Goal: Task Accomplishment & Management: Manage account settings

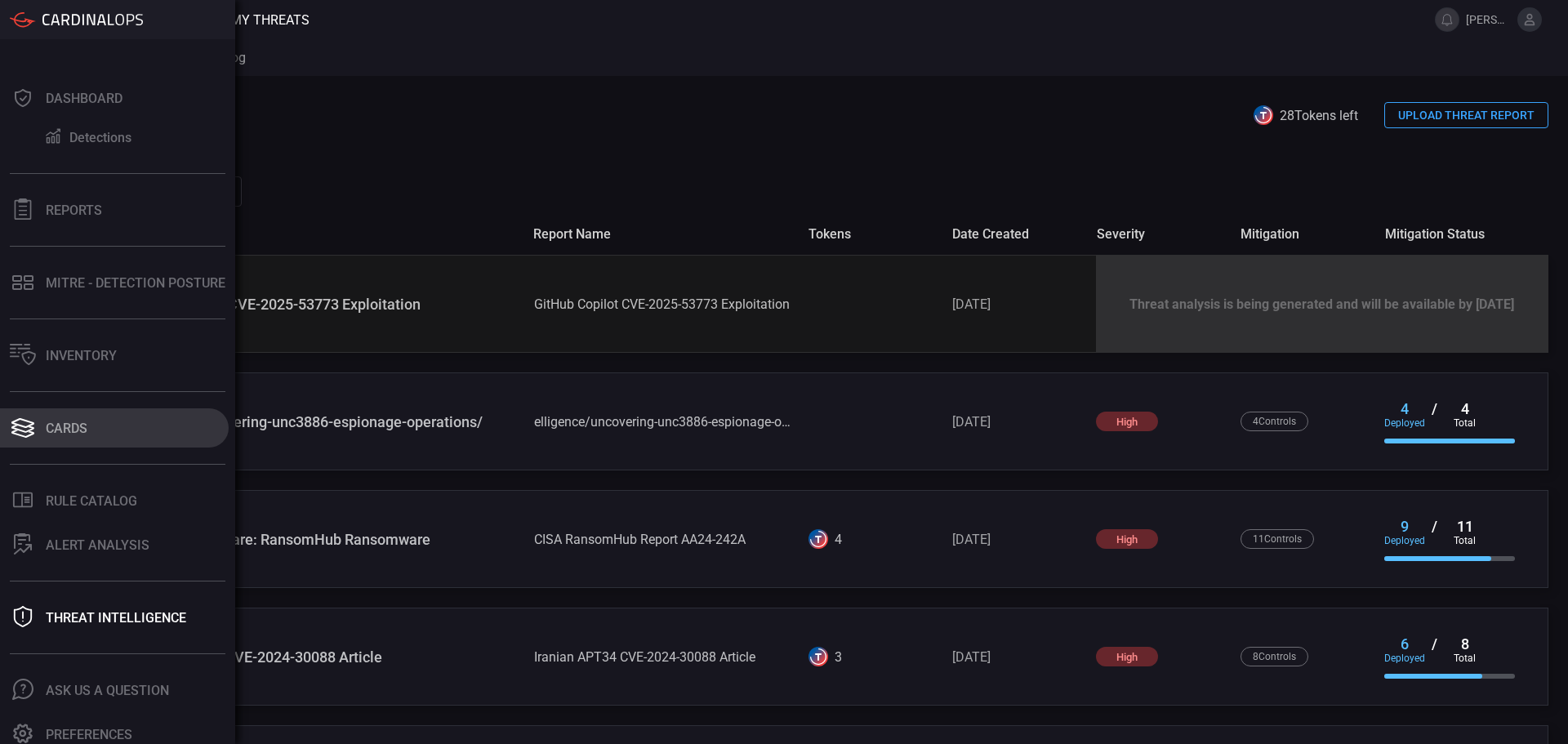
click at [93, 431] on button "Cards" at bounding box center [114, 428] width 229 height 39
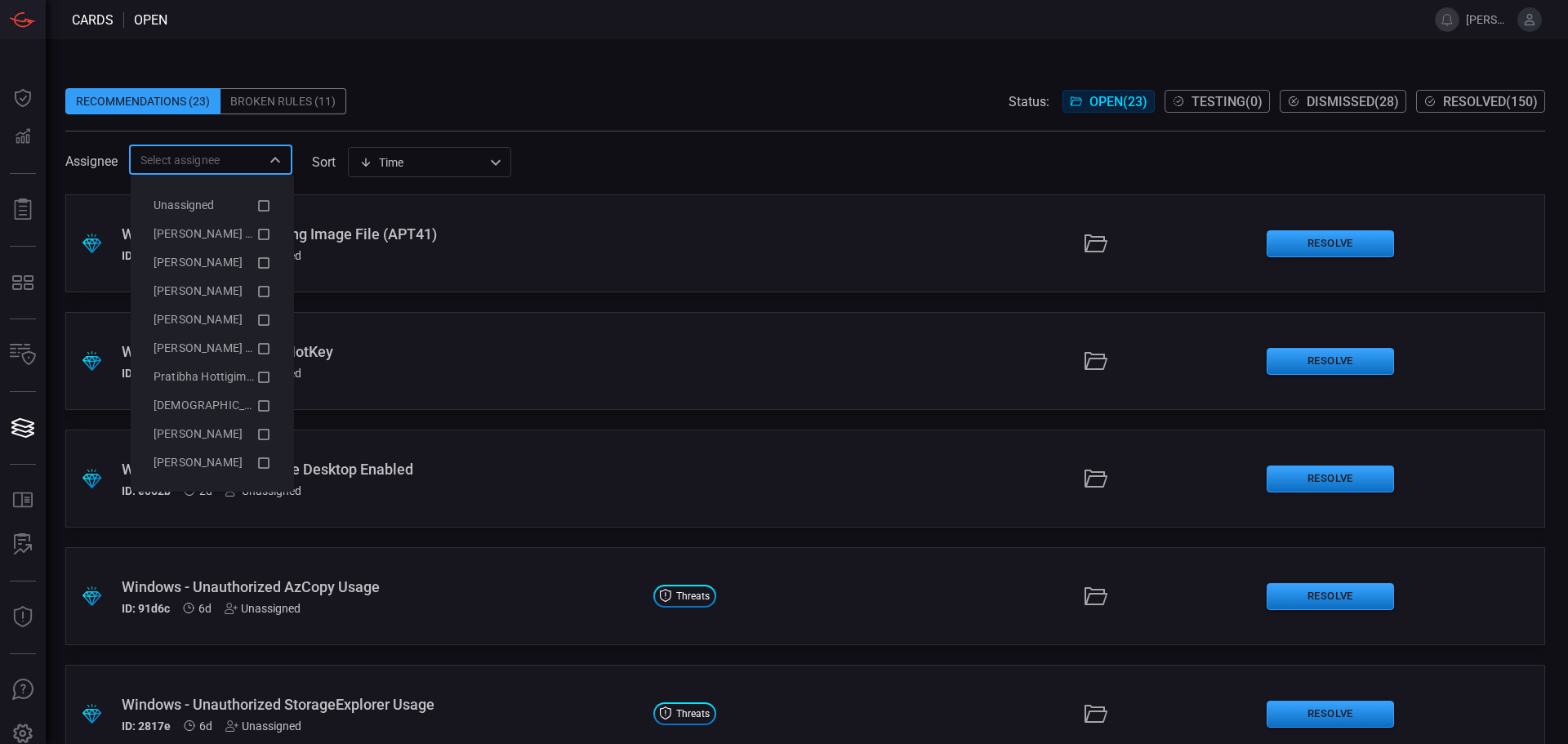
click at [236, 167] on input "text" at bounding box center [197, 159] width 127 height 20
click at [243, 287] on span "[PERSON_NAME]" at bounding box center [198, 290] width 89 height 13
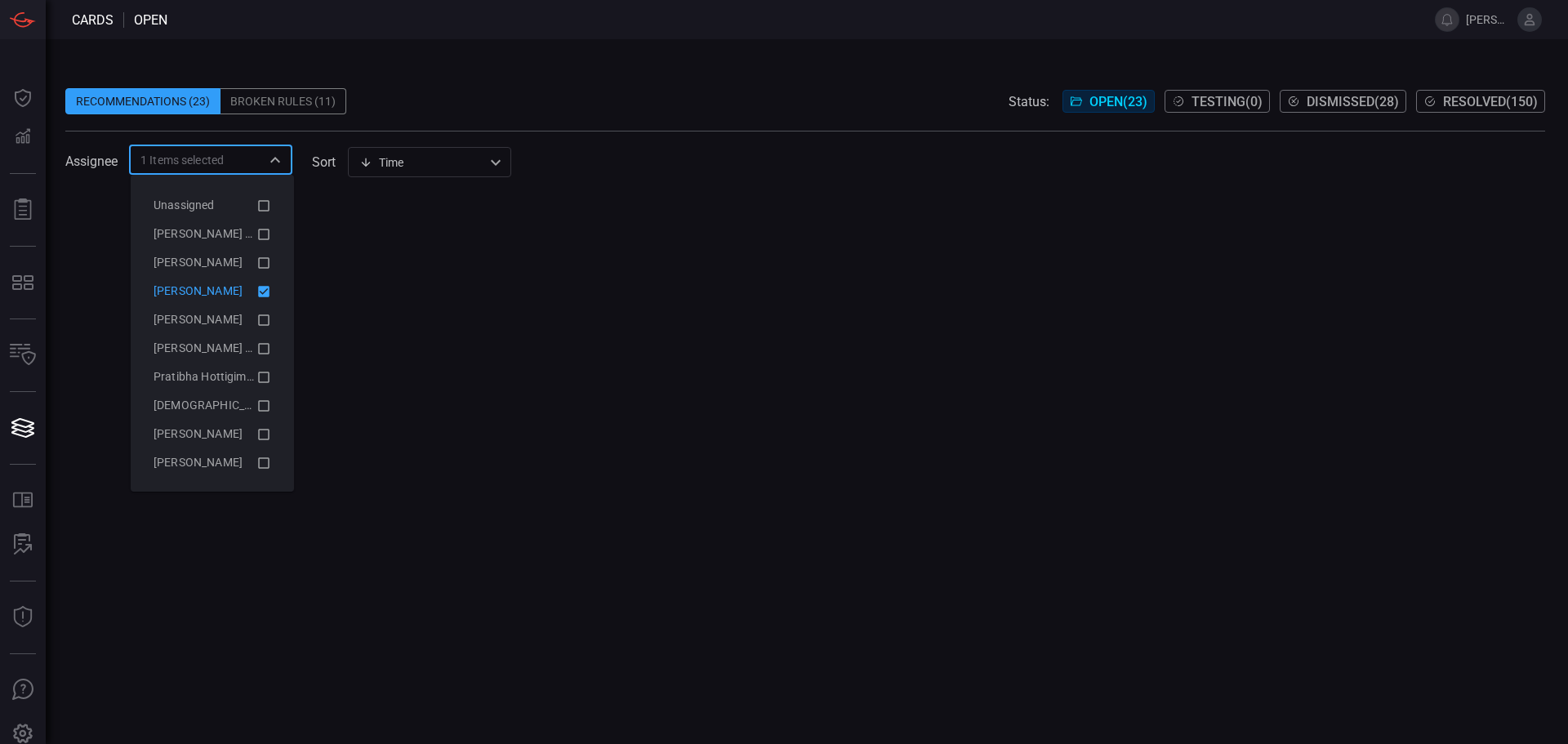
click at [243, 287] on span "[PERSON_NAME]" at bounding box center [198, 290] width 89 height 13
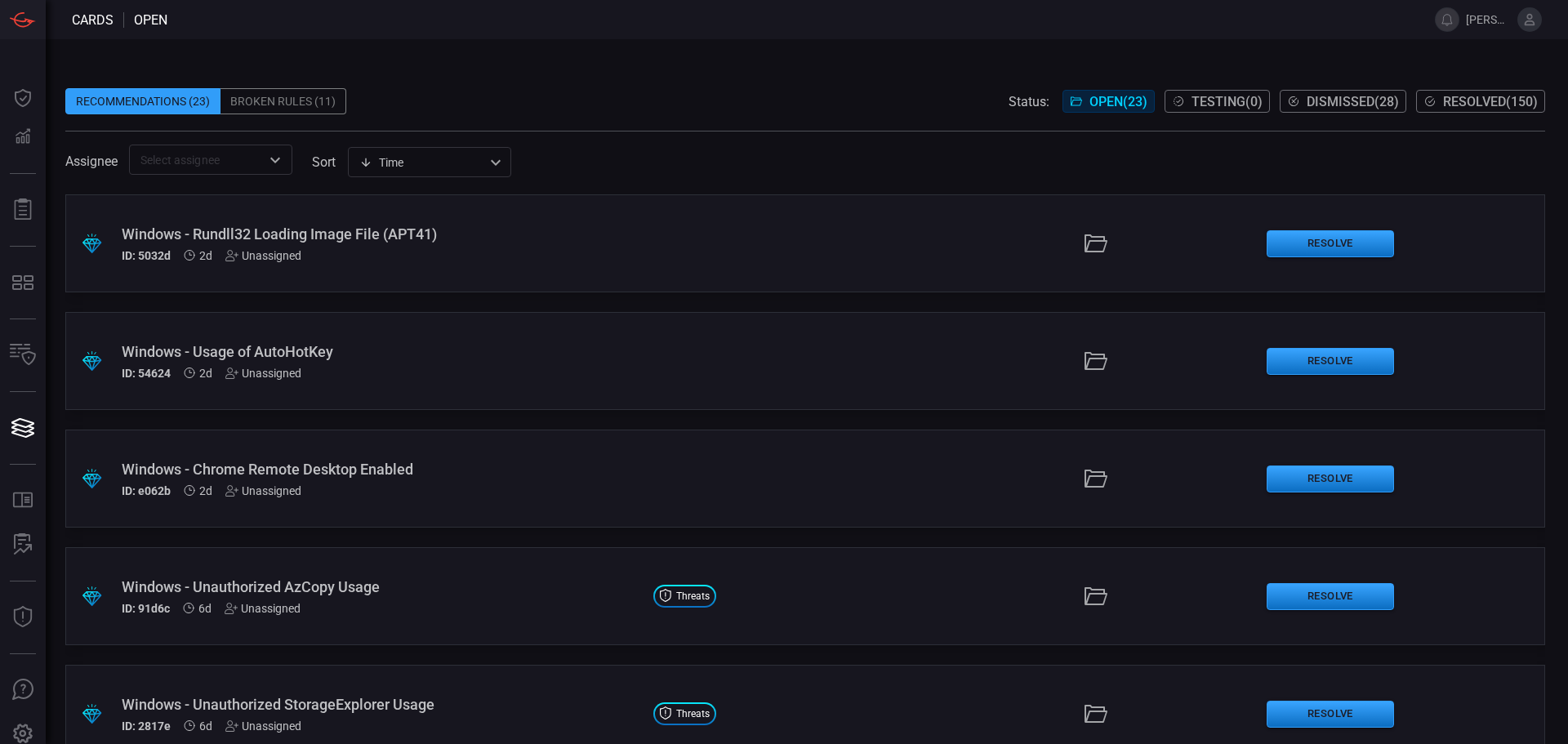
click at [618, 75] on span at bounding box center [806, 76] width 1480 height 25
click at [550, 220] on div ".suggested_cards_icon{fill:url(#suggested_cards_icon);} Windows - Rundll32 Load…" at bounding box center [806, 244] width 1480 height 98
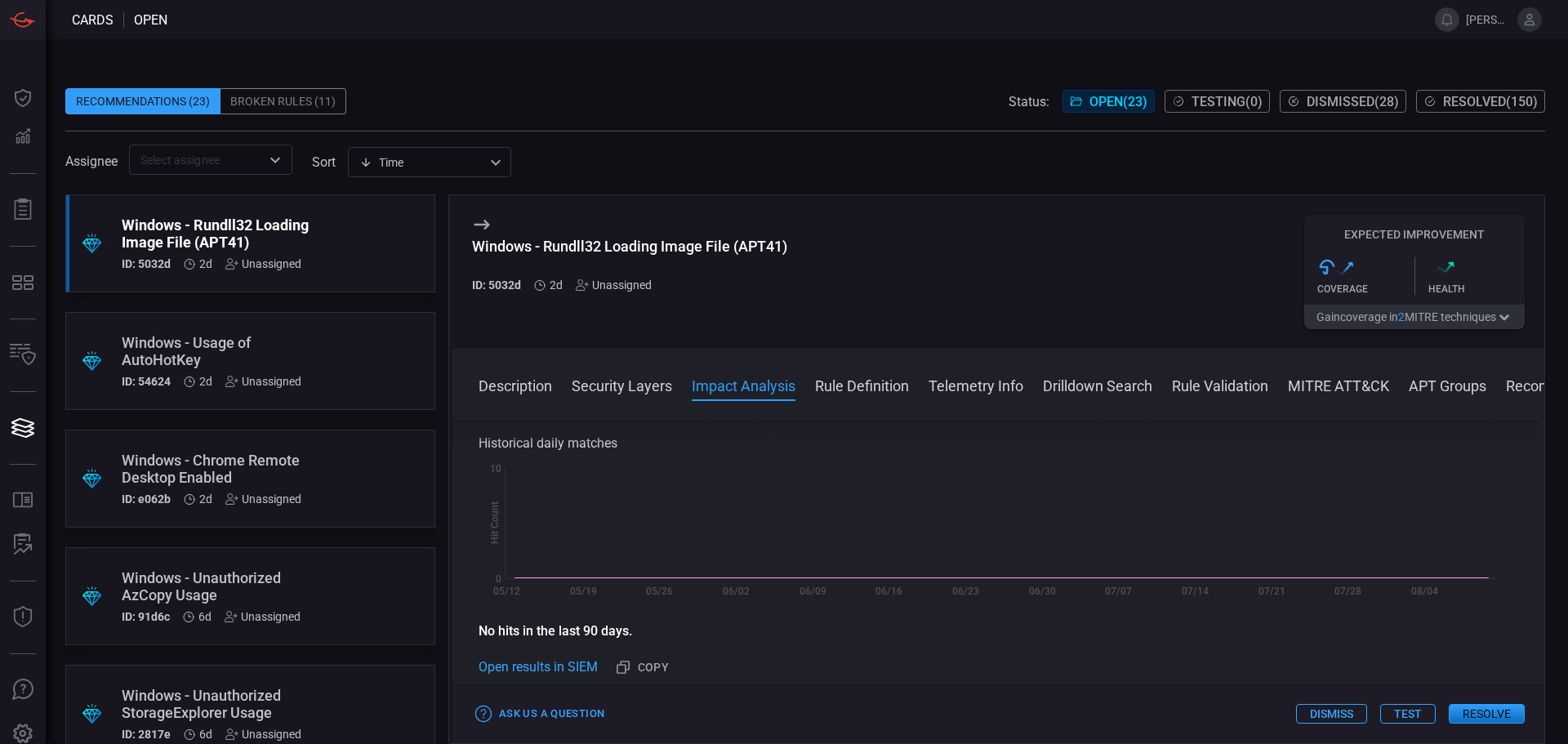
scroll to position [408, 0]
click at [910, 391] on div "Description Security Layers Impact Analysis Rule Definition Telemetry Info Dril…" at bounding box center [1011, 385] width 1066 height 19
click at [867, 392] on button "Rule Definition" at bounding box center [862, 385] width 94 height 19
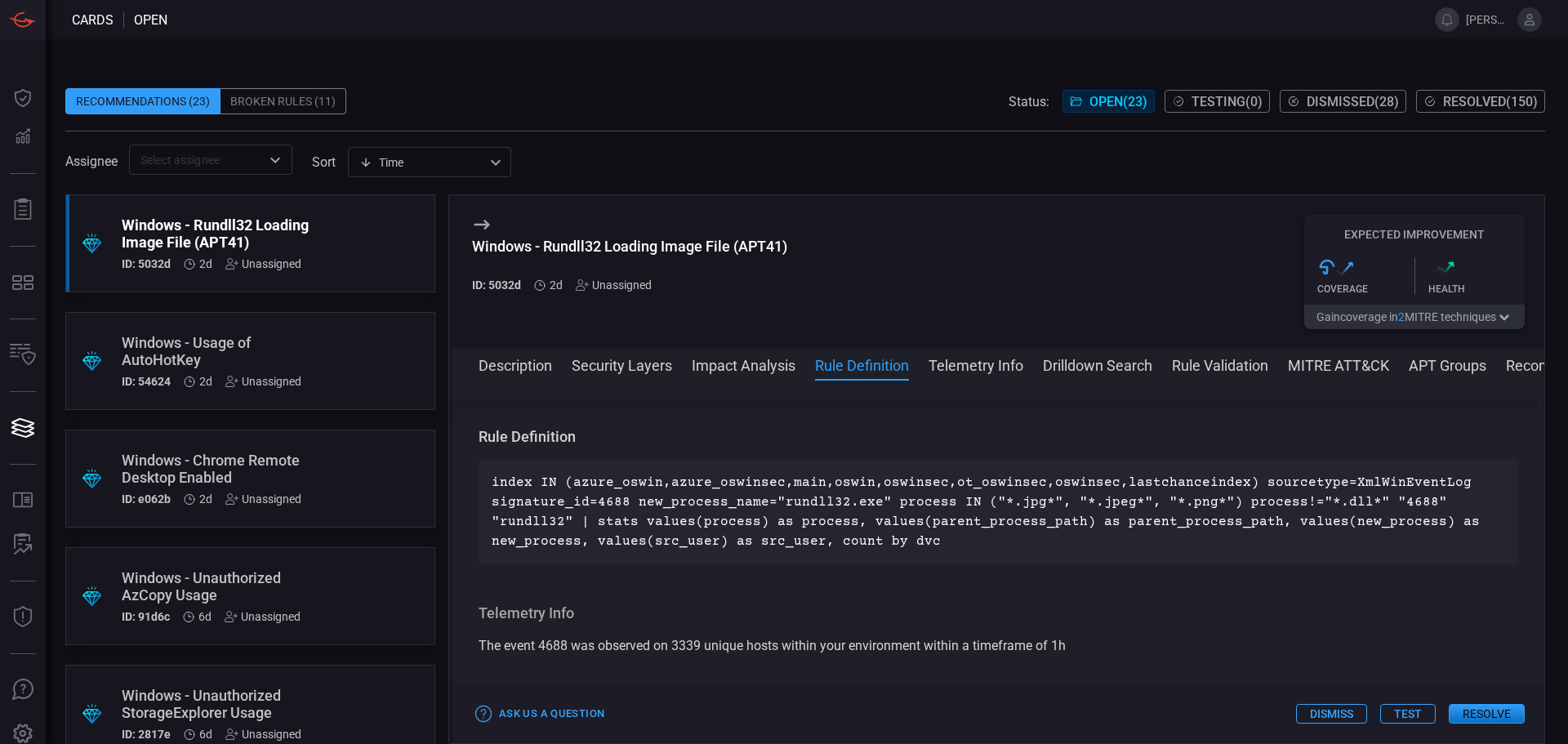
scroll to position [691, 0]
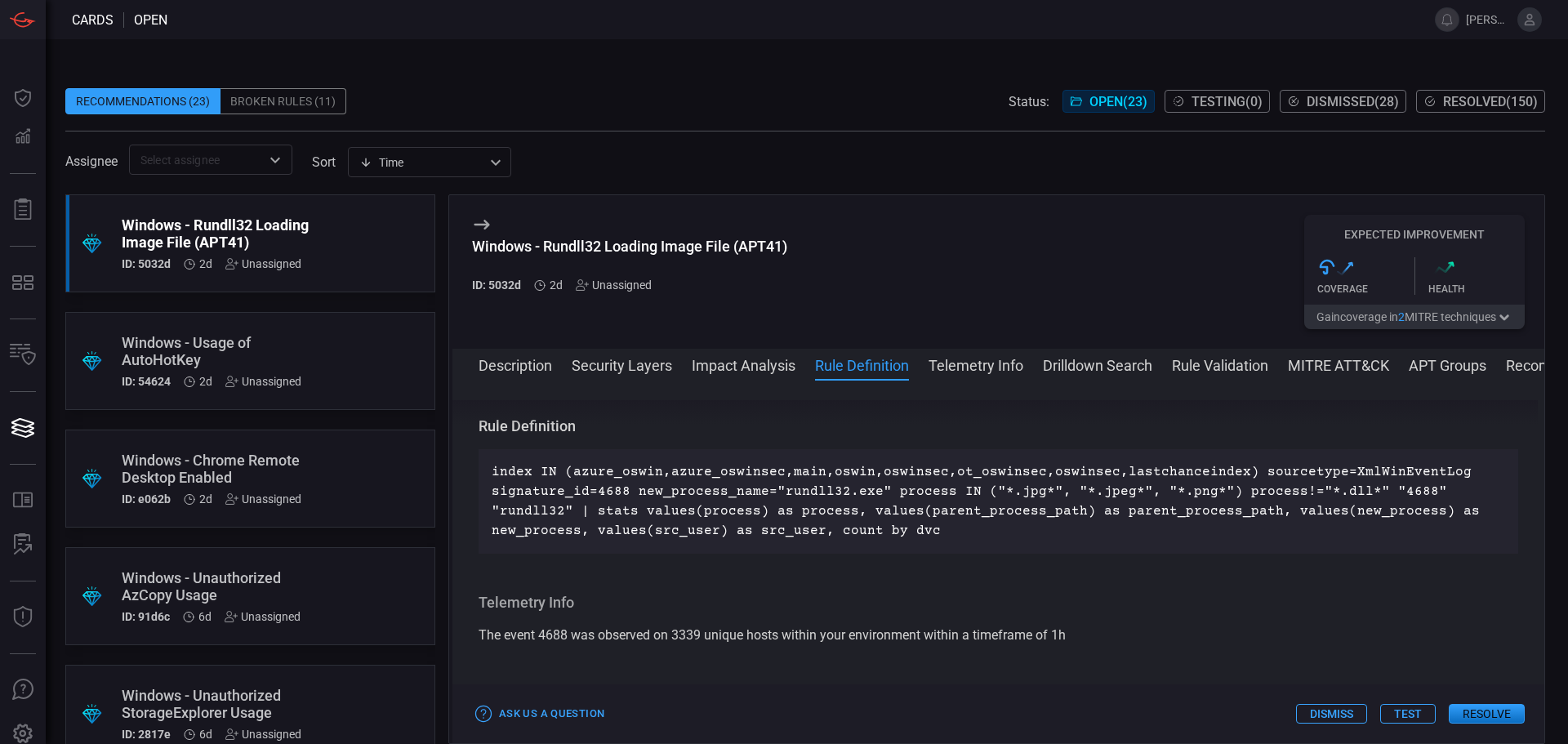
click at [611, 281] on div "Unassigned" at bounding box center [613, 285] width 76 height 13
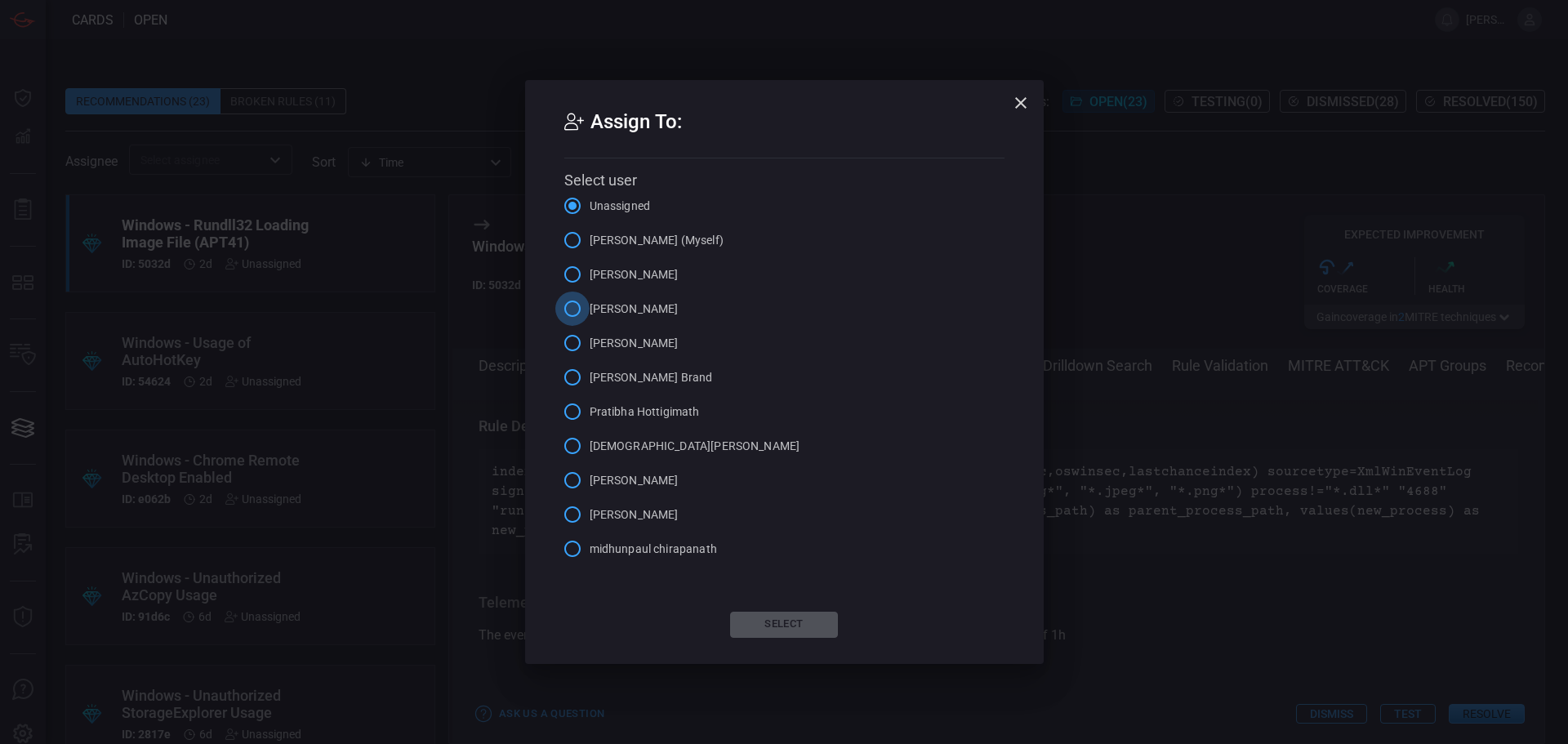
click at [574, 306] on input "[PERSON_NAME]" at bounding box center [572, 308] width 34 height 34
click at [803, 631] on button "Select" at bounding box center [784, 625] width 108 height 26
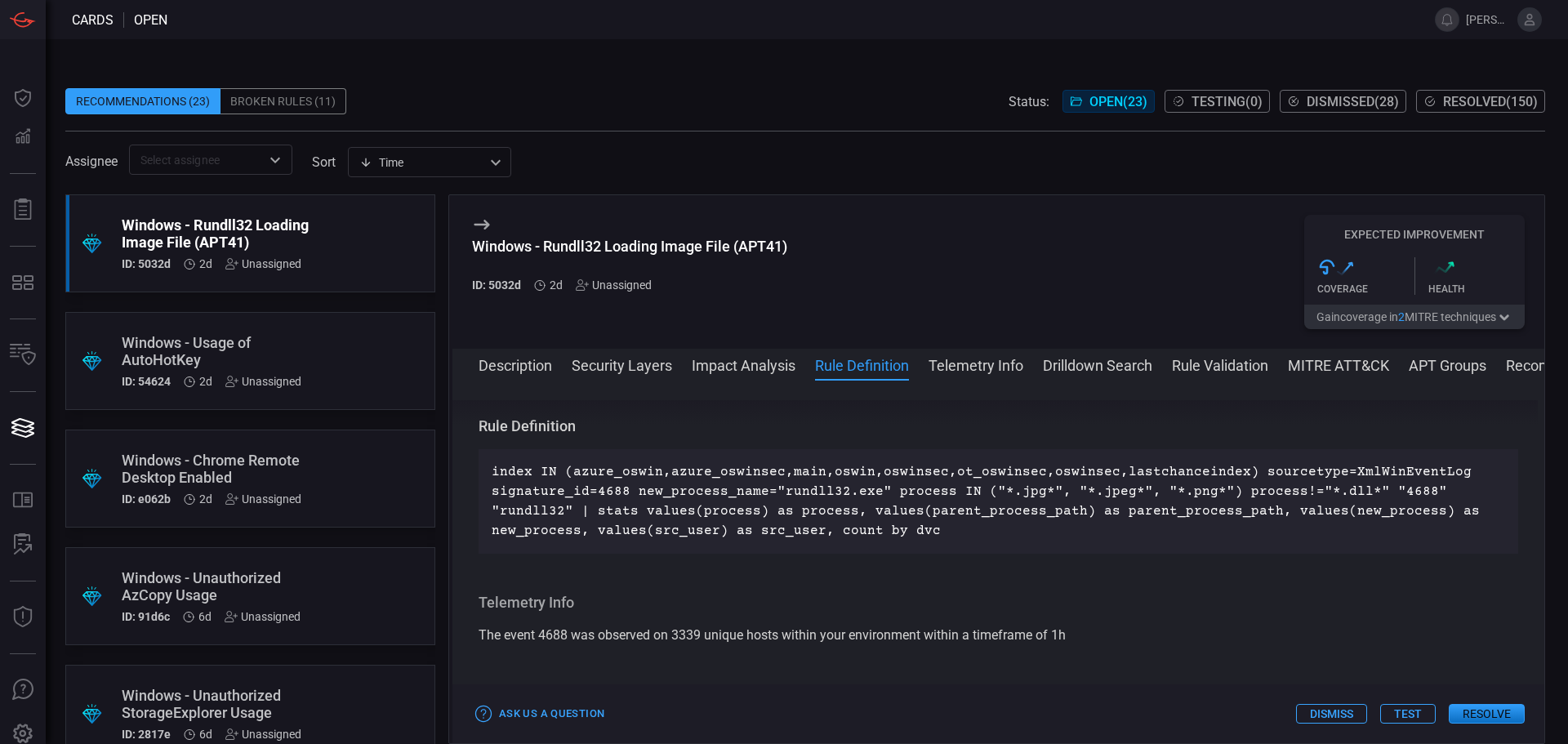
scroll to position [0, 0]
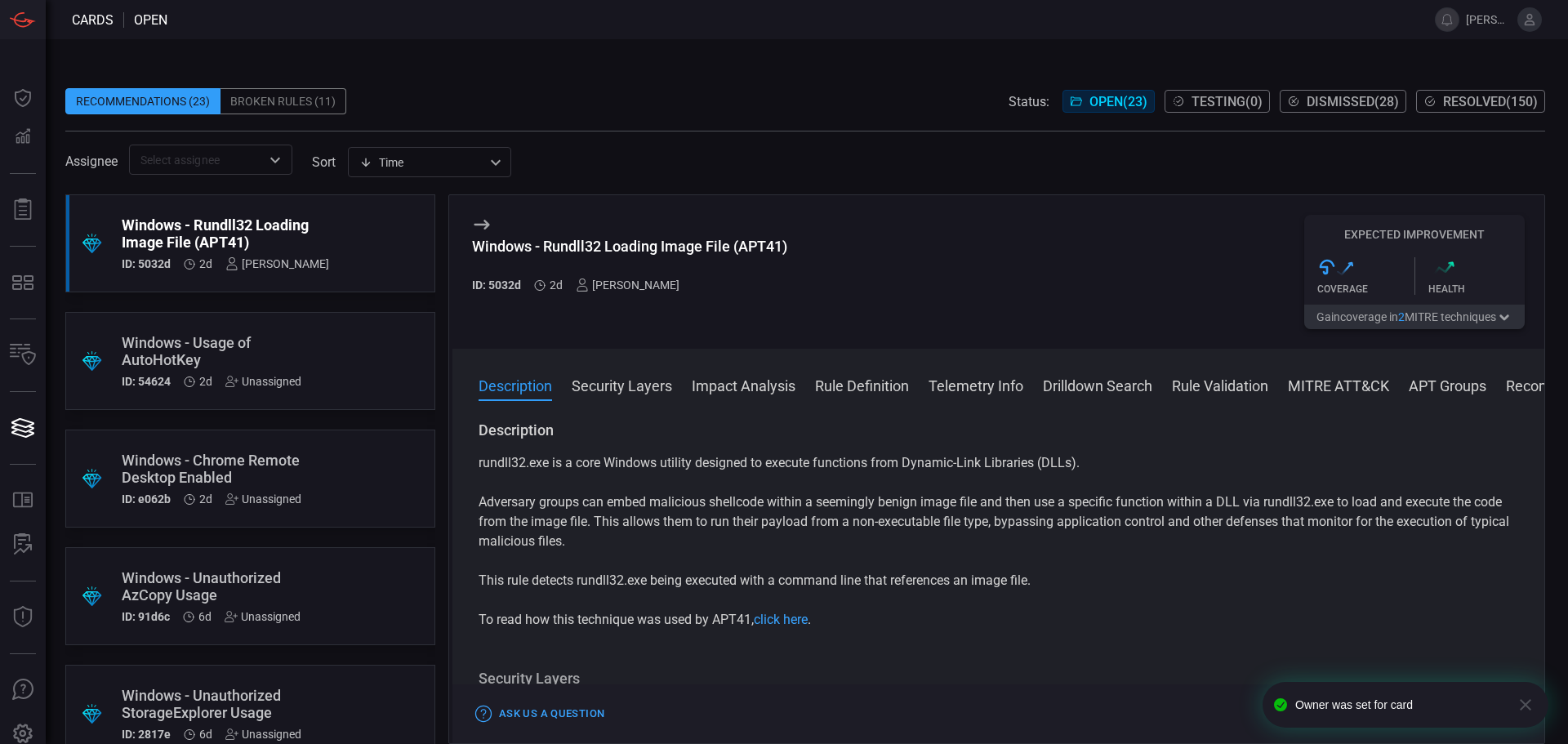
click at [282, 334] on div "Windows - Usage of AutoHotKey" at bounding box center [219, 351] width 195 height 34
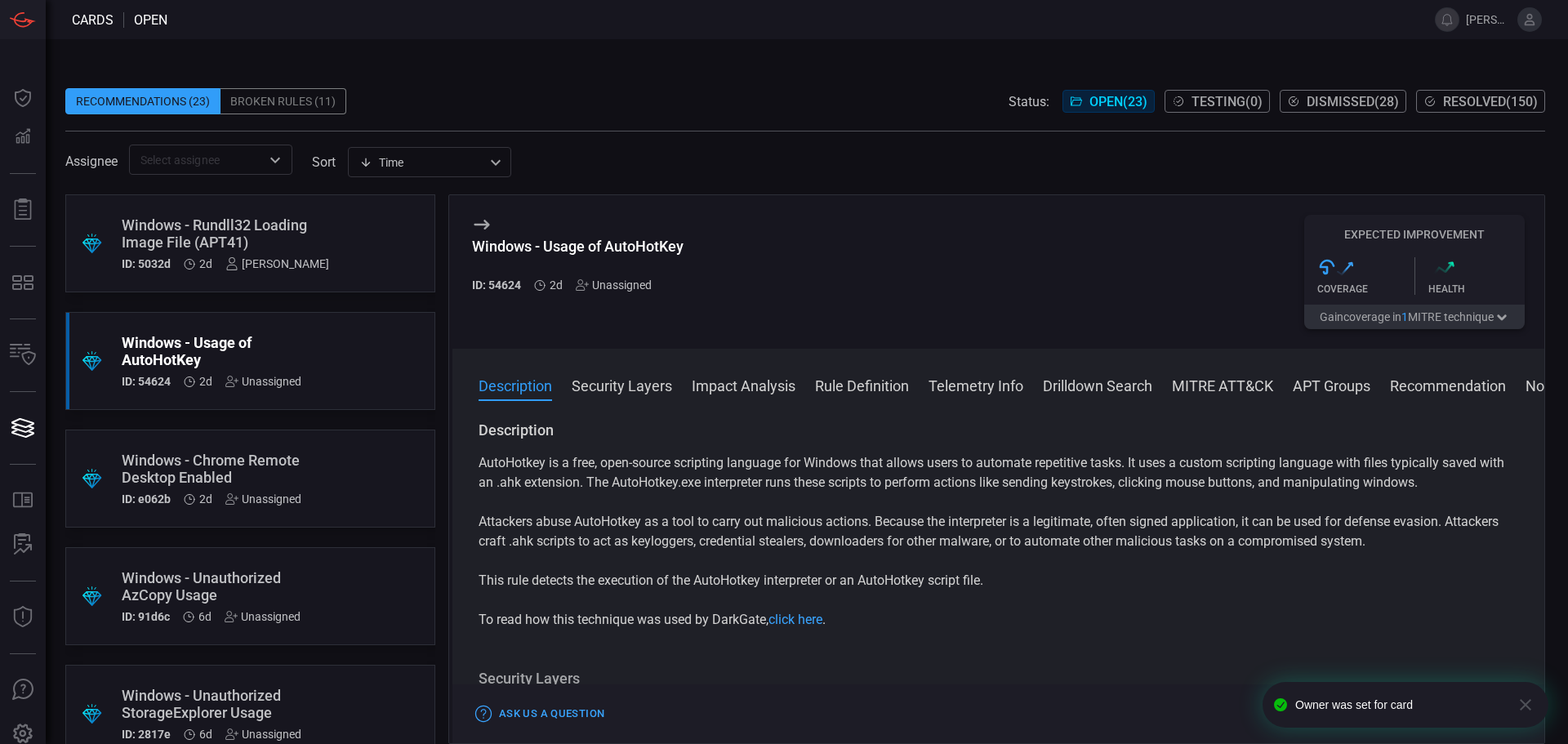
click at [818, 380] on button "Rule Definition" at bounding box center [862, 385] width 94 height 19
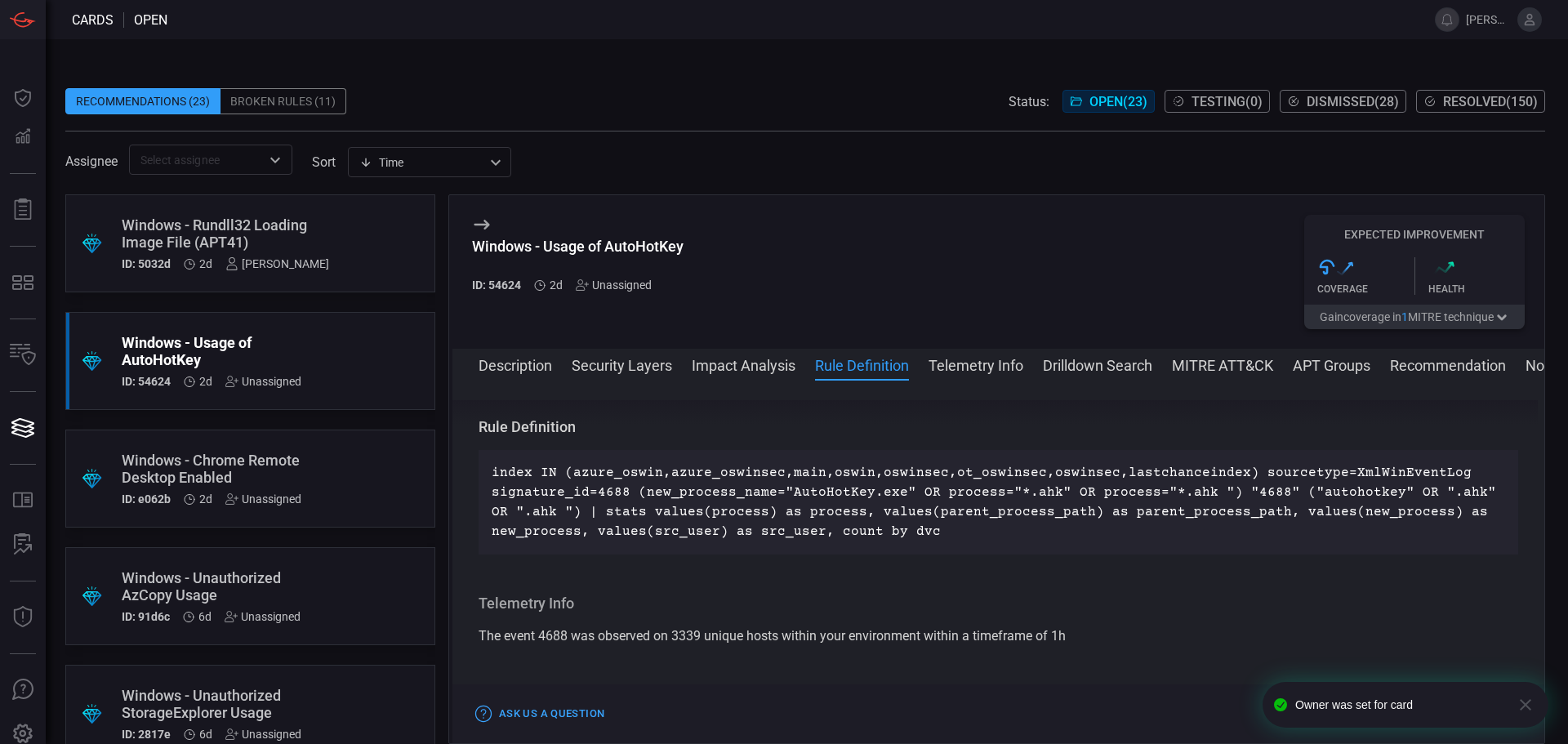
scroll to position [1098, 0]
click at [607, 286] on div "Unassigned" at bounding box center [613, 285] width 76 height 13
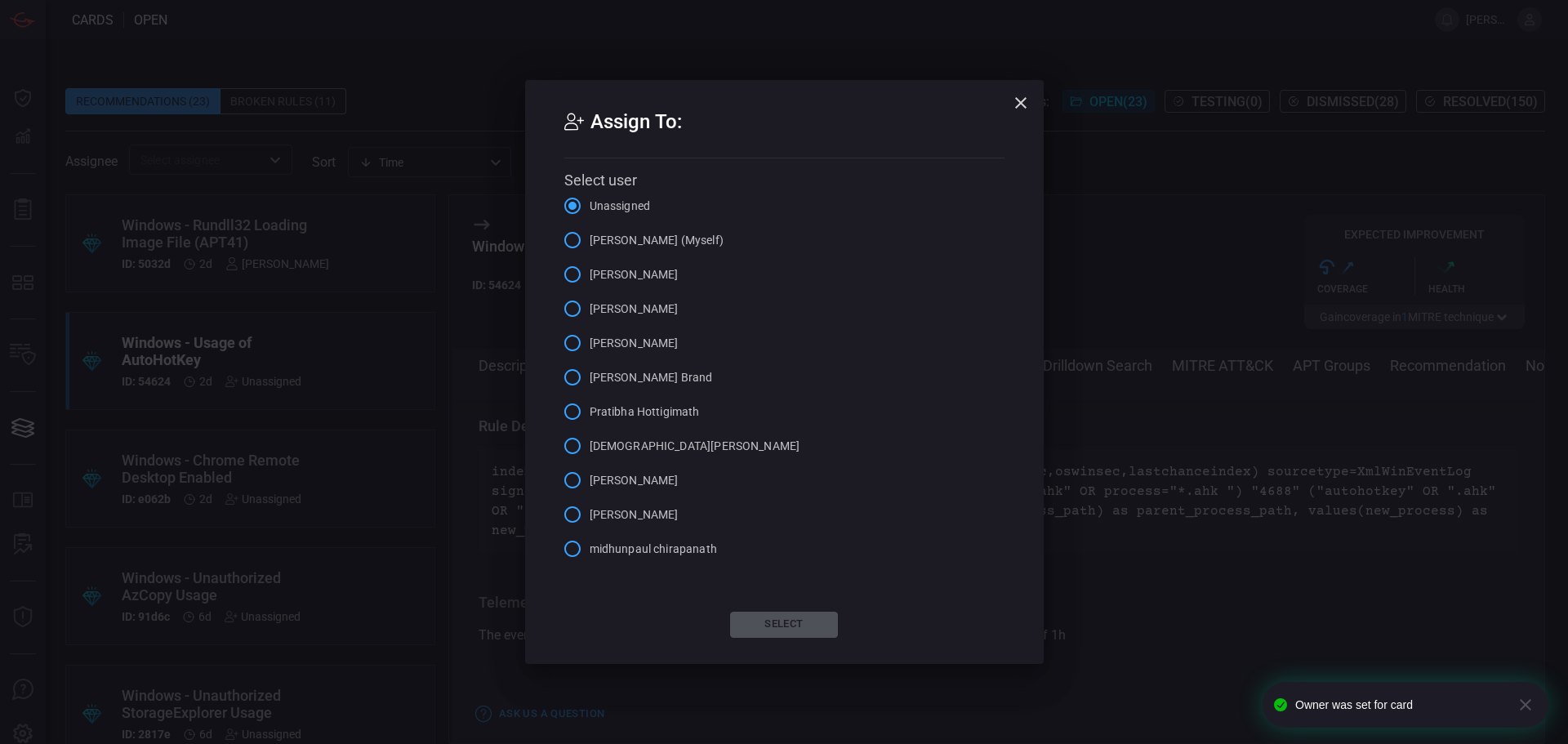
click at [584, 445] on input "[DEMOGRAPHIC_DATA][PERSON_NAME]" at bounding box center [572, 446] width 34 height 34
click at [777, 618] on button "Select" at bounding box center [784, 625] width 108 height 26
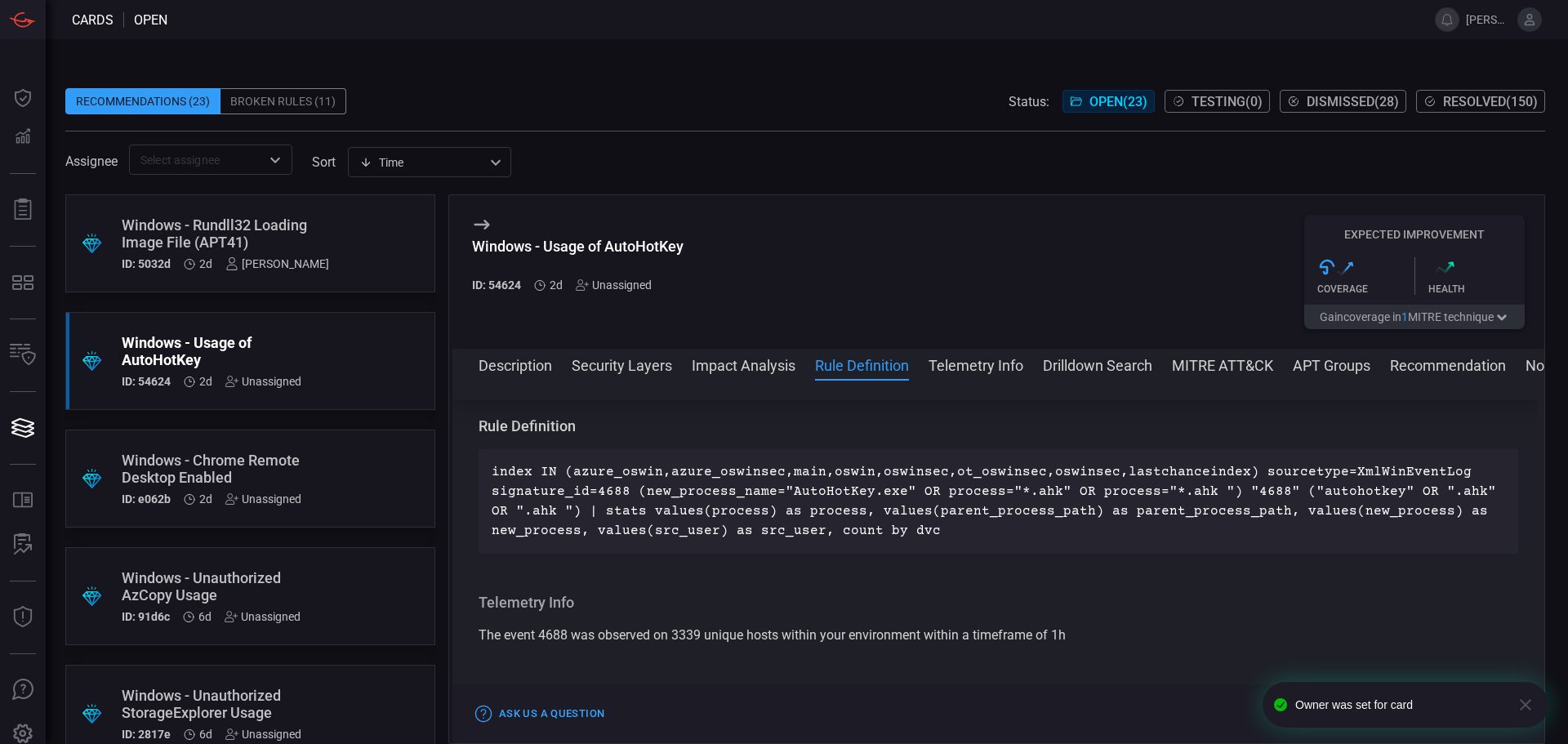
scroll to position [0, 0]
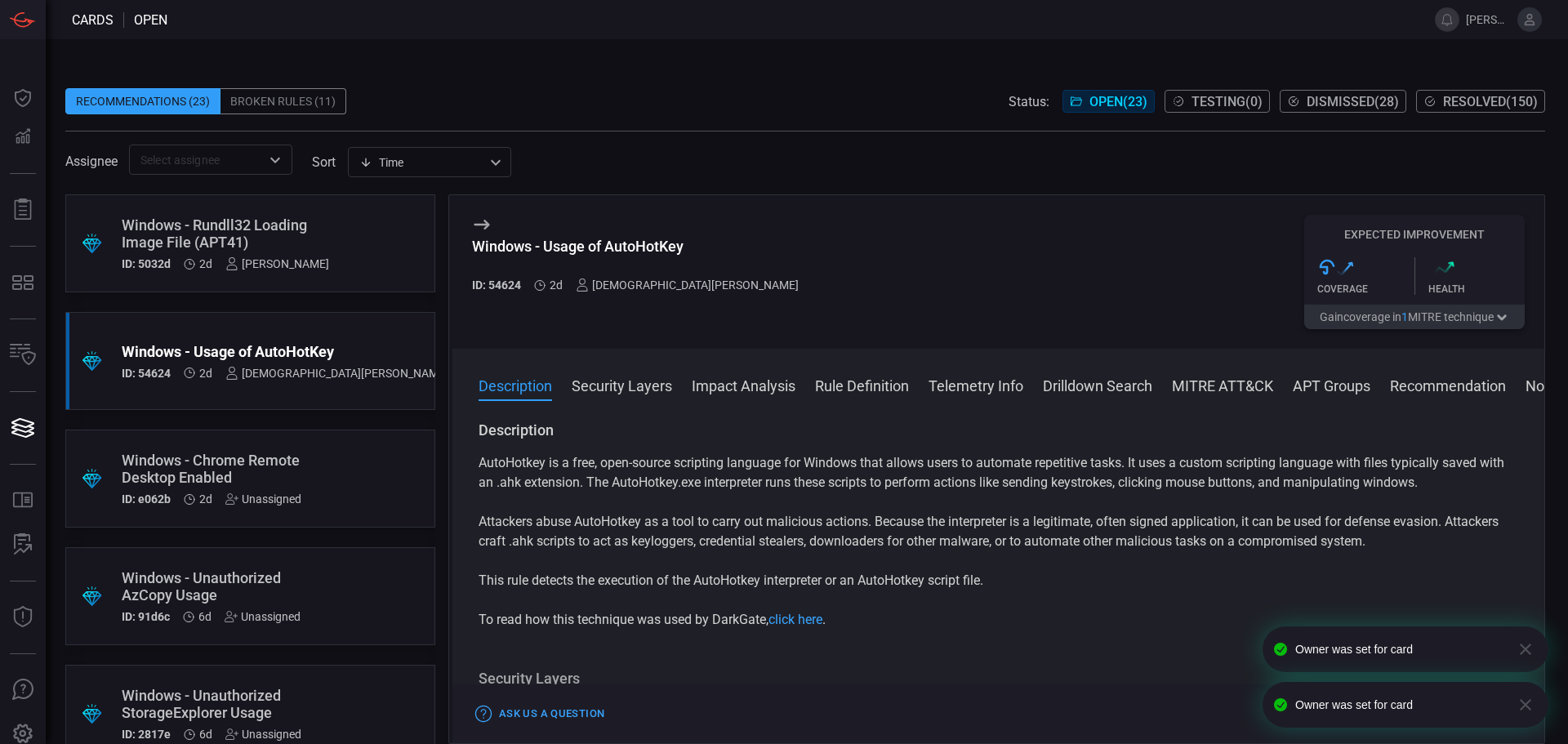
click at [225, 455] on div "Windows - Chrome Remote Desktop Enabled" at bounding box center [219, 469] width 195 height 34
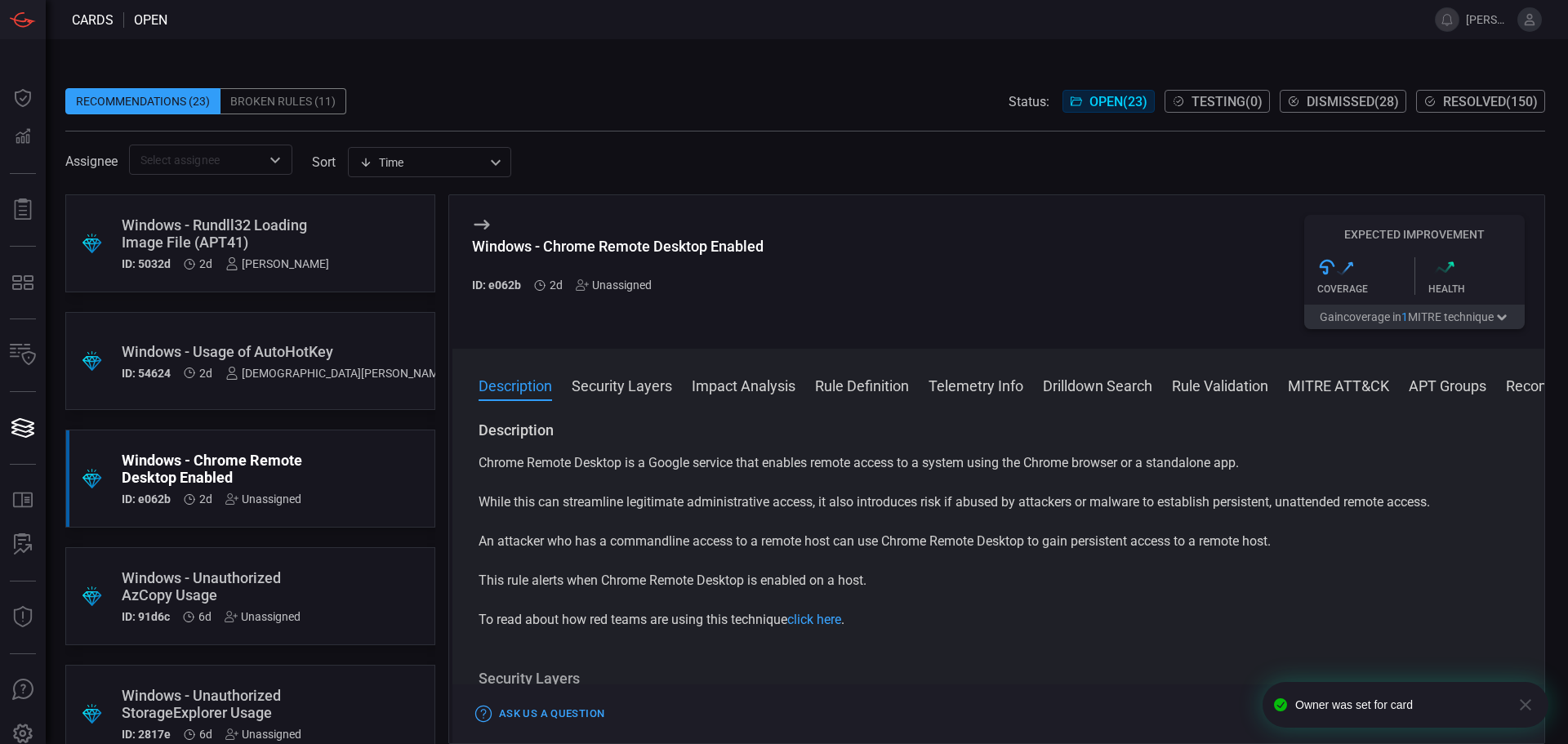
click at [863, 386] on button "Rule Definition" at bounding box center [862, 385] width 94 height 19
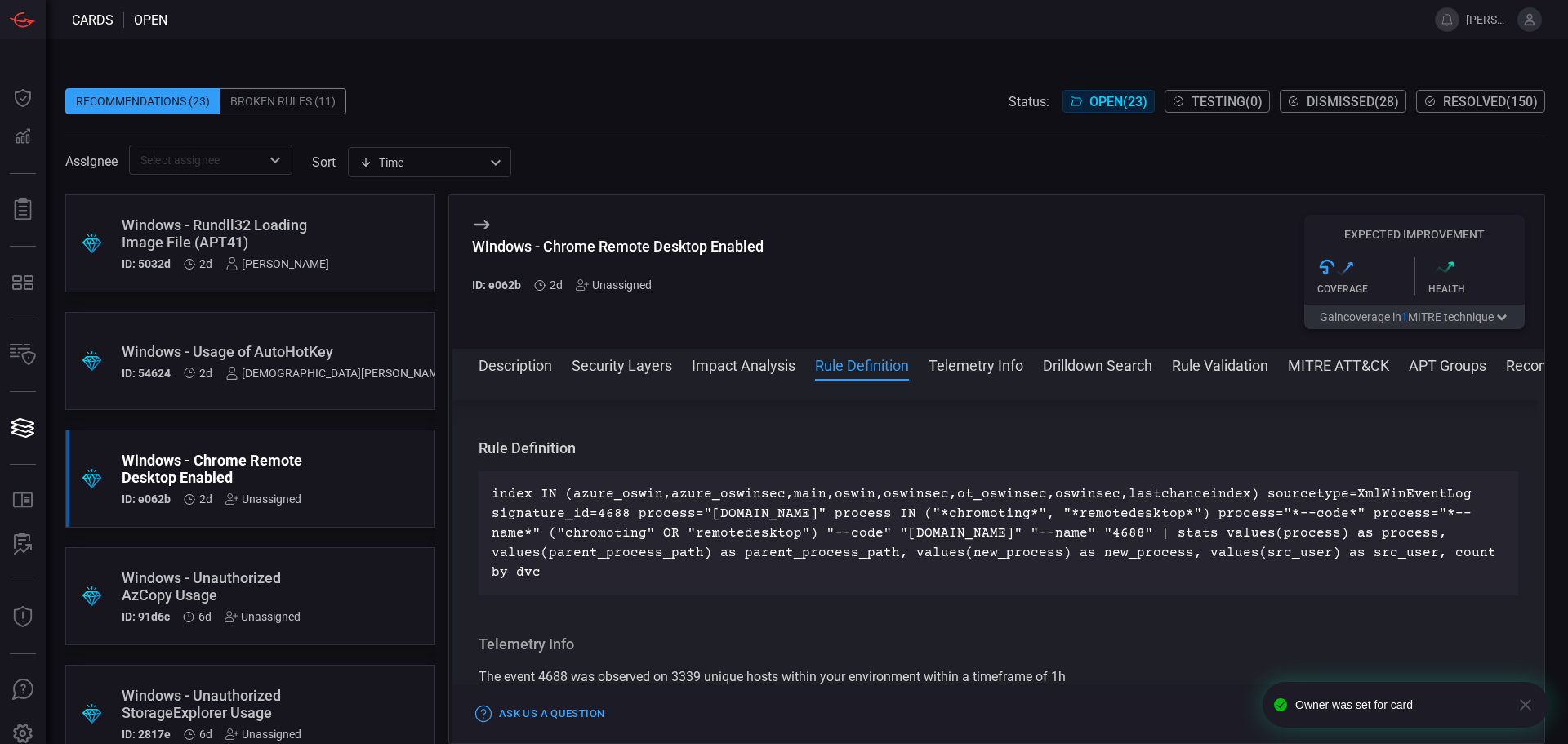
scroll to position [691, 0]
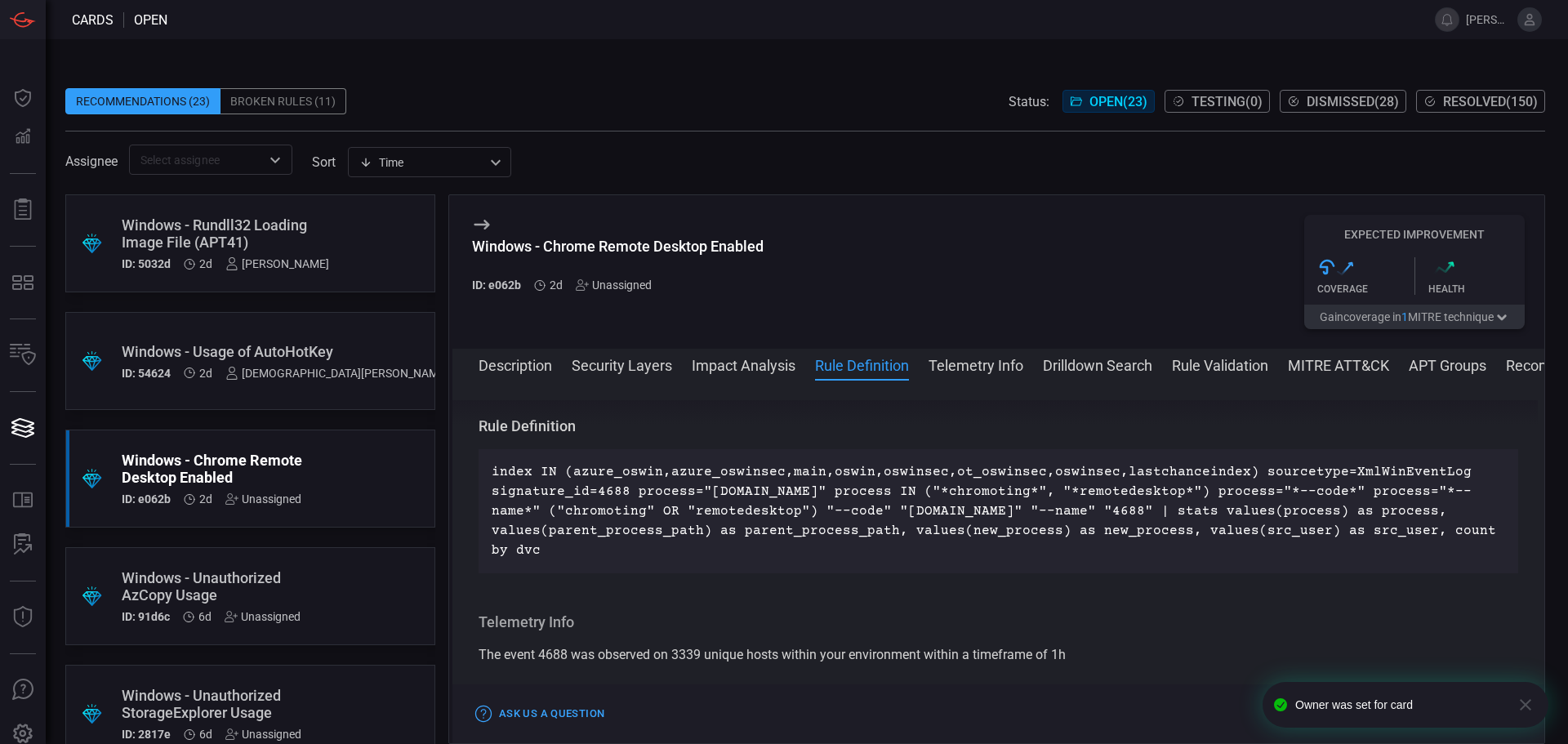
click at [623, 285] on div "Unassigned" at bounding box center [613, 285] width 76 height 13
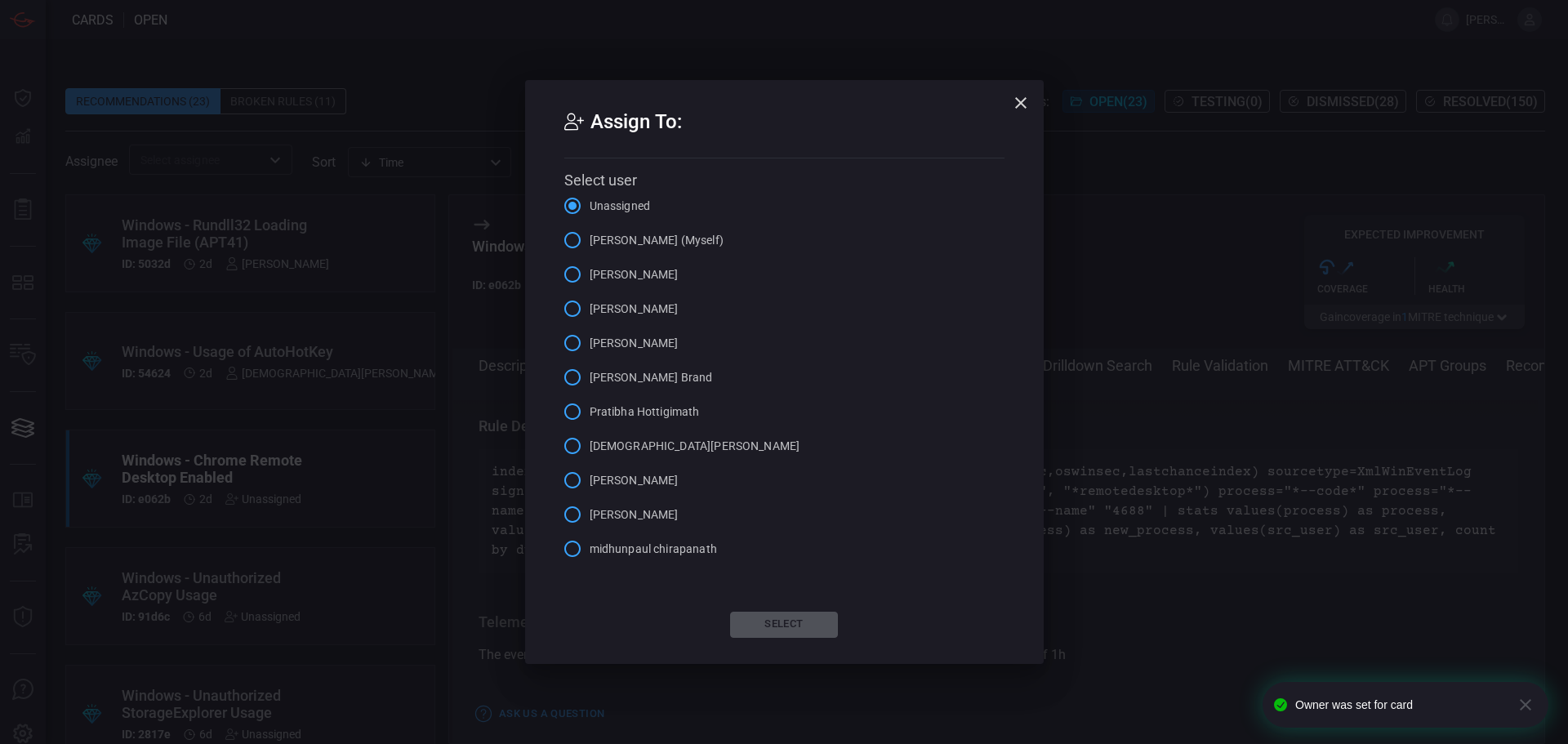
click at [600, 305] on span "[PERSON_NAME]" at bounding box center [634, 309] width 89 height 18
click at [590, 305] on input "[PERSON_NAME]" at bounding box center [572, 308] width 34 height 34
click at [810, 623] on button "Select" at bounding box center [784, 625] width 108 height 26
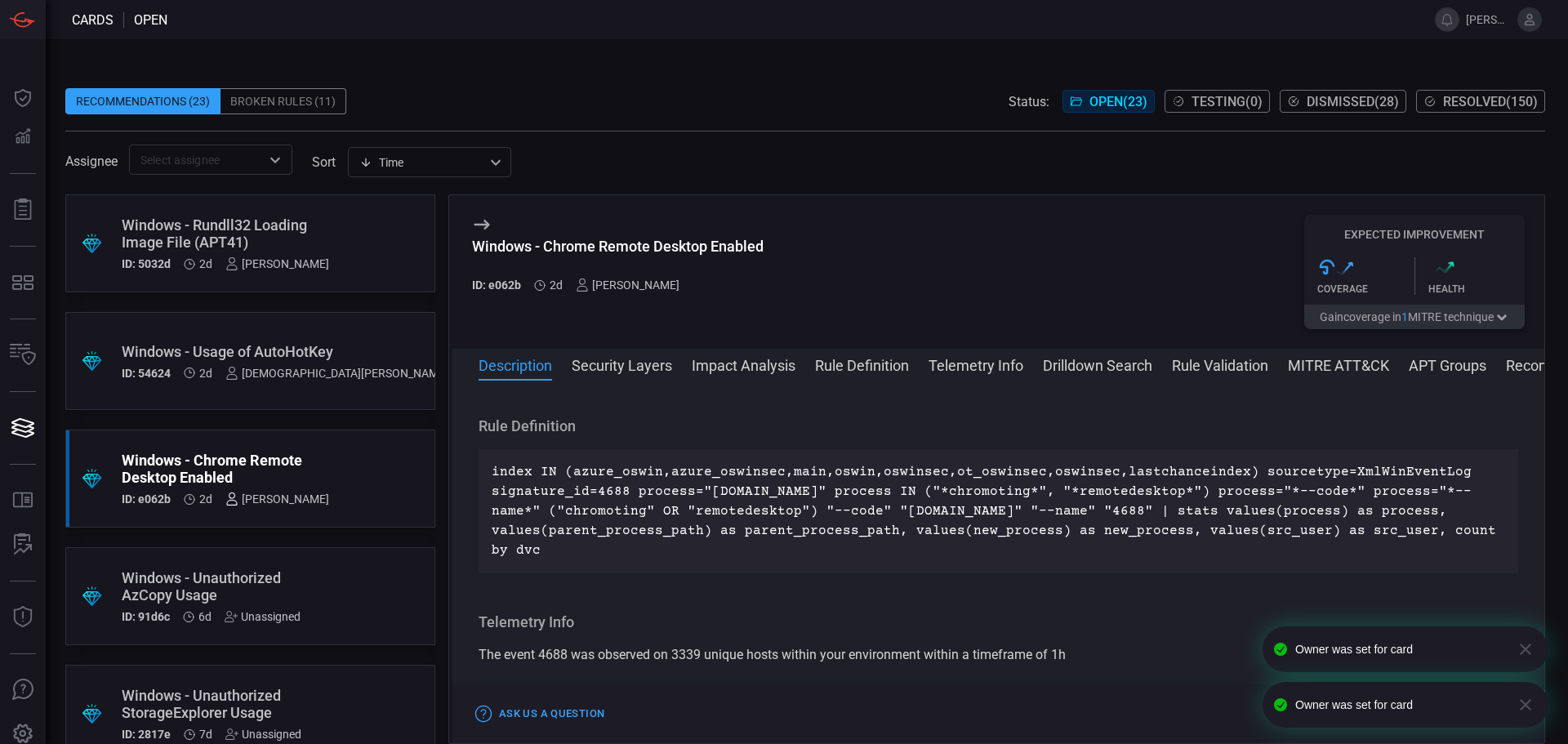
scroll to position [0, 0]
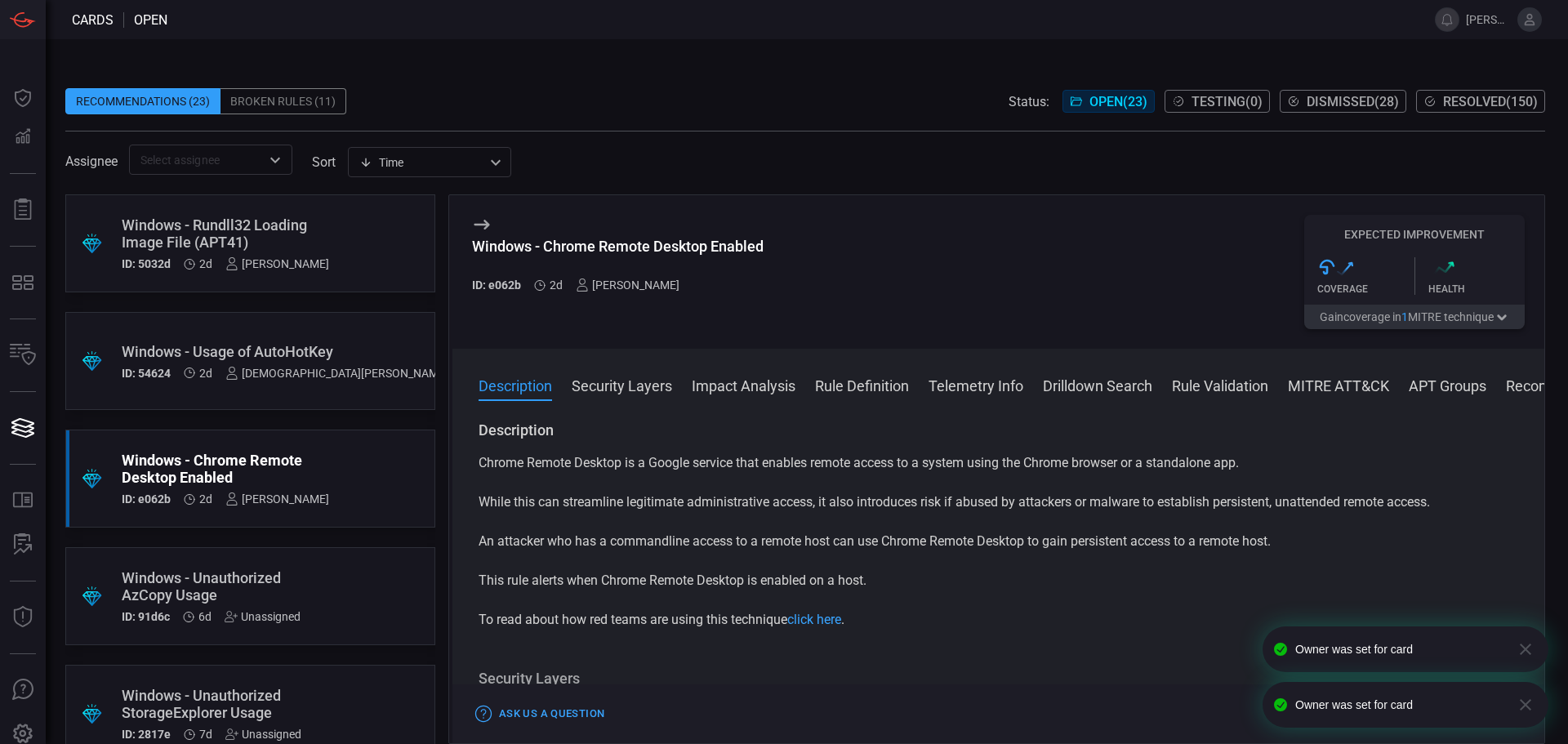
click at [344, 569] on div ".suggested_cards_icon{fill:url(#suggested_cards_icon);} Windows - Unauthorized …" at bounding box center [251, 597] width 370 height 98
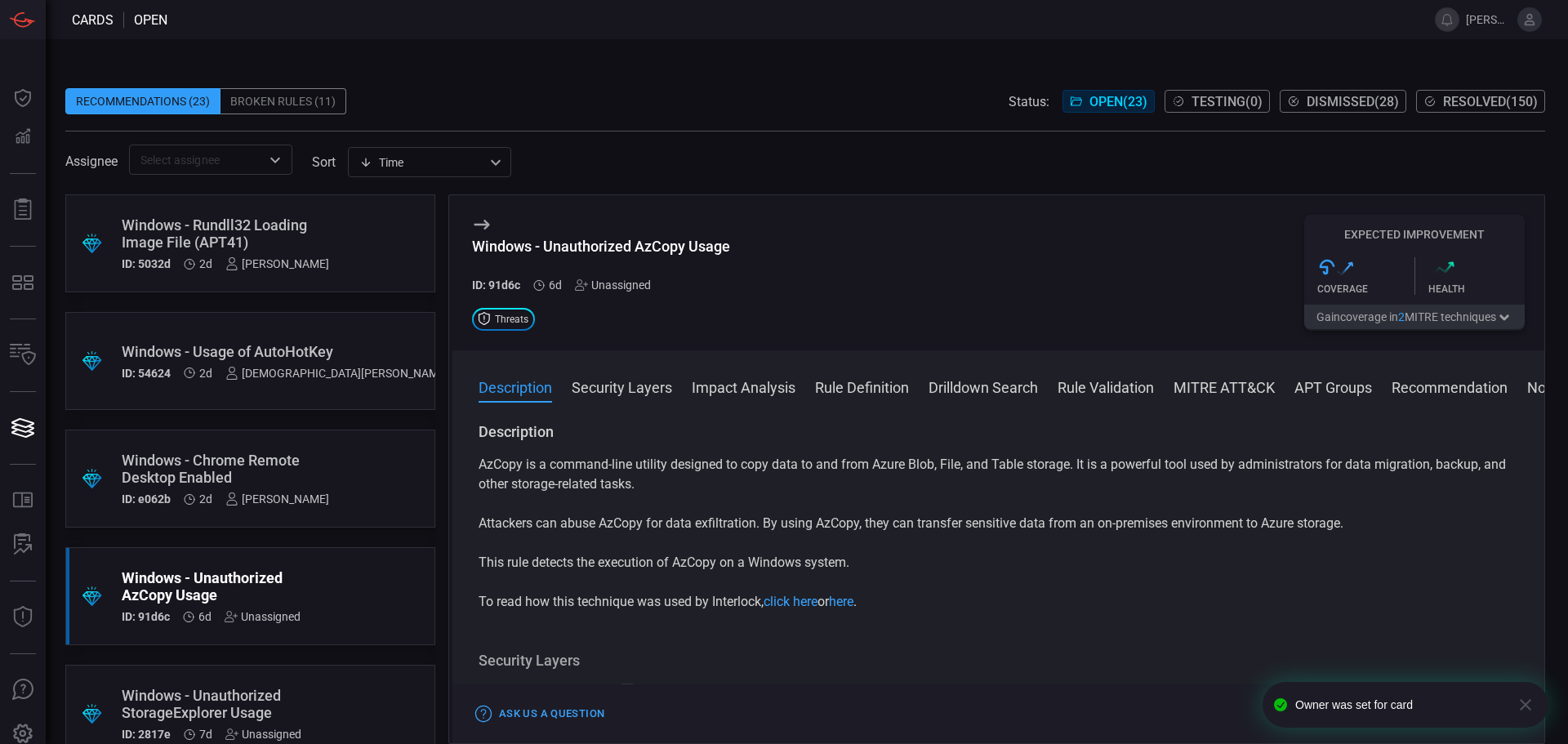
click at [880, 382] on button "Rule Definition" at bounding box center [862, 386] width 94 height 19
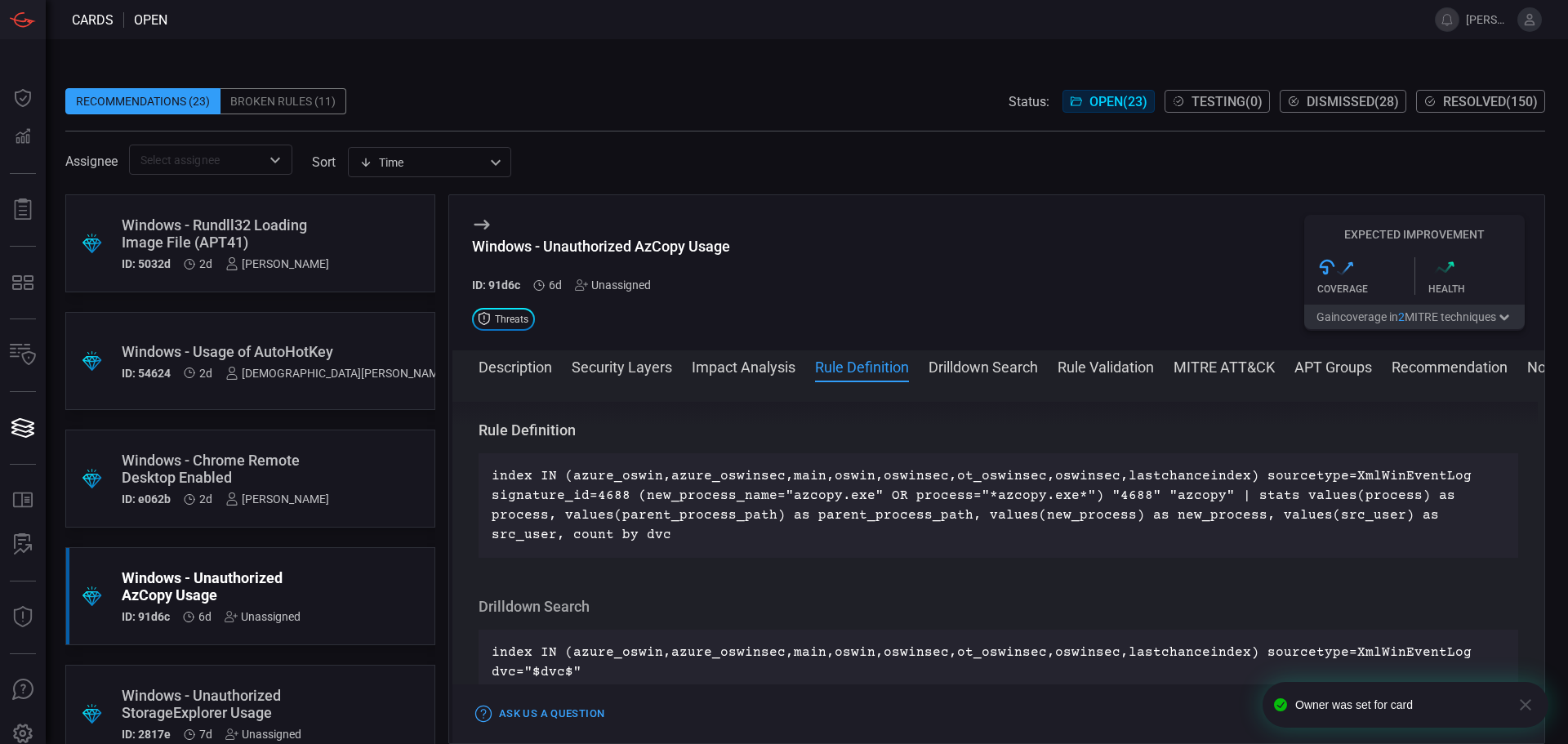
scroll to position [671, 0]
click at [606, 284] on div "Unassigned" at bounding box center [612, 285] width 76 height 13
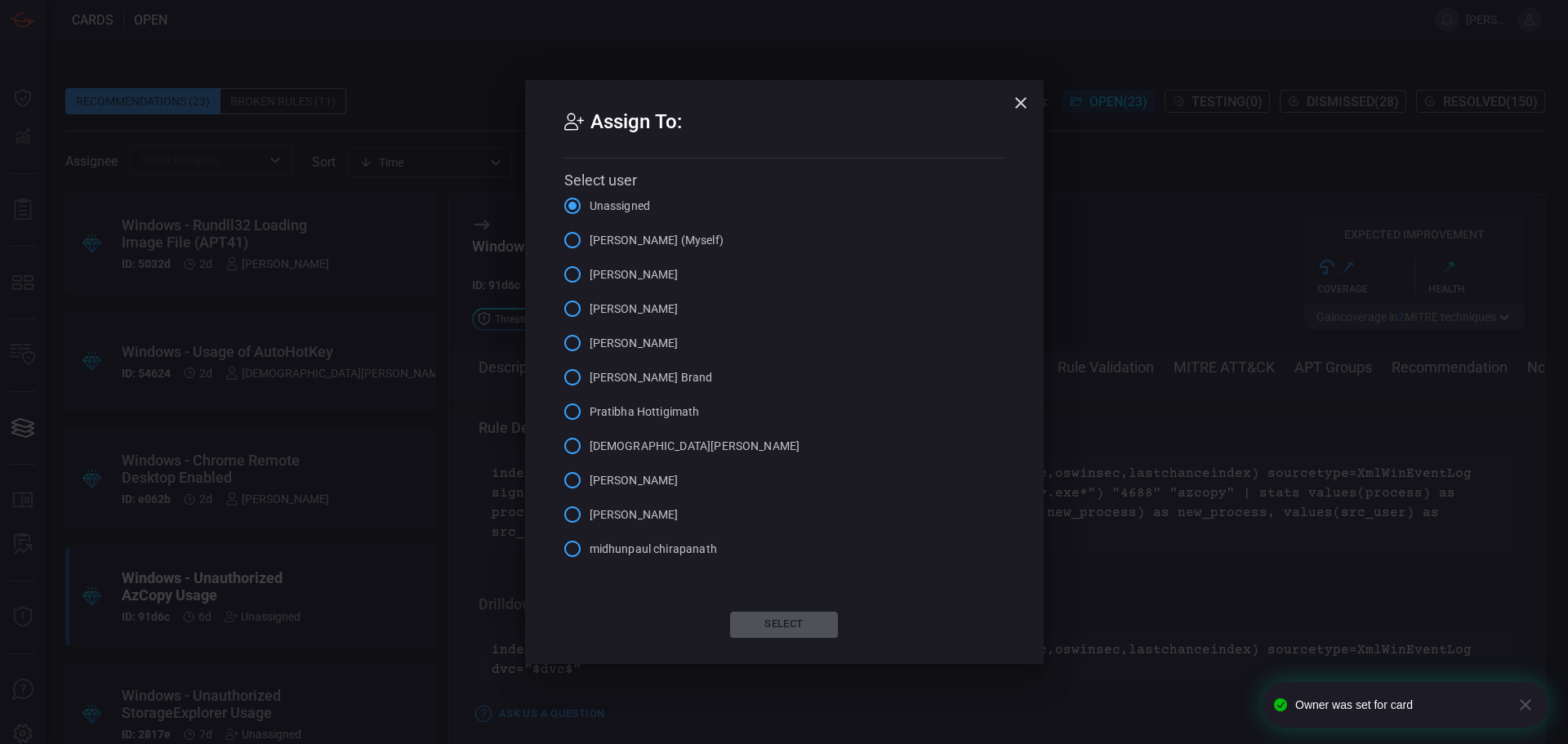
click at [607, 314] on span "[PERSON_NAME]" at bounding box center [634, 309] width 89 height 18
click at [590, 314] on input "[PERSON_NAME]" at bounding box center [572, 308] width 34 height 34
click at [825, 620] on button "Select" at bounding box center [784, 625] width 108 height 26
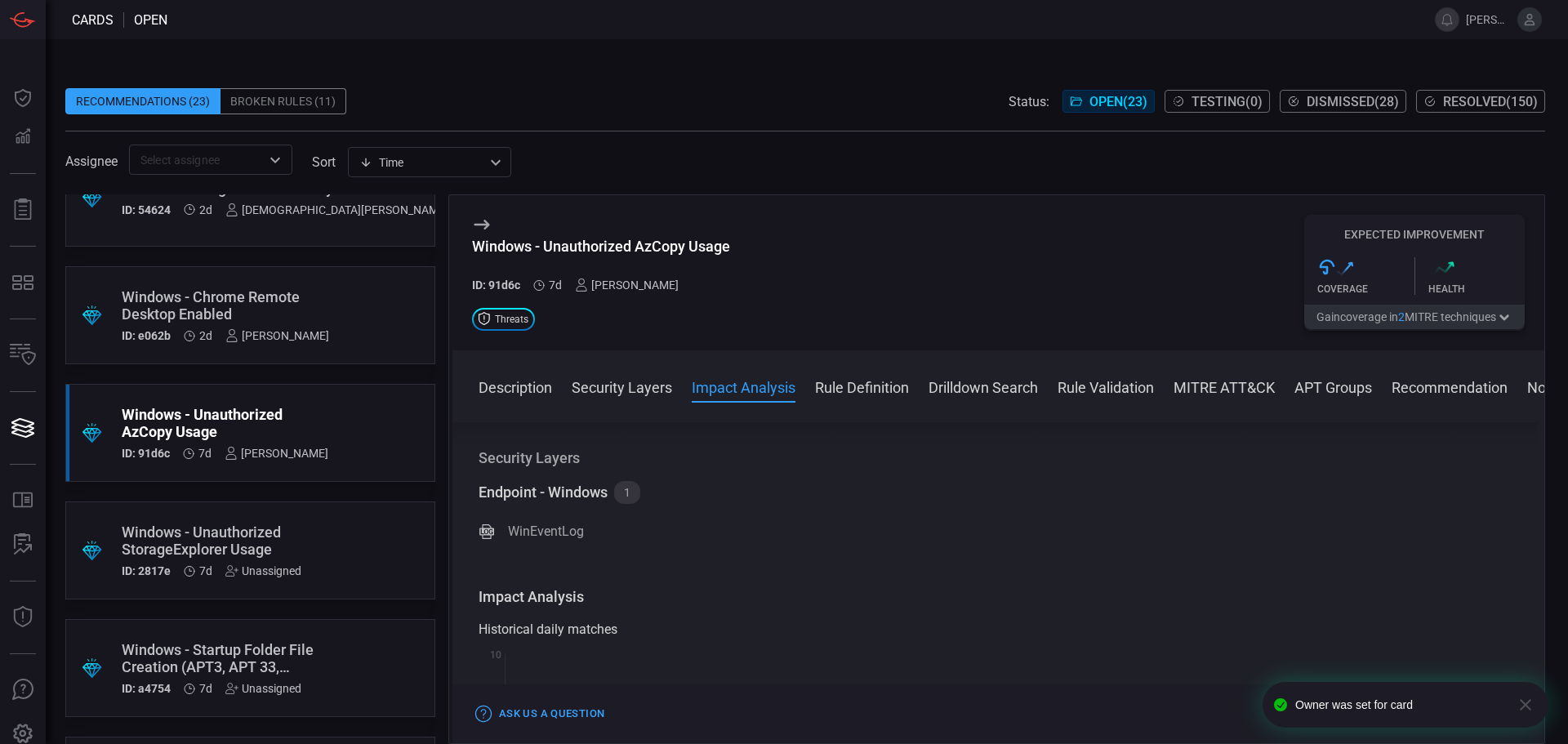
scroll to position [327, 0]
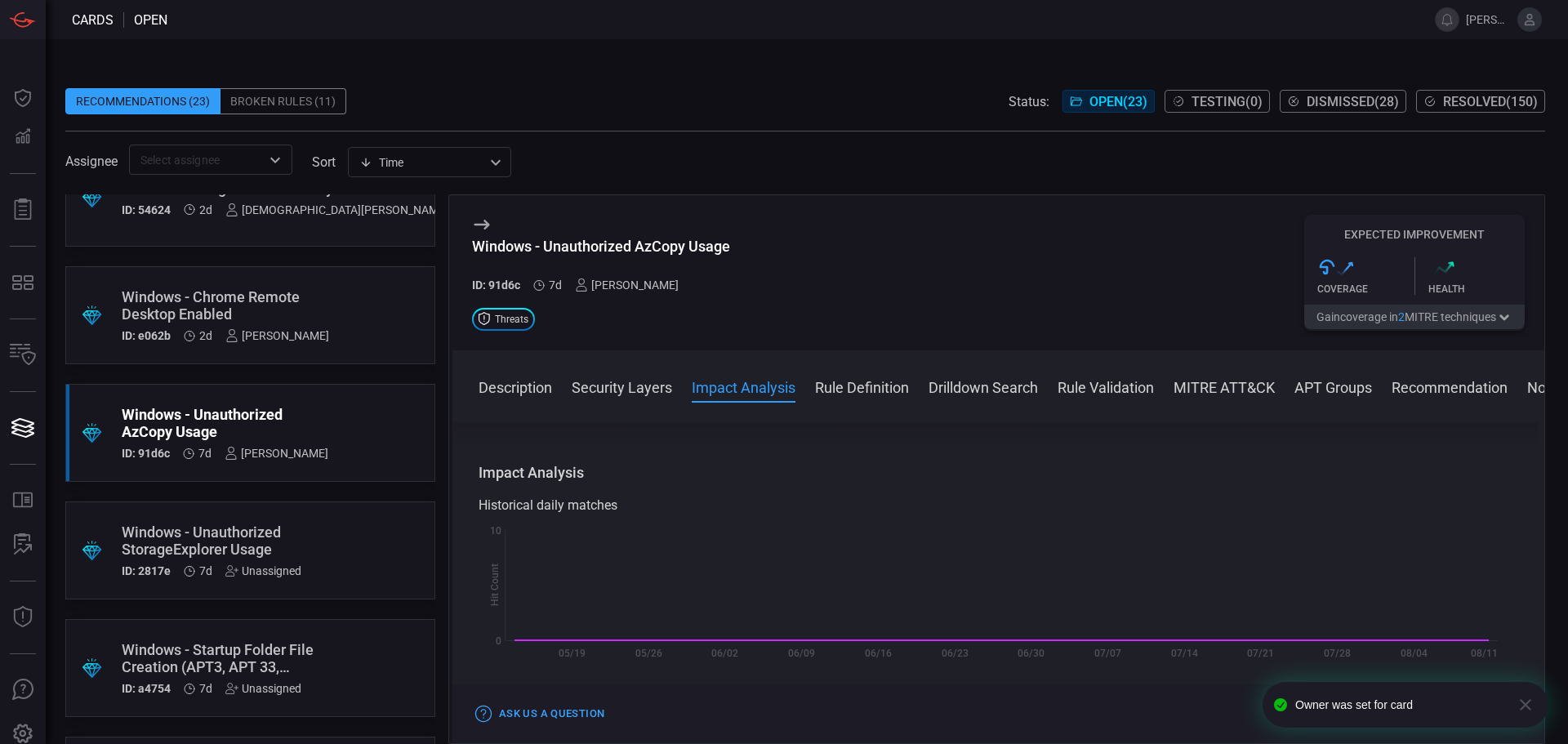
click at [489, 315] on icon at bounding box center [484, 318] width 11 height 13
click at [507, 317] on span "Threats" at bounding box center [512, 319] width 33 height 10
click at [643, 273] on div "Windows - Unauthorized AzCopy Usage ID: 91d6c 7d [PERSON_NAME]" at bounding box center [601, 265] width 258 height 54
click at [644, 283] on div "[PERSON_NAME]" at bounding box center [626, 285] width 103 height 13
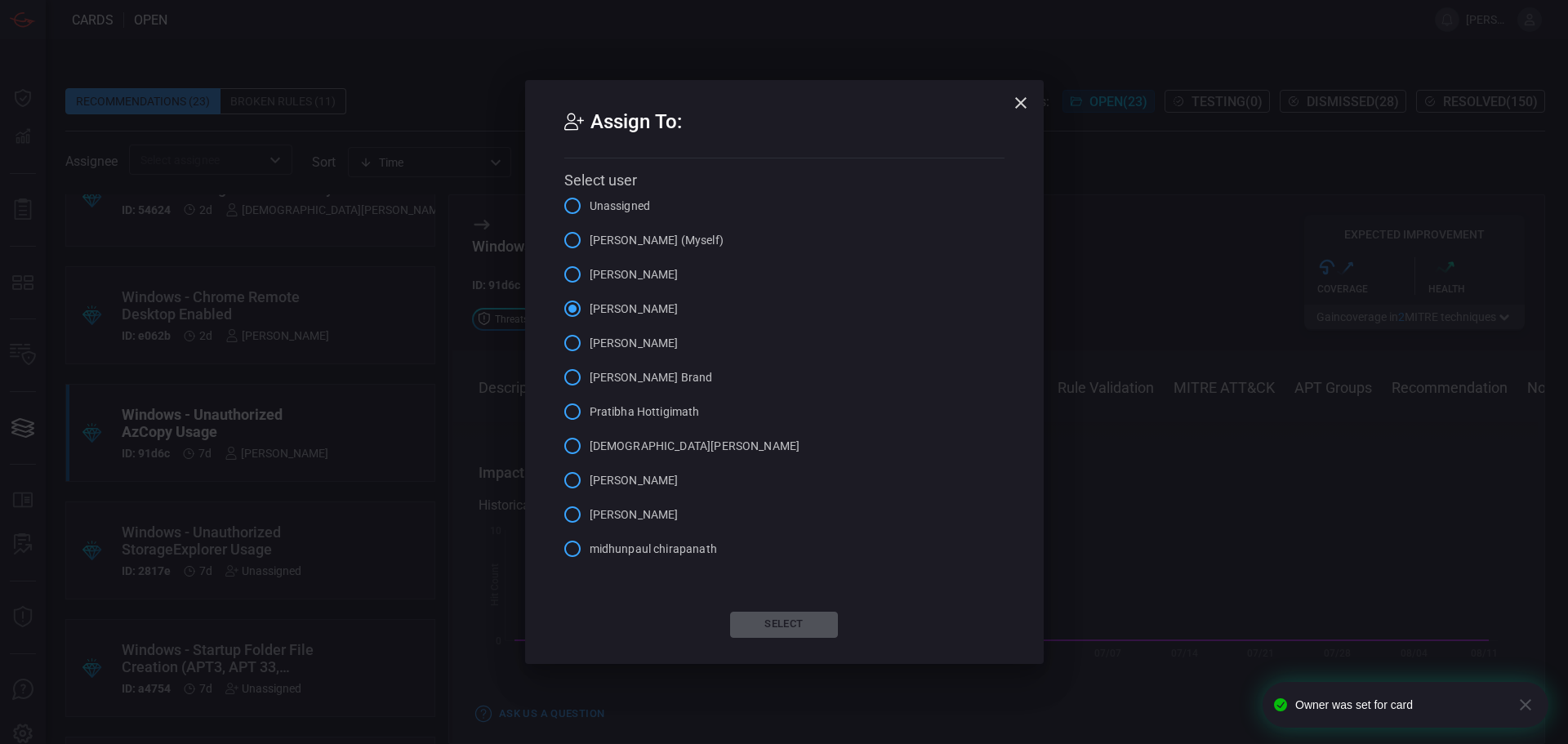
click at [601, 234] on span "[PERSON_NAME] (Myself)" at bounding box center [656, 241] width 134 height 18
click at [590, 234] on input "[PERSON_NAME] (Myself)" at bounding box center [572, 240] width 34 height 34
click at [793, 628] on button "Select" at bounding box center [784, 625] width 108 height 26
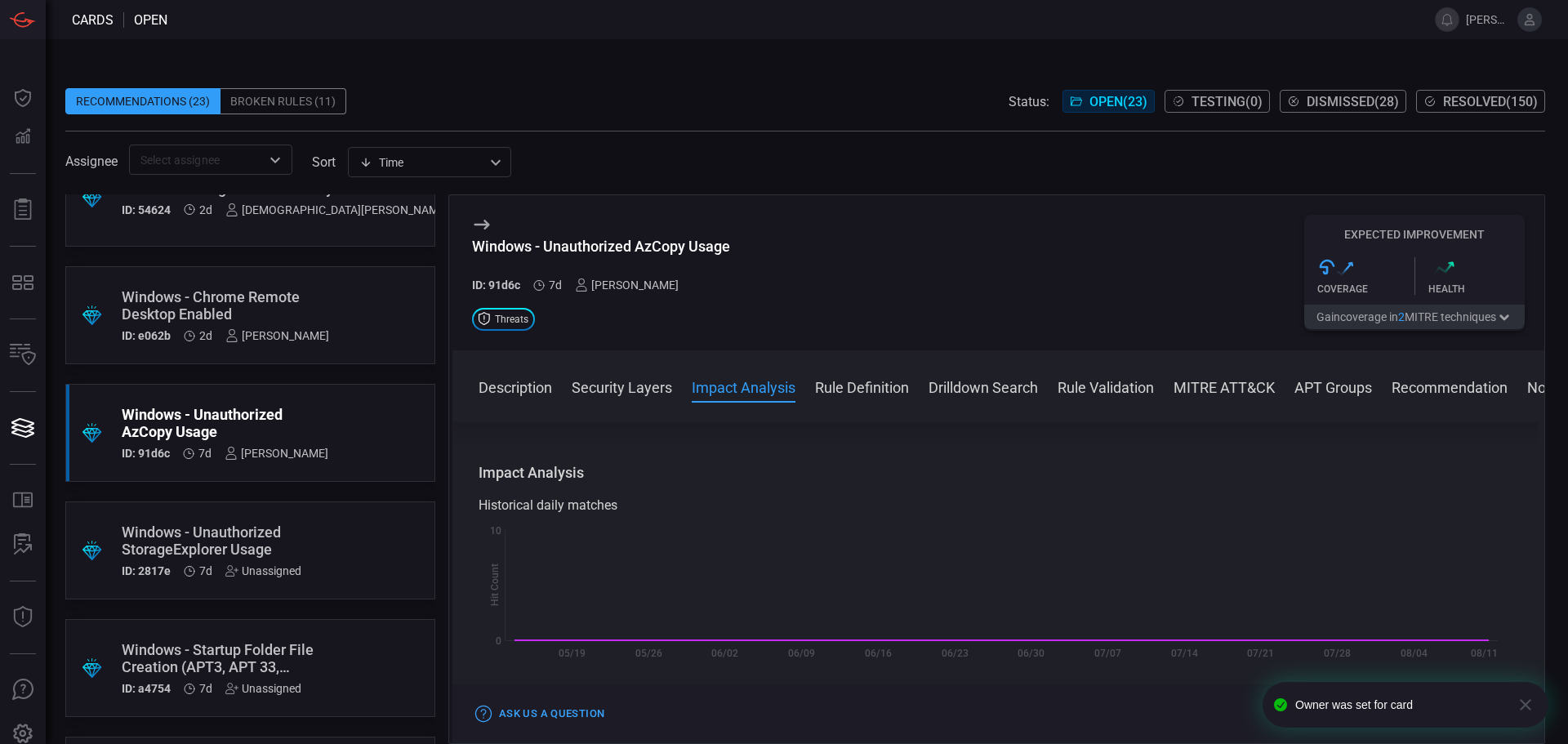
scroll to position [0, 0]
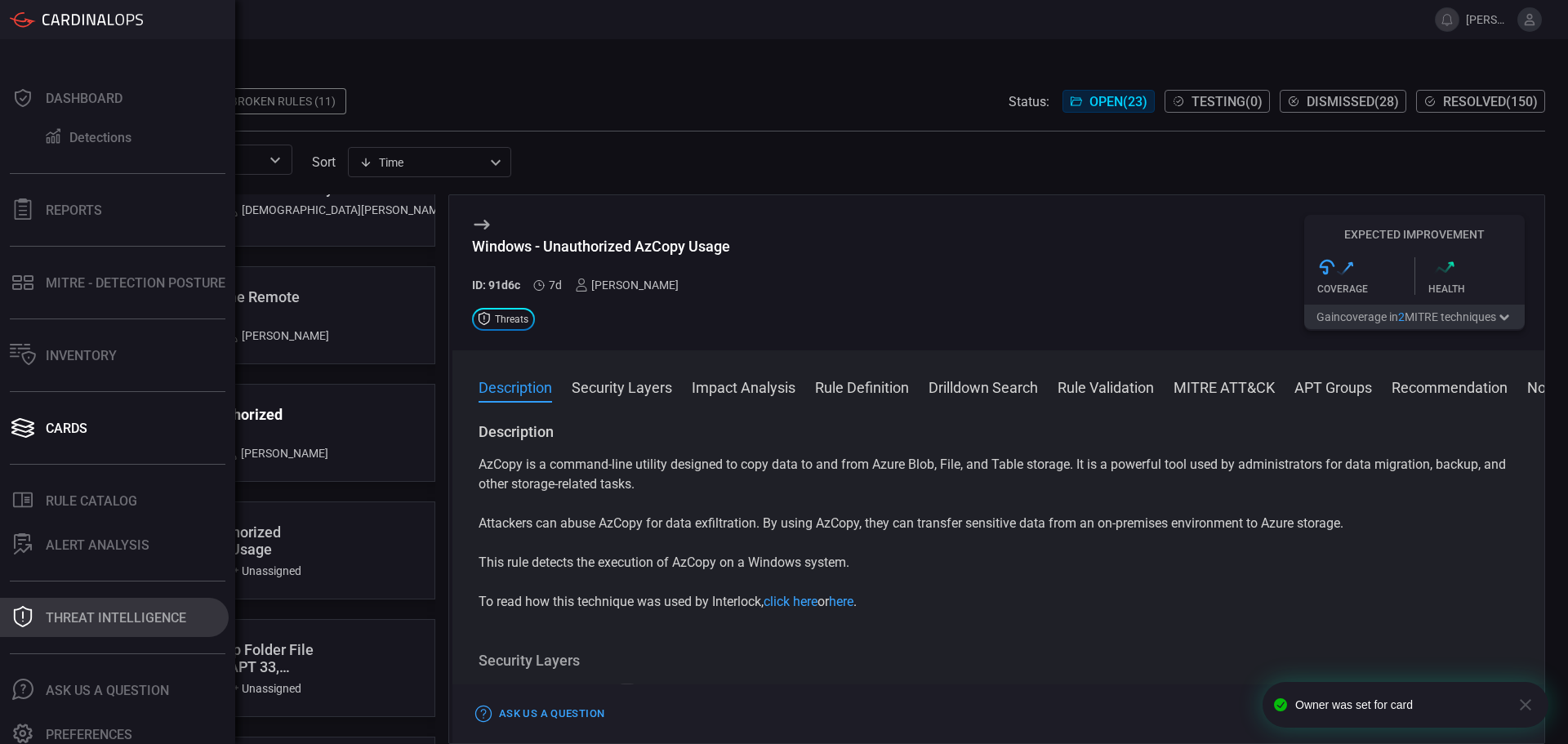
click at [133, 622] on div "Threat Intelligence" at bounding box center [116, 619] width 140 height 16
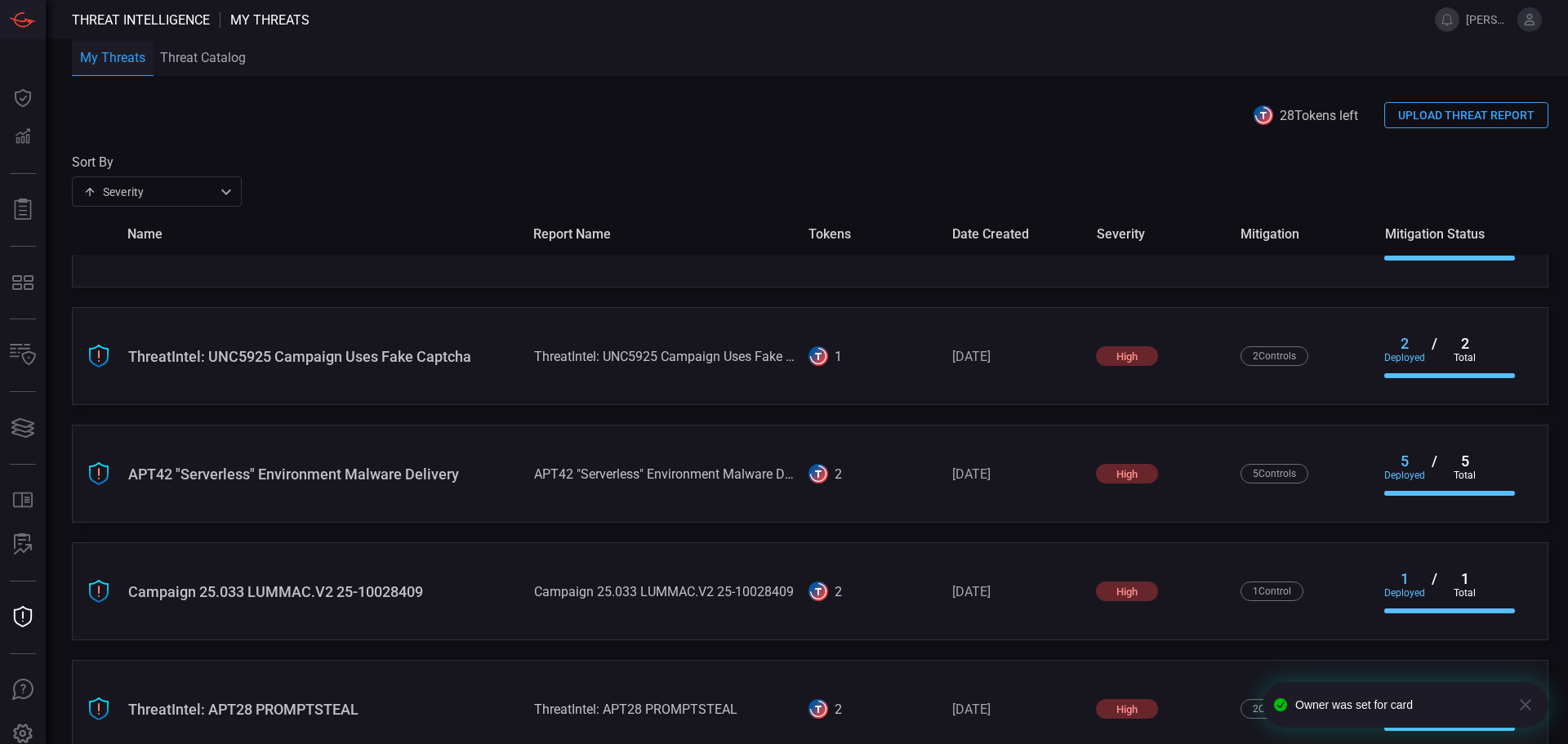
scroll to position [804, 0]
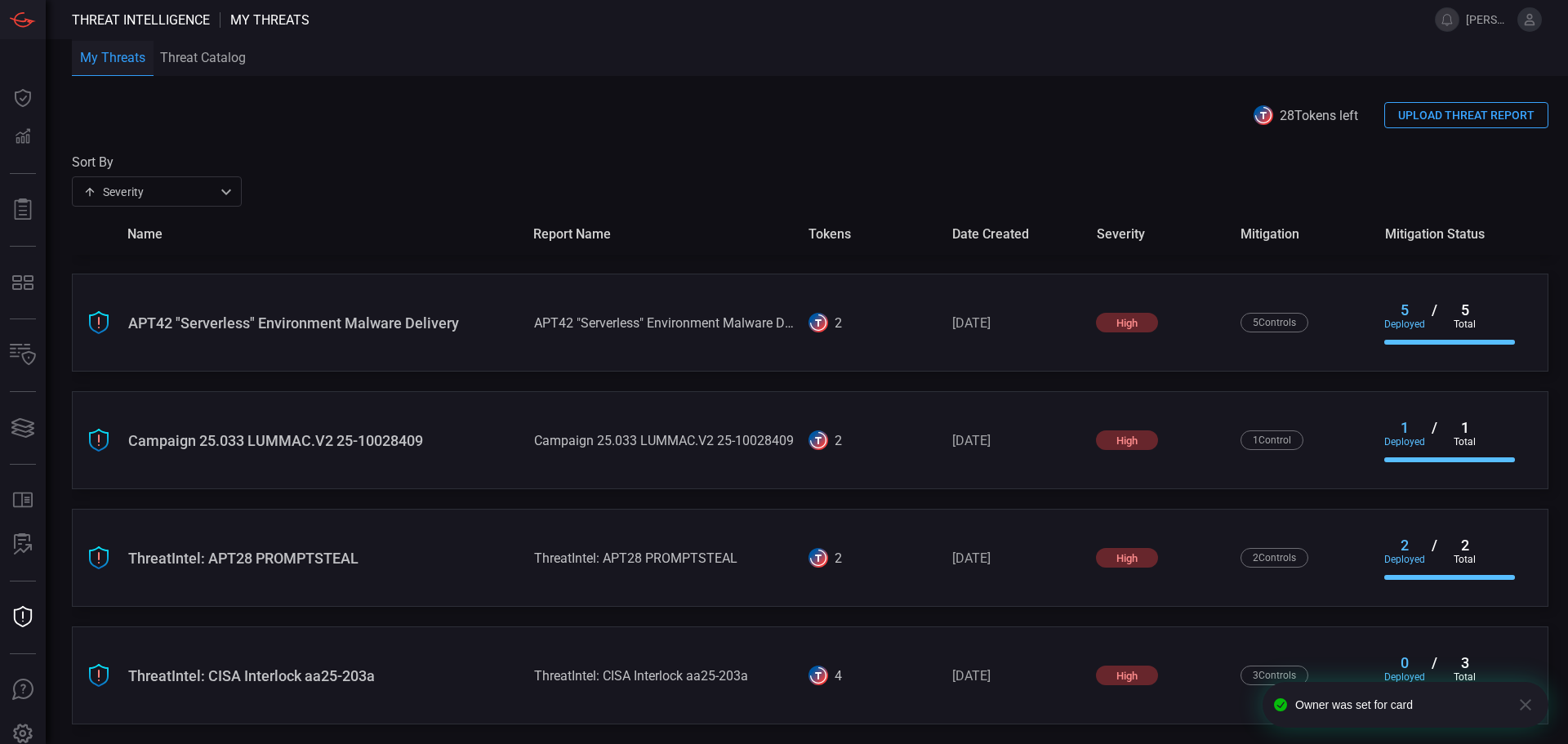
click at [307, 680] on div "ThreatIntel: CISA Interlock aa25-203a" at bounding box center [324, 677] width 392 height 18
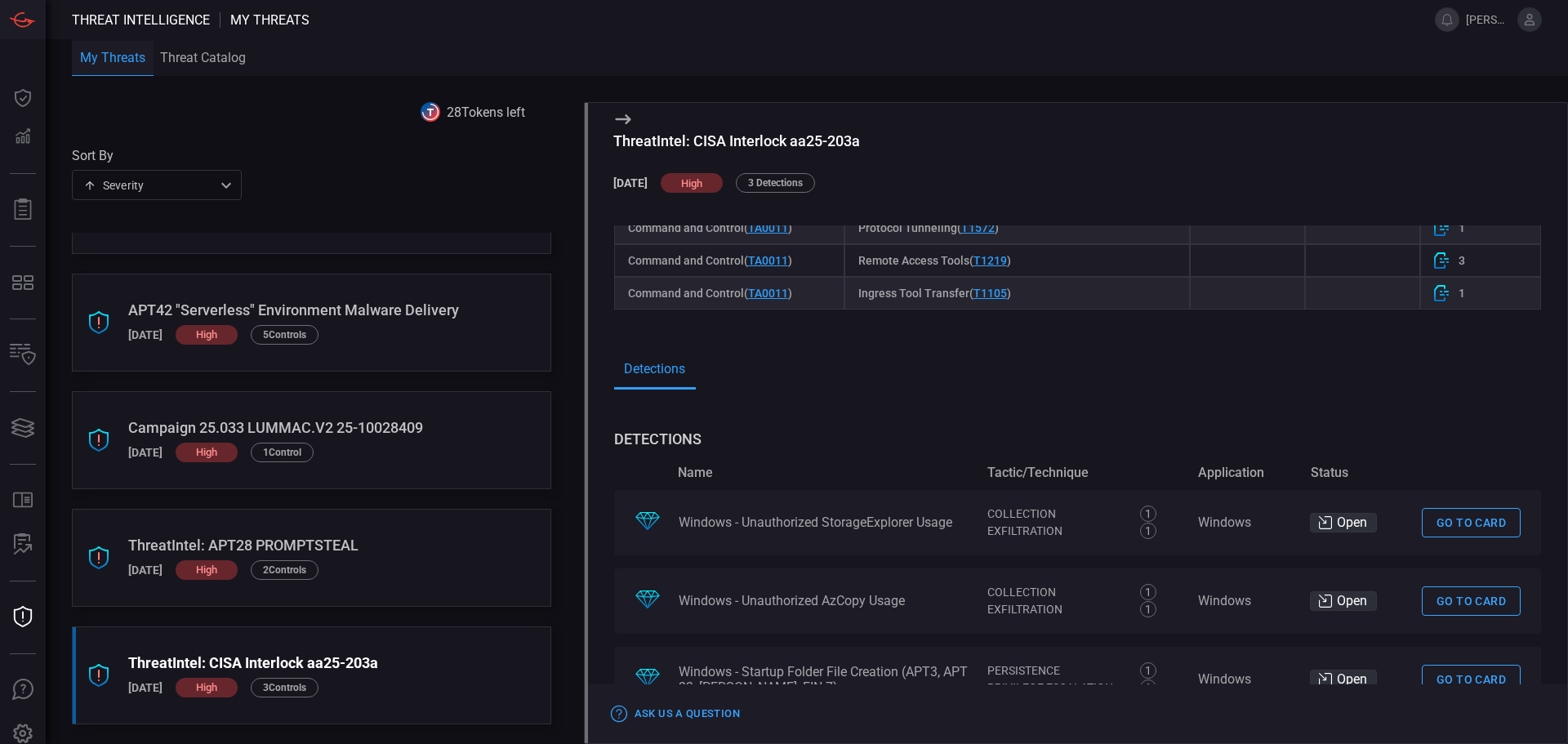
scroll to position [1244, 0]
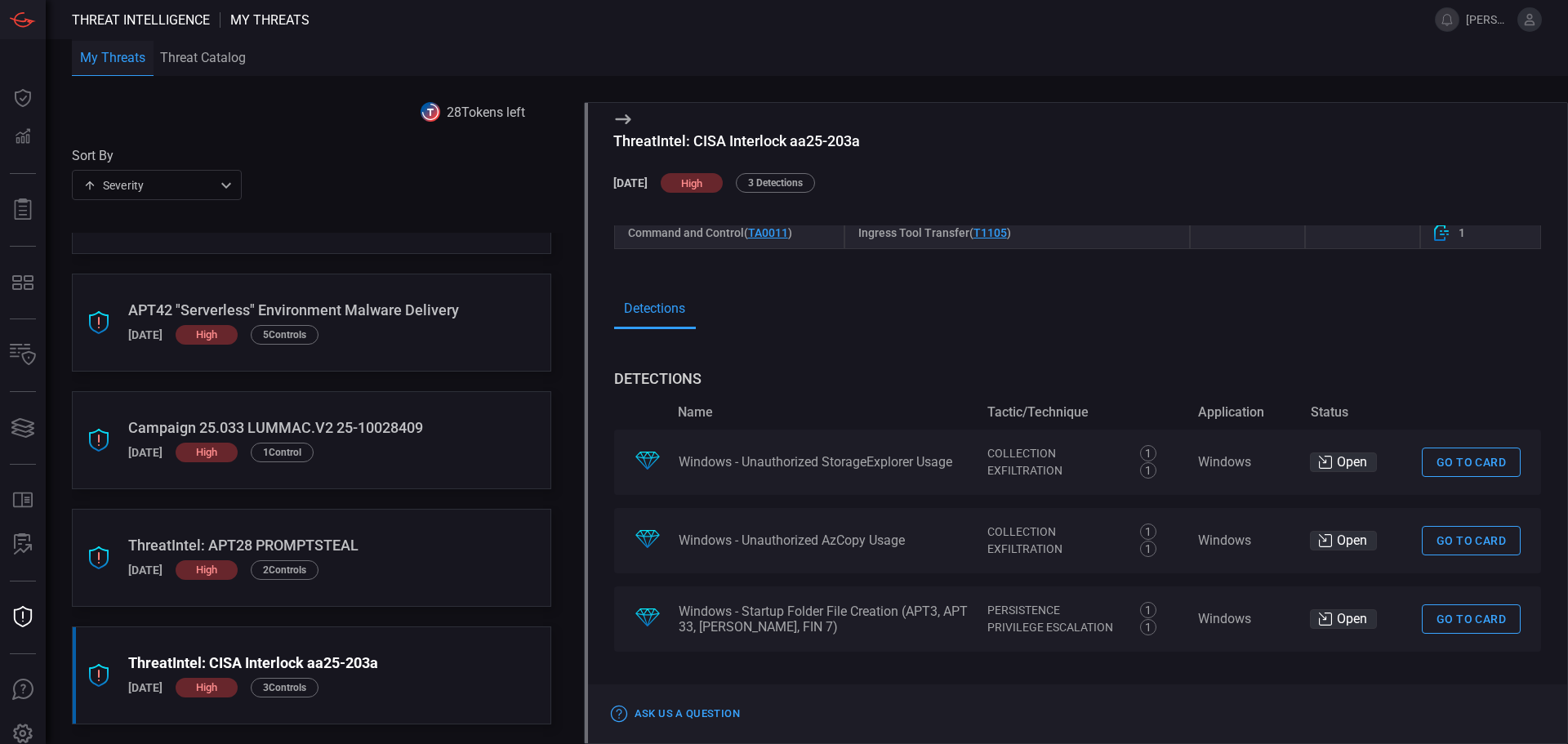
click at [1460, 458] on link "Go to card" at bounding box center [1471, 463] width 99 height 30
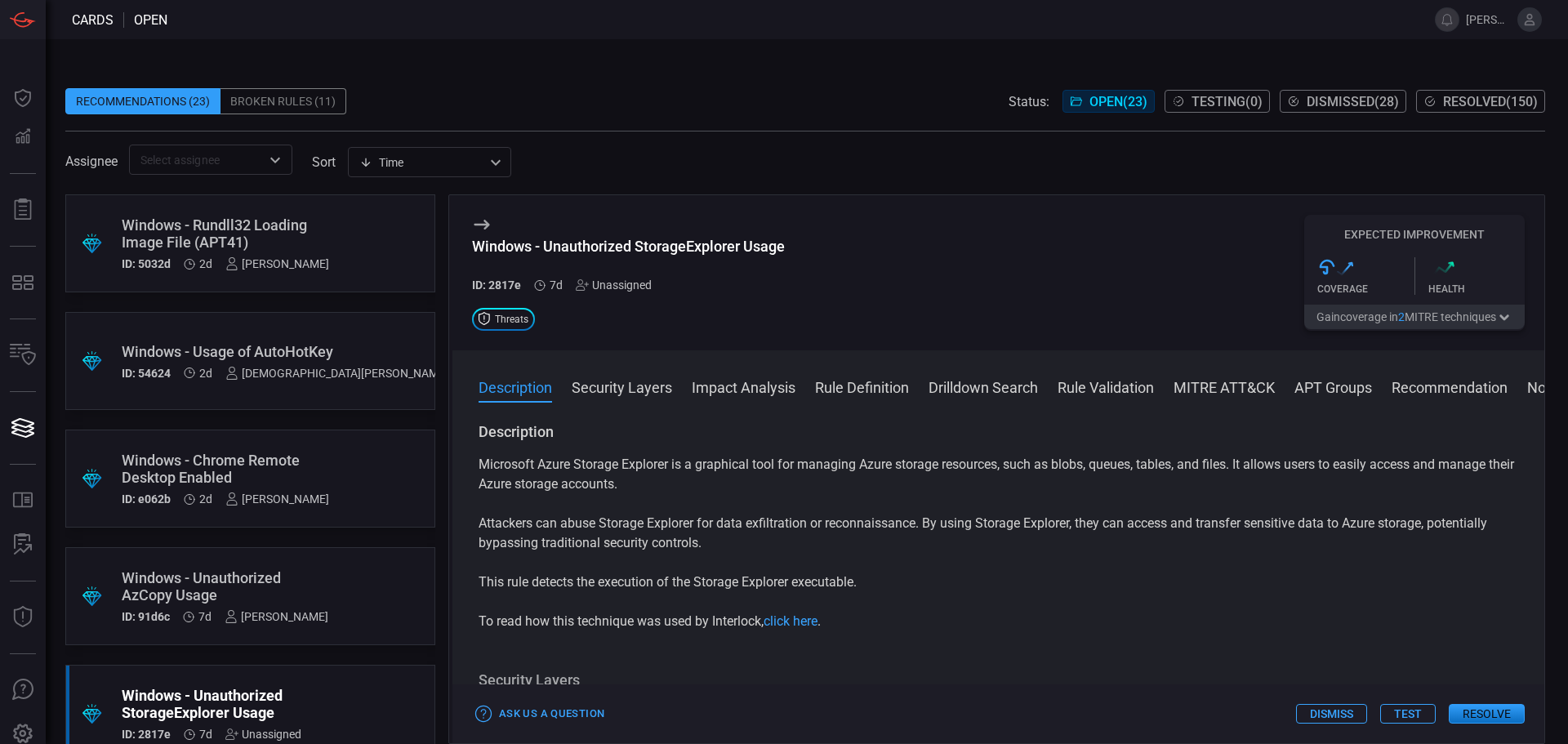
click at [601, 285] on div "Unassigned" at bounding box center [613, 285] width 76 height 13
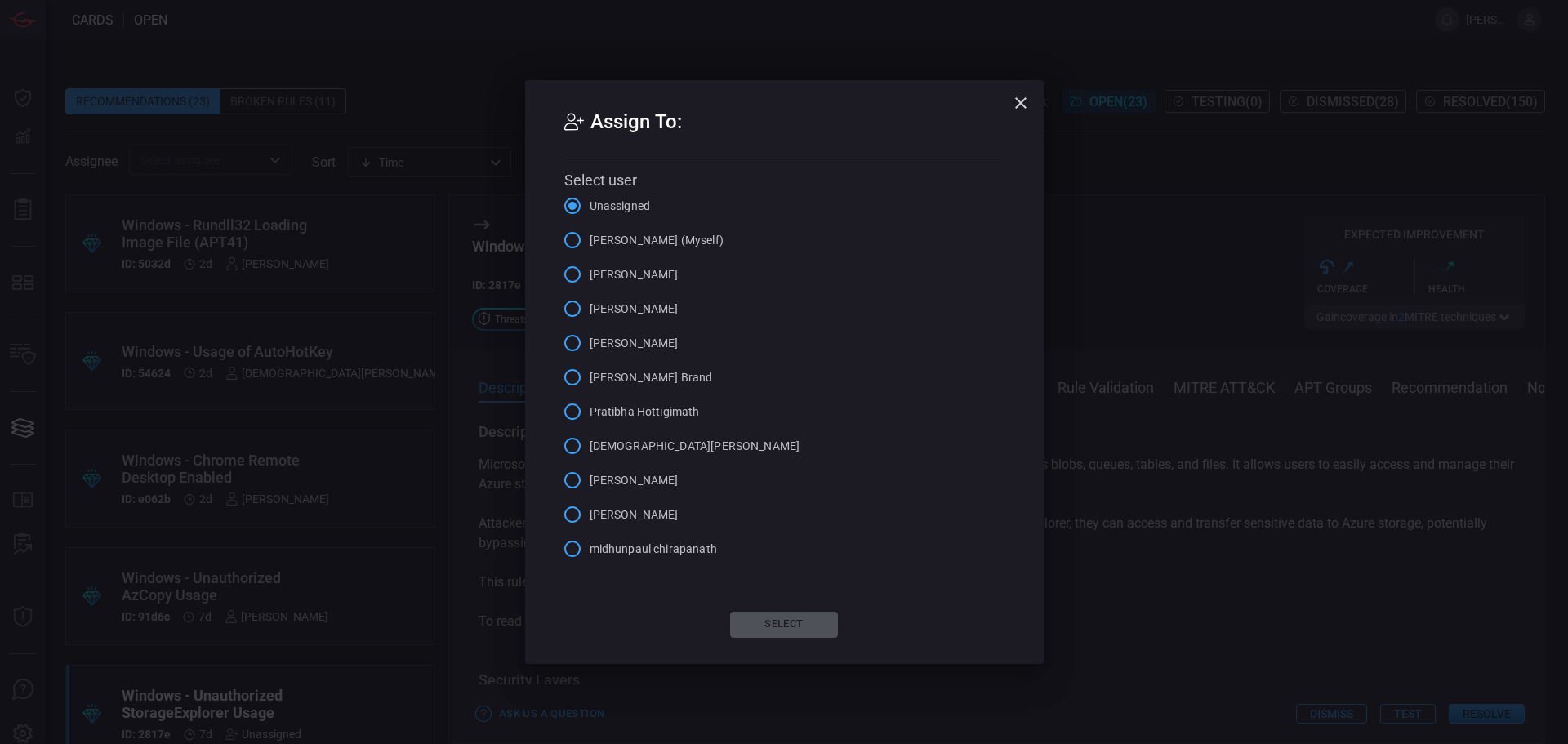
click at [583, 244] on input "[PERSON_NAME] (Myself)" at bounding box center [572, 240] width 34 height 34
click at [792, 622] on button "Select" at bounding box center [784, 625] width 108 height 26
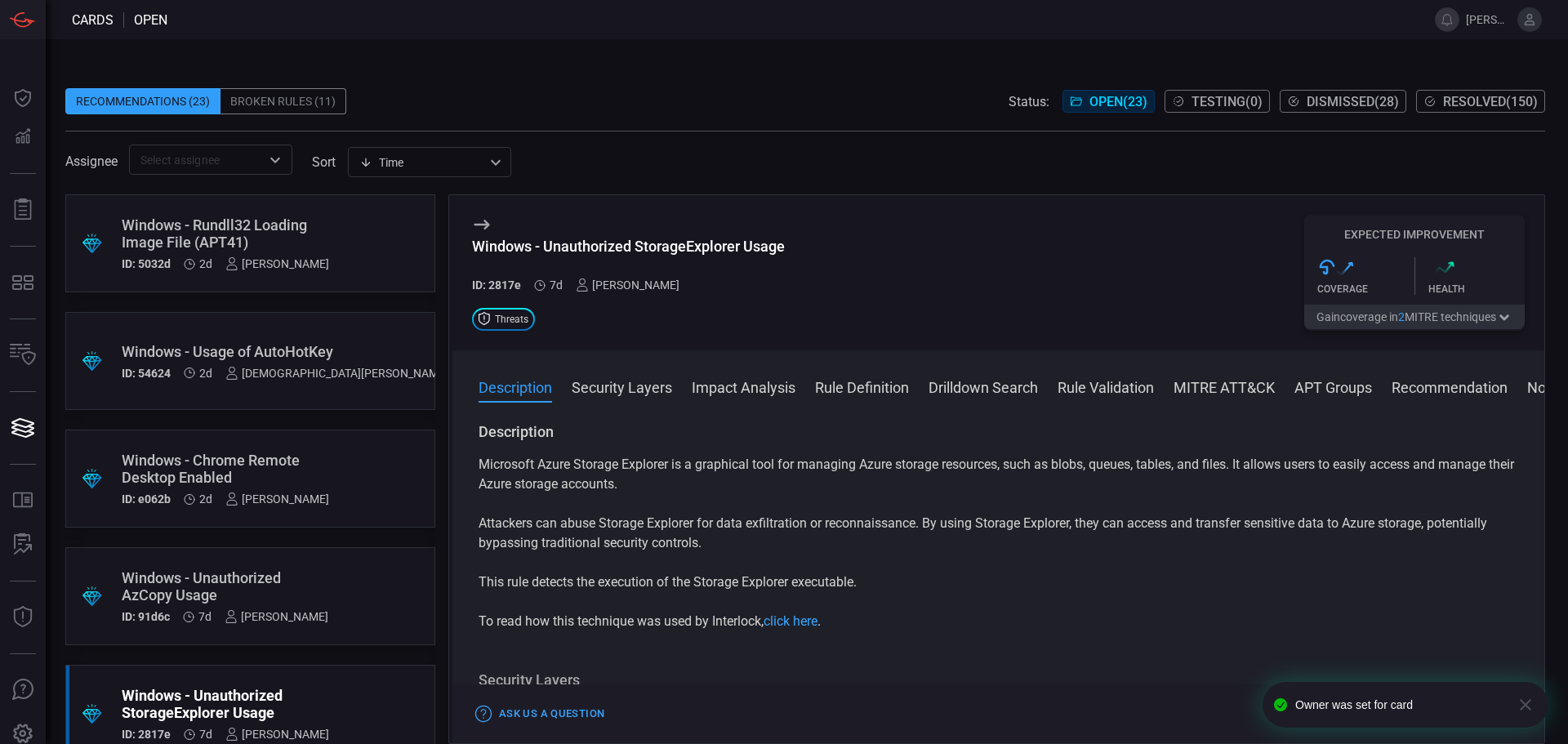
click at [501, 316] on span "Threats" at bounding box center [512, 319] width 33 height 10
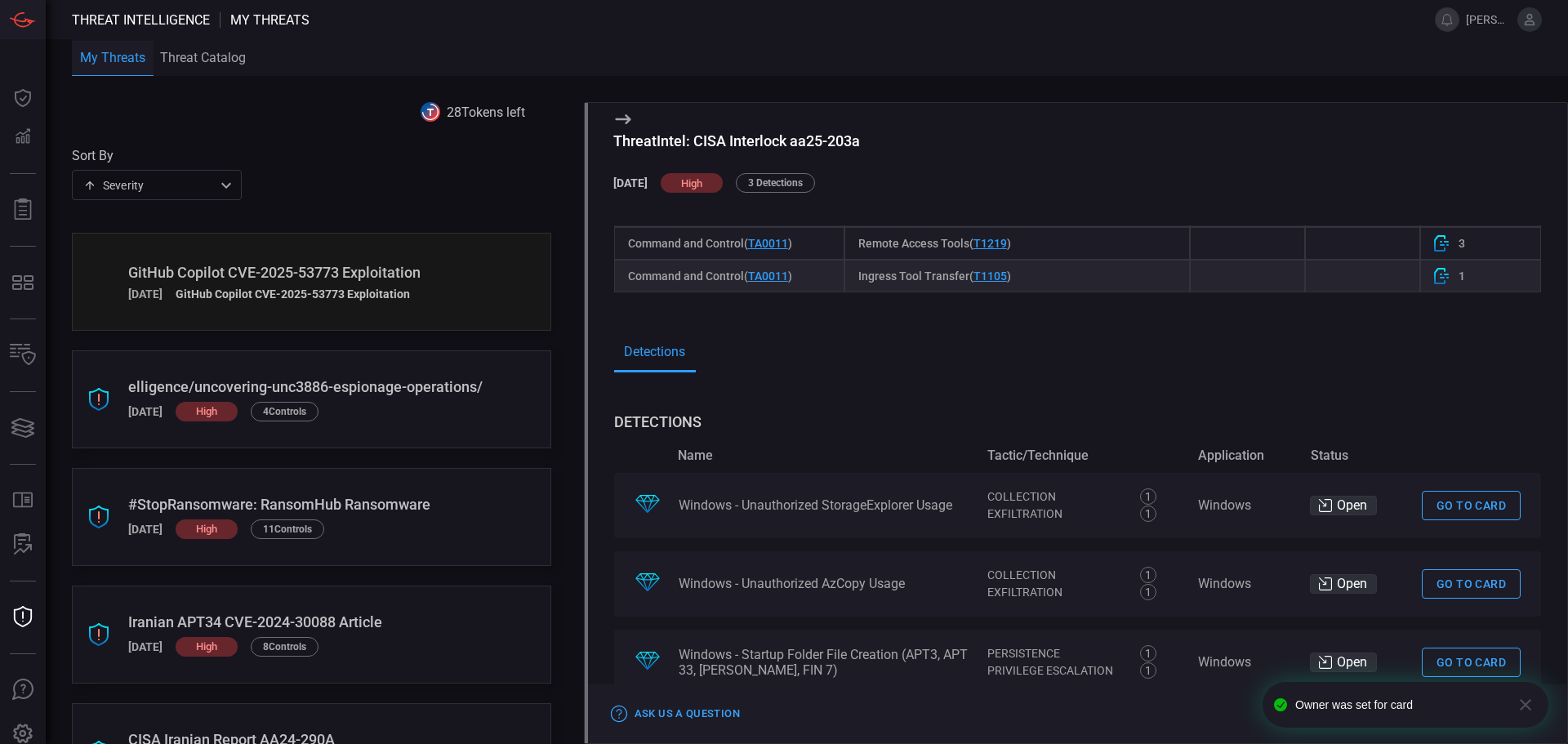
scroll to position [1244, 0]
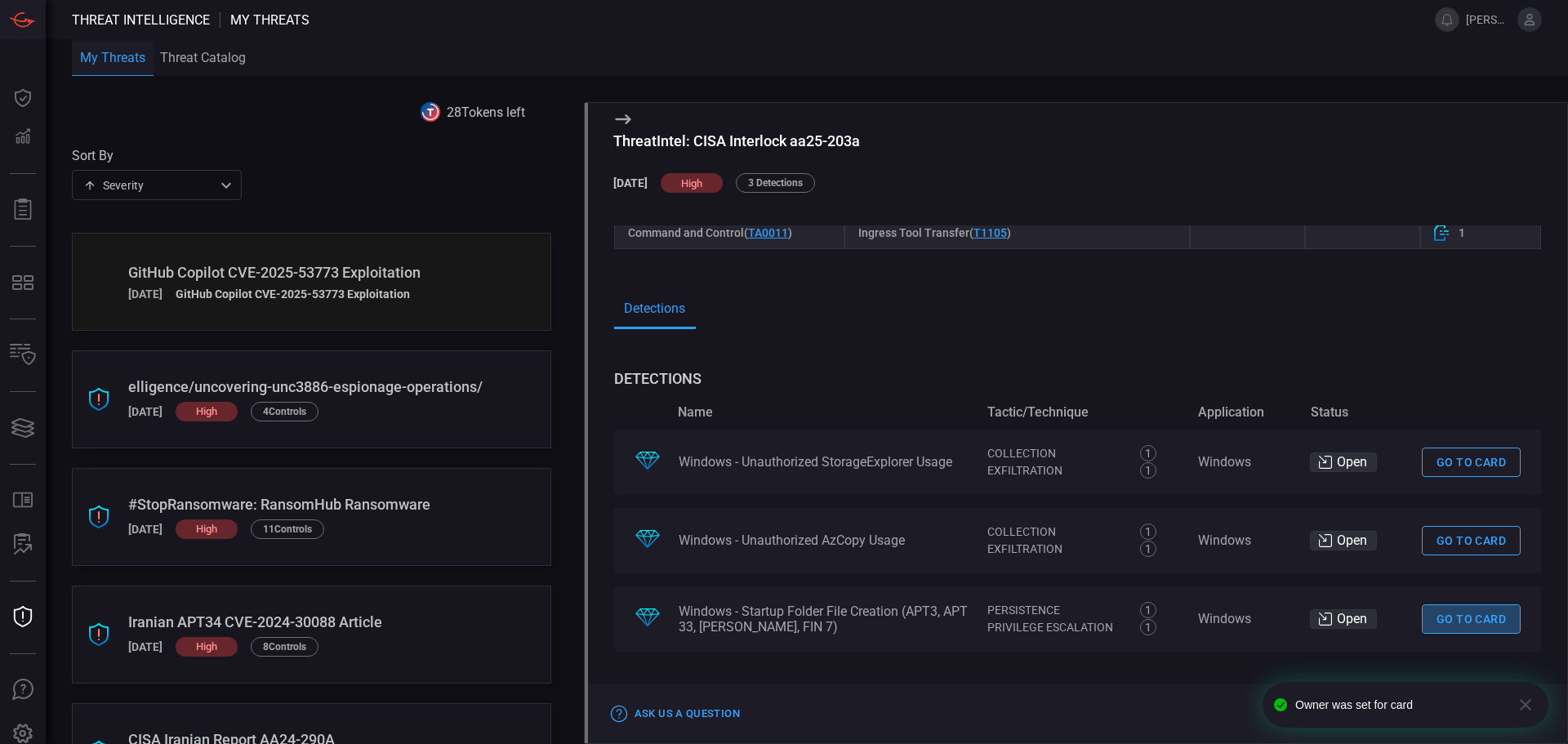
click at [1480, 628] on link "Go to card" at bounding box center [1471, 620] width 99 height 30
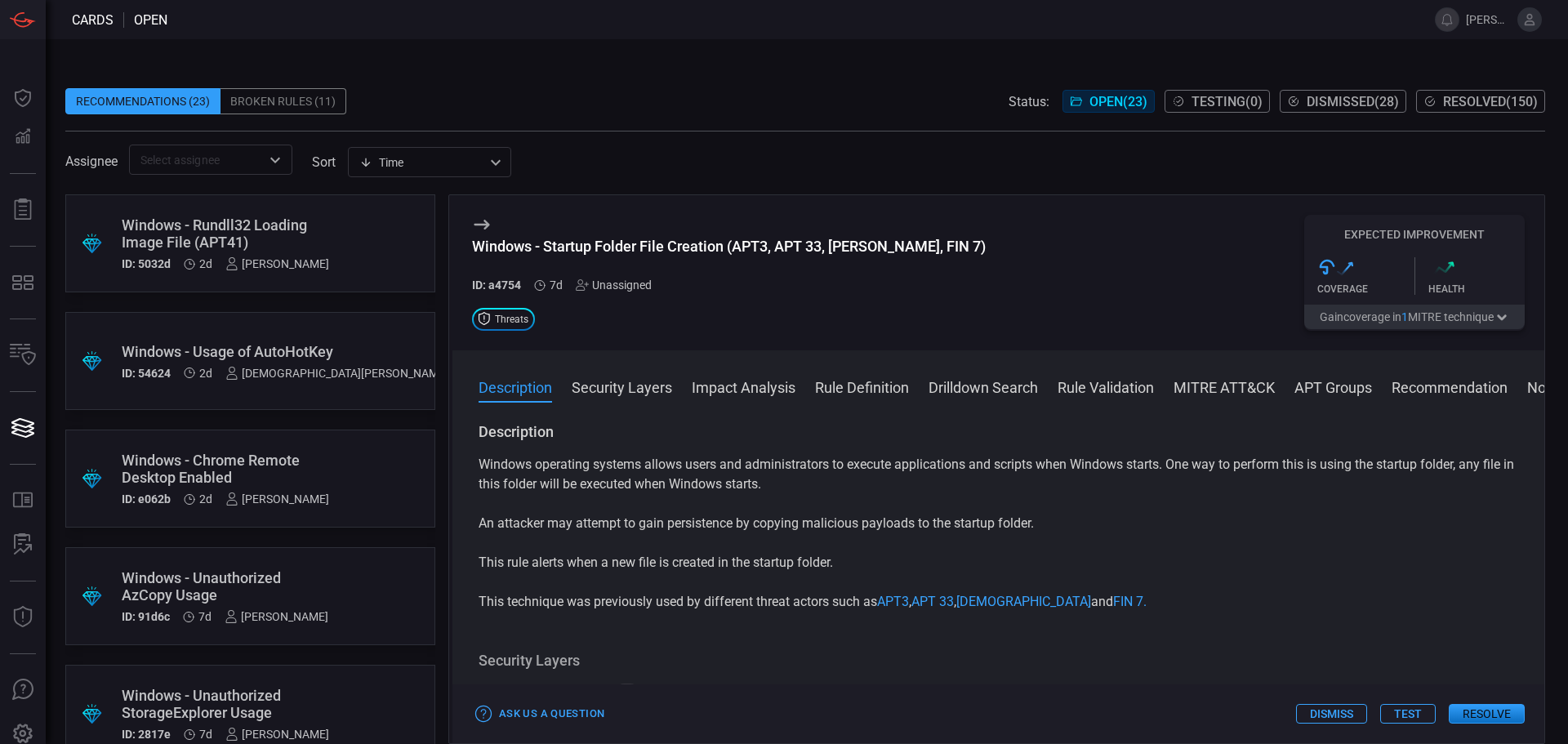
click at [639, 284] on div "Unassigned" at bounding box center [613, 285] width 76 height 13
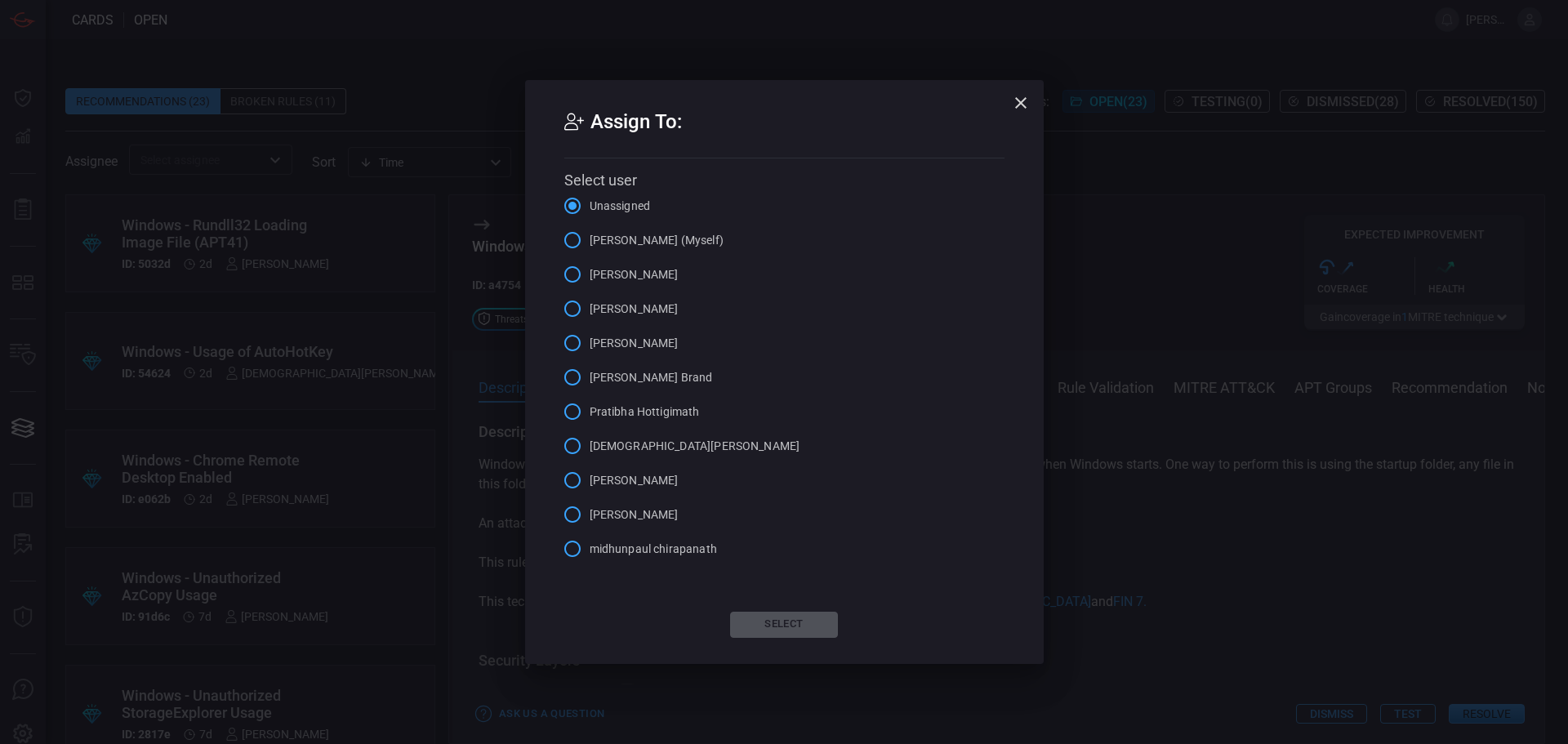
click at [604, 236] on span "[PERSON_NAME] (Myself)" at bounding box center [656, 241] width 134 height 18
click at [590, 236] on input "[PERSON_NAME] (Myself)" at bounding box center [572, 240] width 34 height 34
click at [818, 622] on button "Select" at bounding box center [784, 625] width 108 height 26
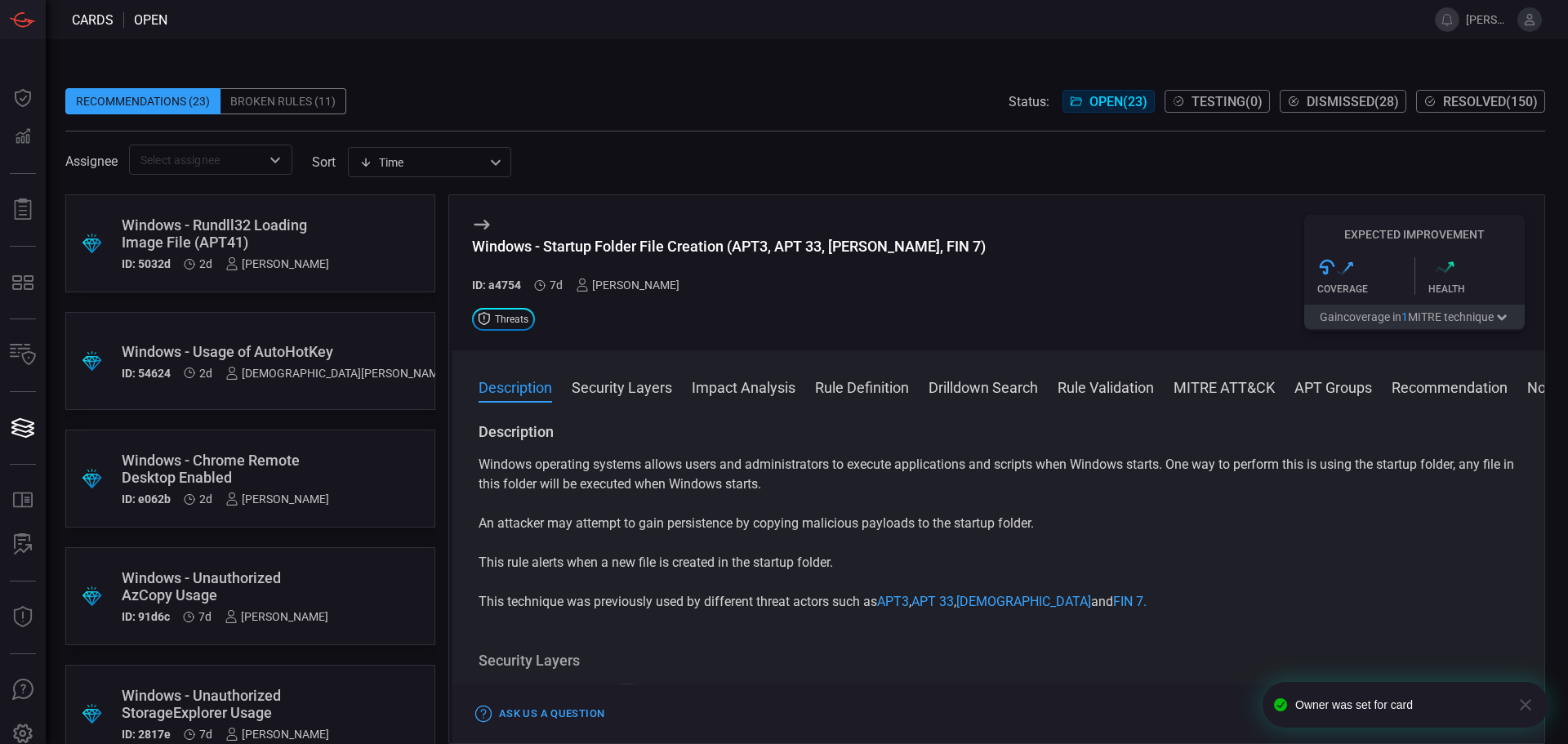
click at [145, 98] on div "Recommendations (23)" at bounding box center [143, 102] width 155 height 26
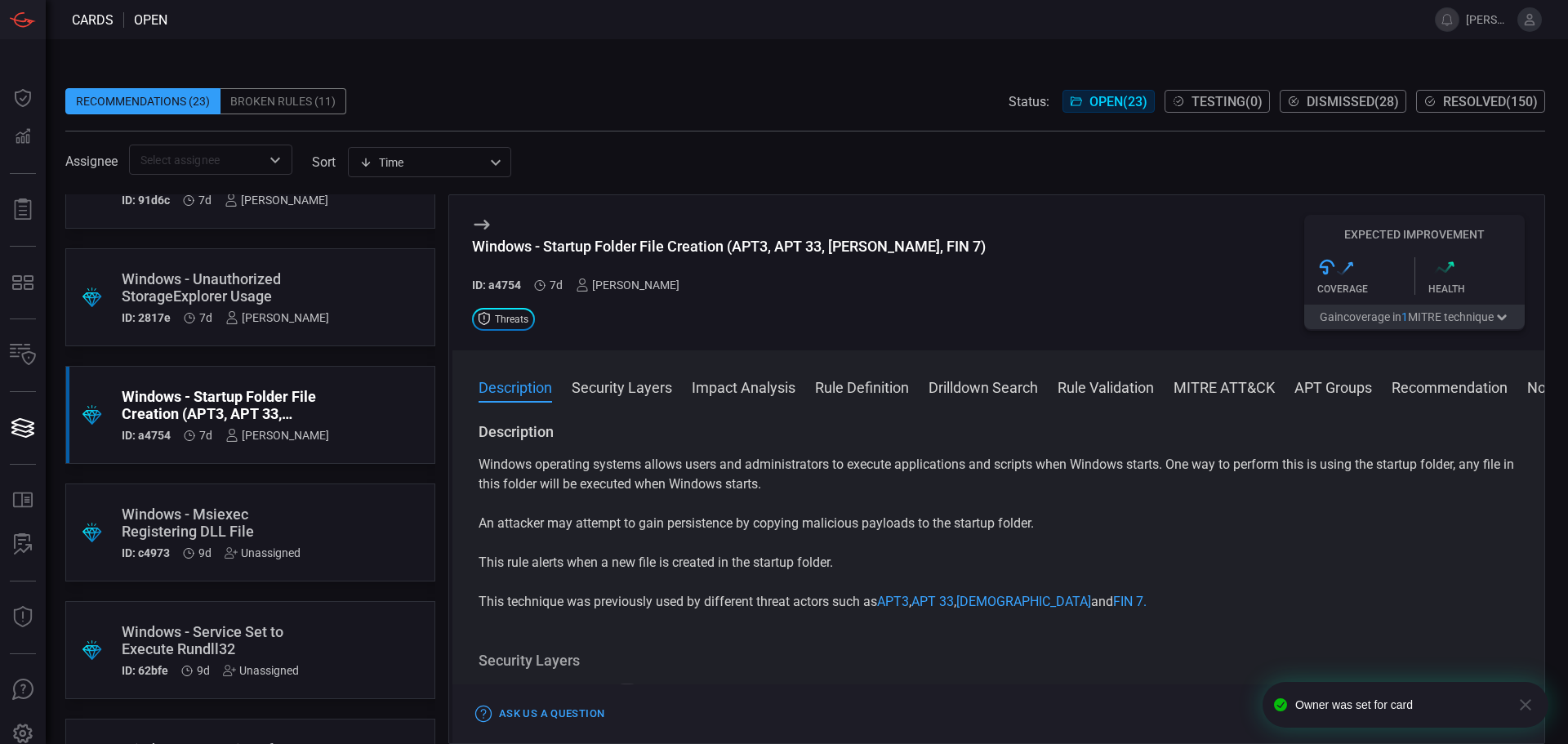
scroll to position [490, 0]
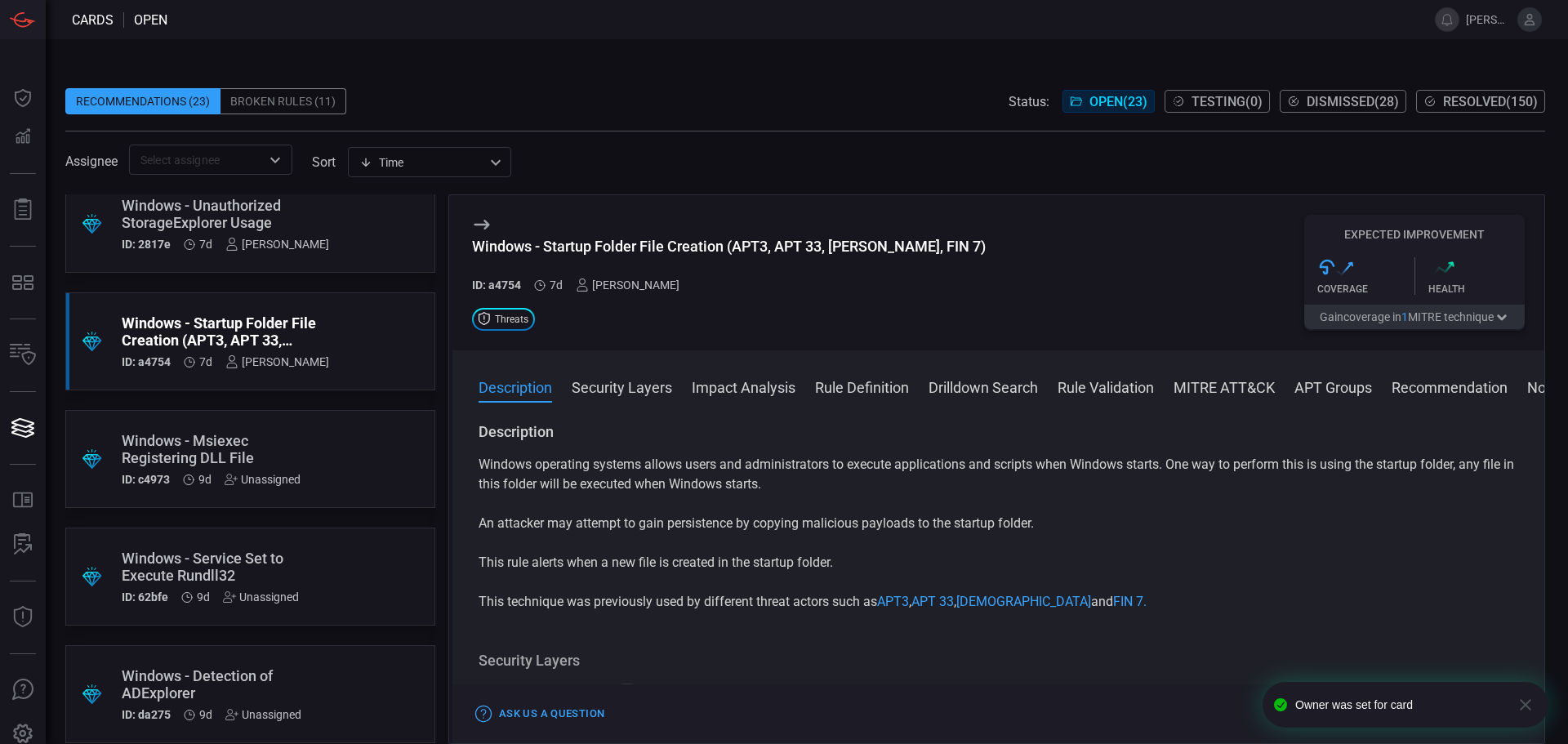
click at [307, 366] on div ".suggested_cards_icon{fill:url(#suggested_cards_icon);} Windows - Startup Folde…" at bounding box center [251, 342] width 370 height 98
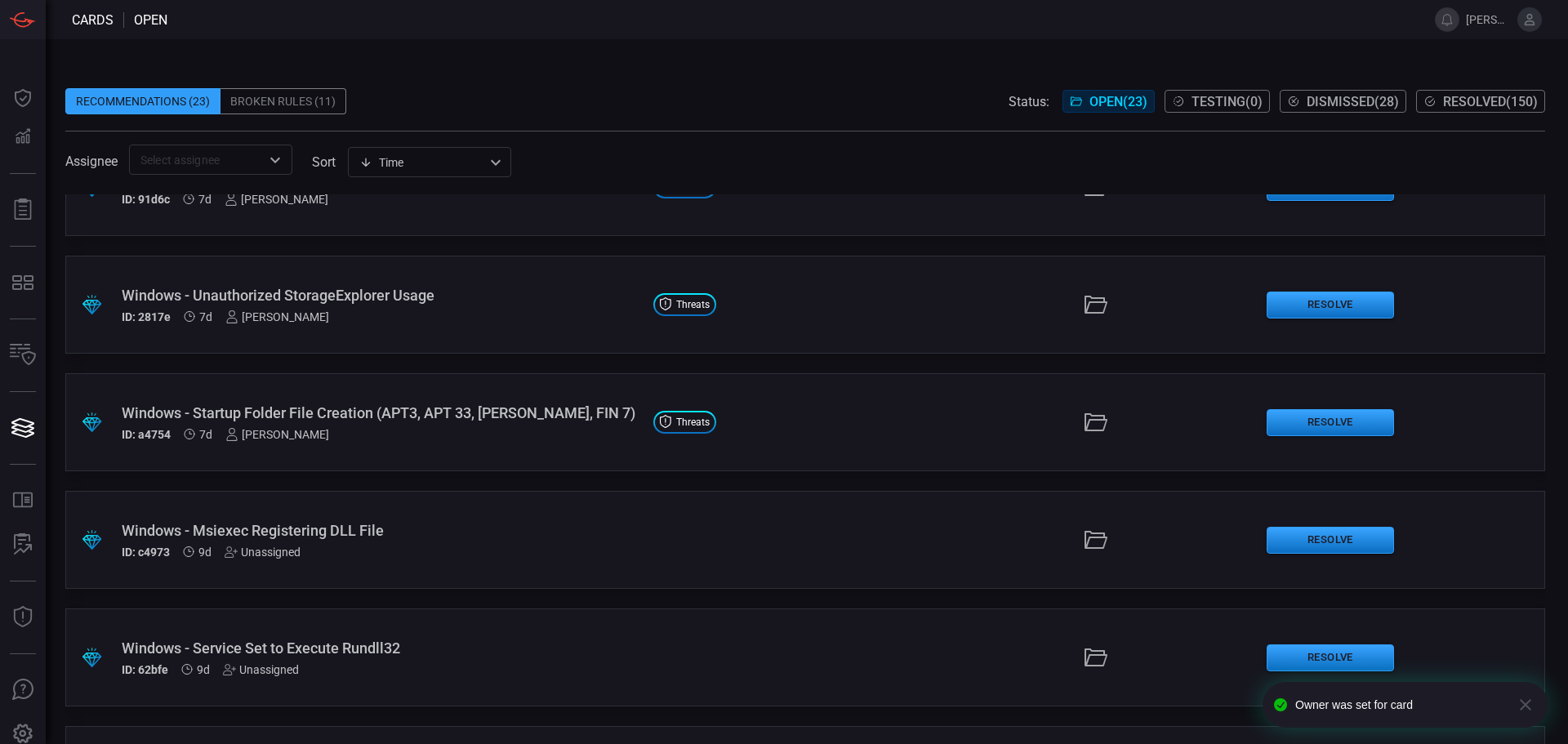
scroll to position [490, 0]
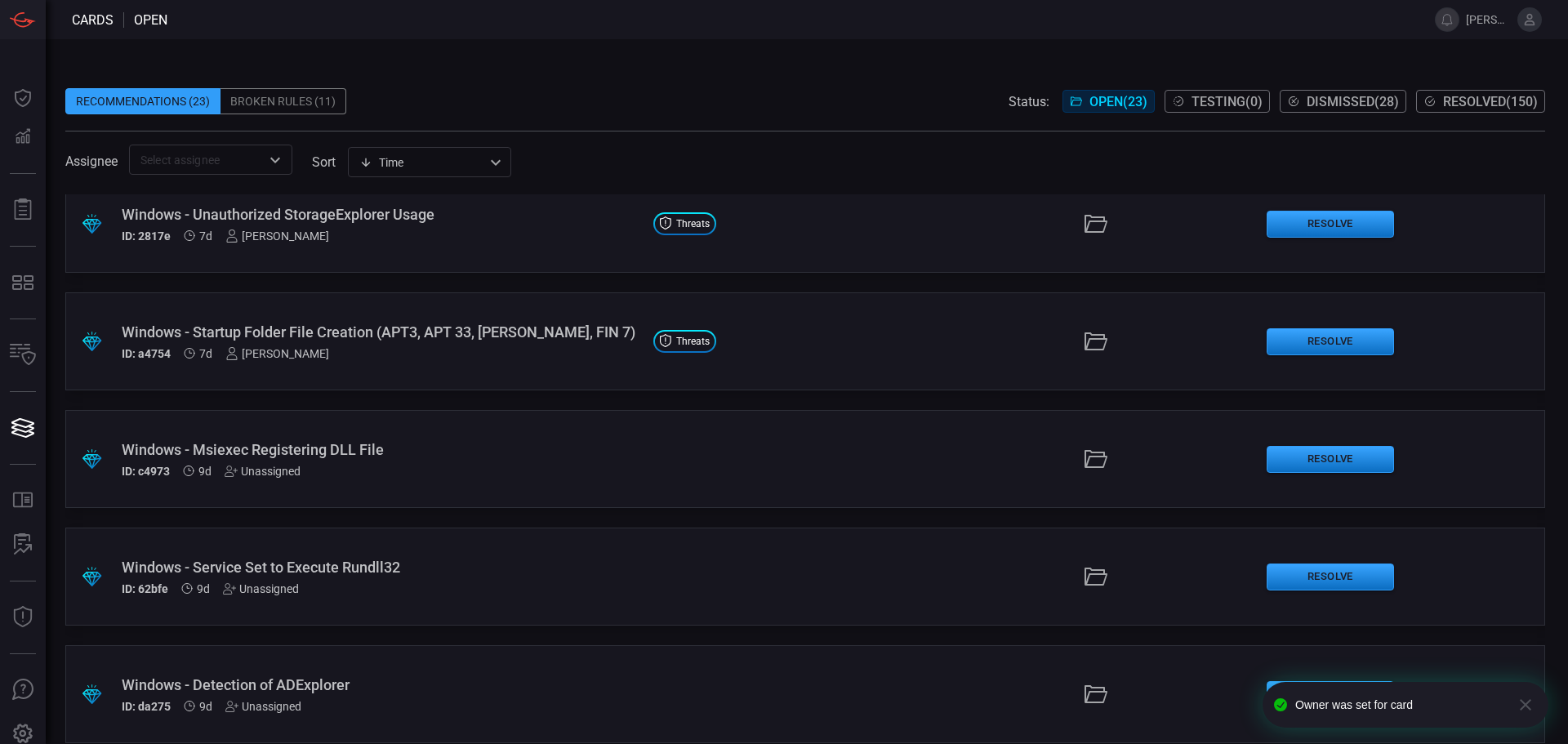
click at [496, 471] on div "ID: c4973 9d Unassigned" at bounding box center [381, 471] width 519 height 13
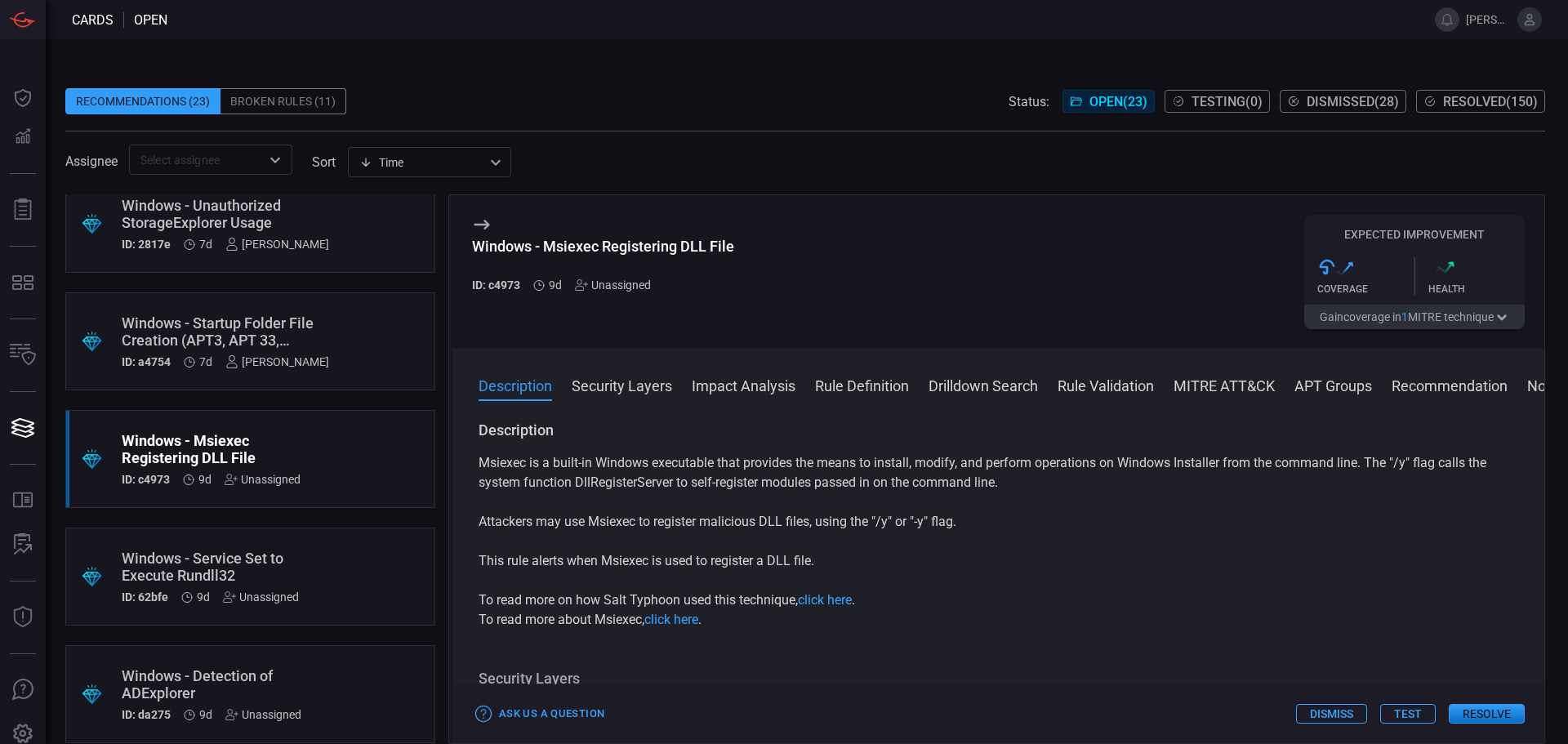
click at [924, 389] on div "Description Security Layers Impact Analysis Rule Definition Drilldown Search Ru…" at bounding box center [1011, 385] width 1066 height 19
click at [901, 381] on button "Rule Definition" at bounding box center [862, 385] width 94 height 19
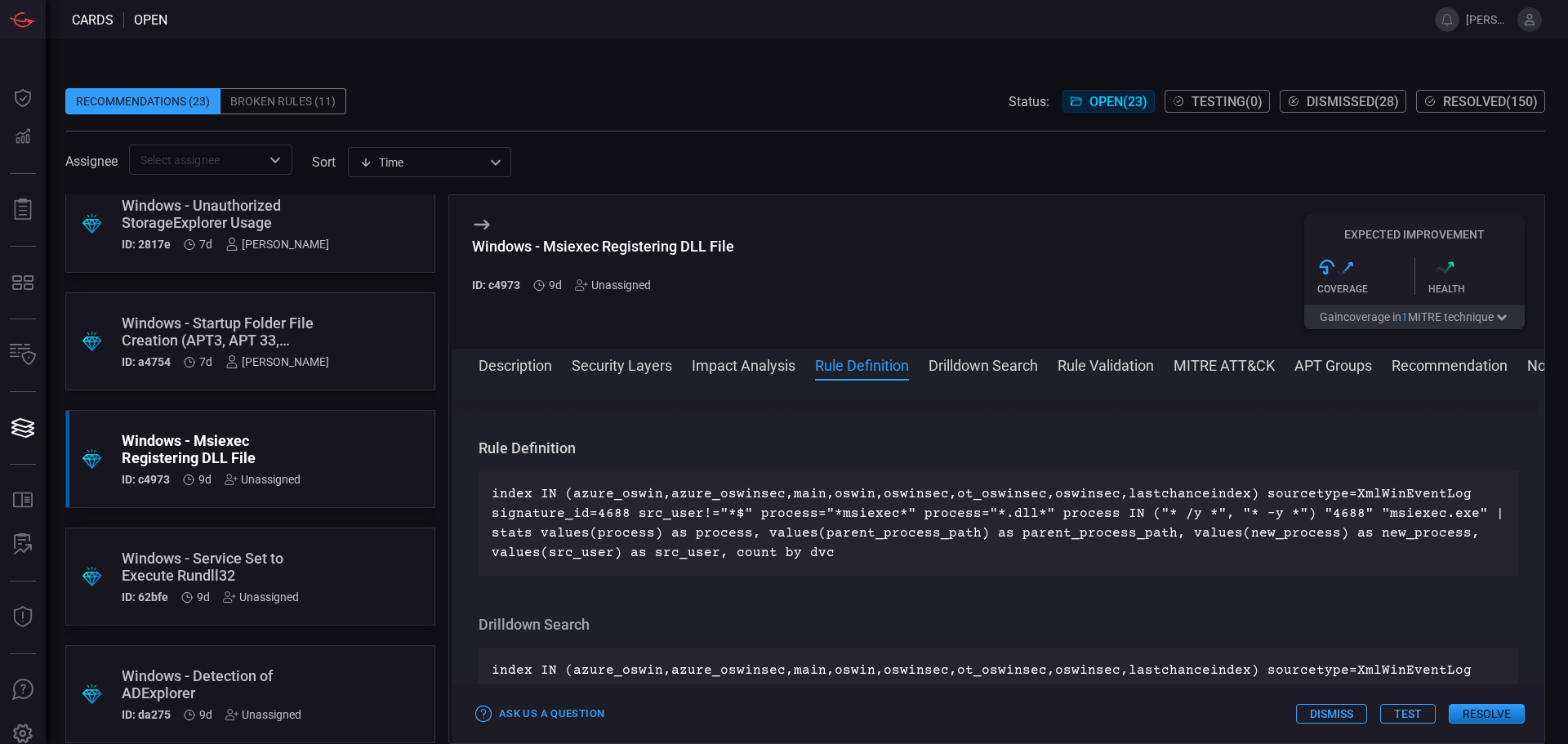
scroll to position [691, 0]
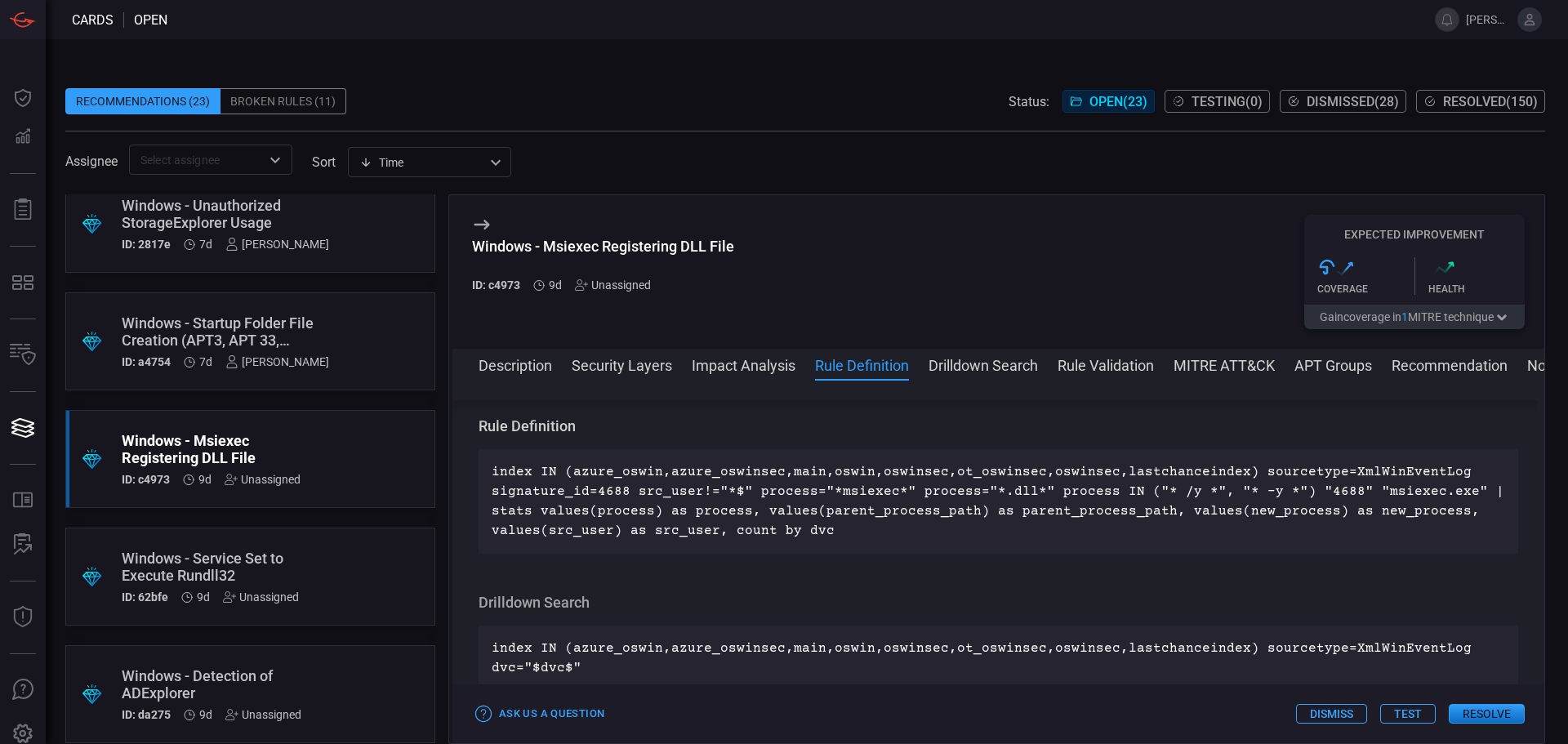
click at [628, 284] on div "Unassigned" at bounding box center [612, 285] width 76 height 13
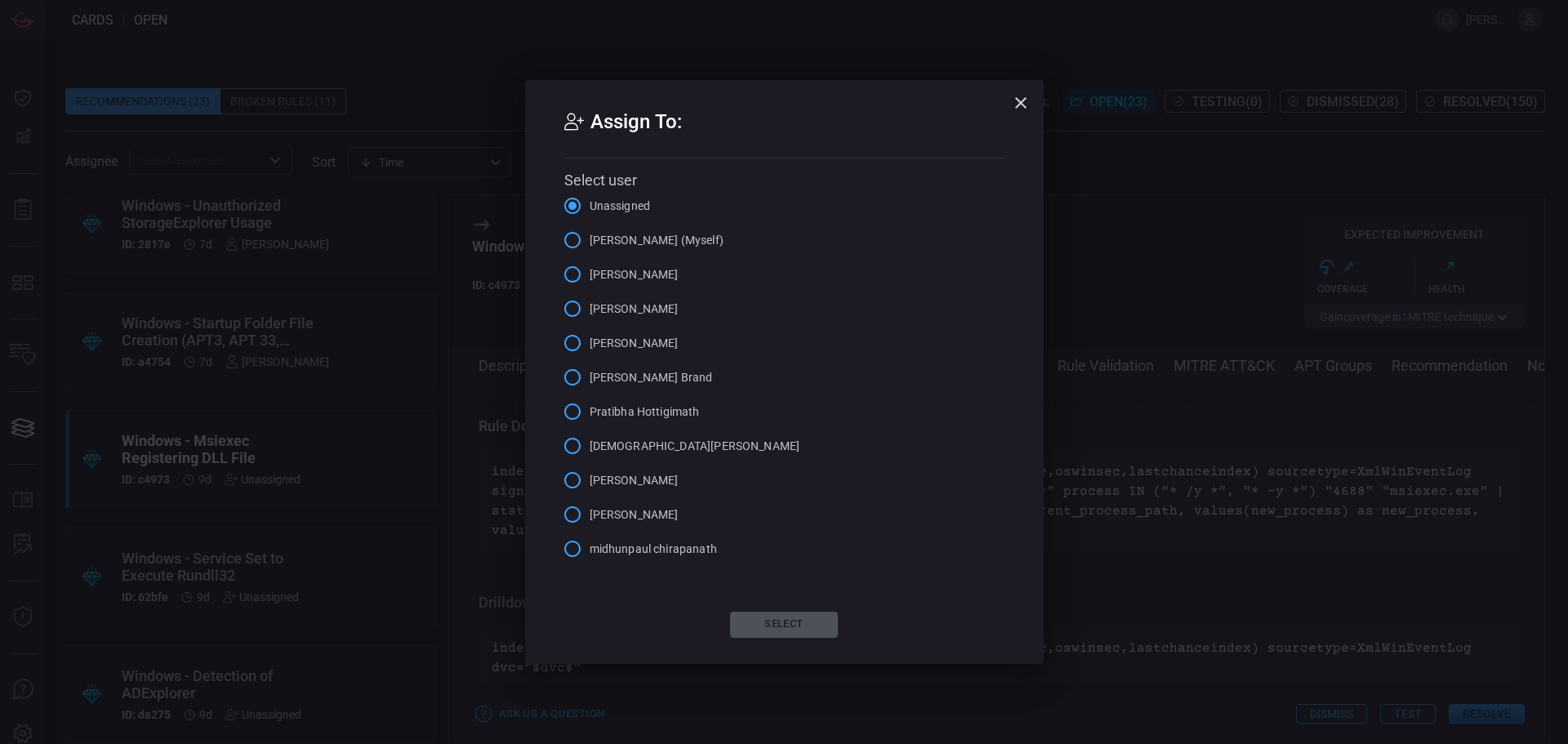
click at [589, 305] on input "[PERSON_NAME]" at bounding box center [572, 308] width 34 height 34
click at [795, 627] on button "Select" at bounding box center [784, 625] width 108 height 26
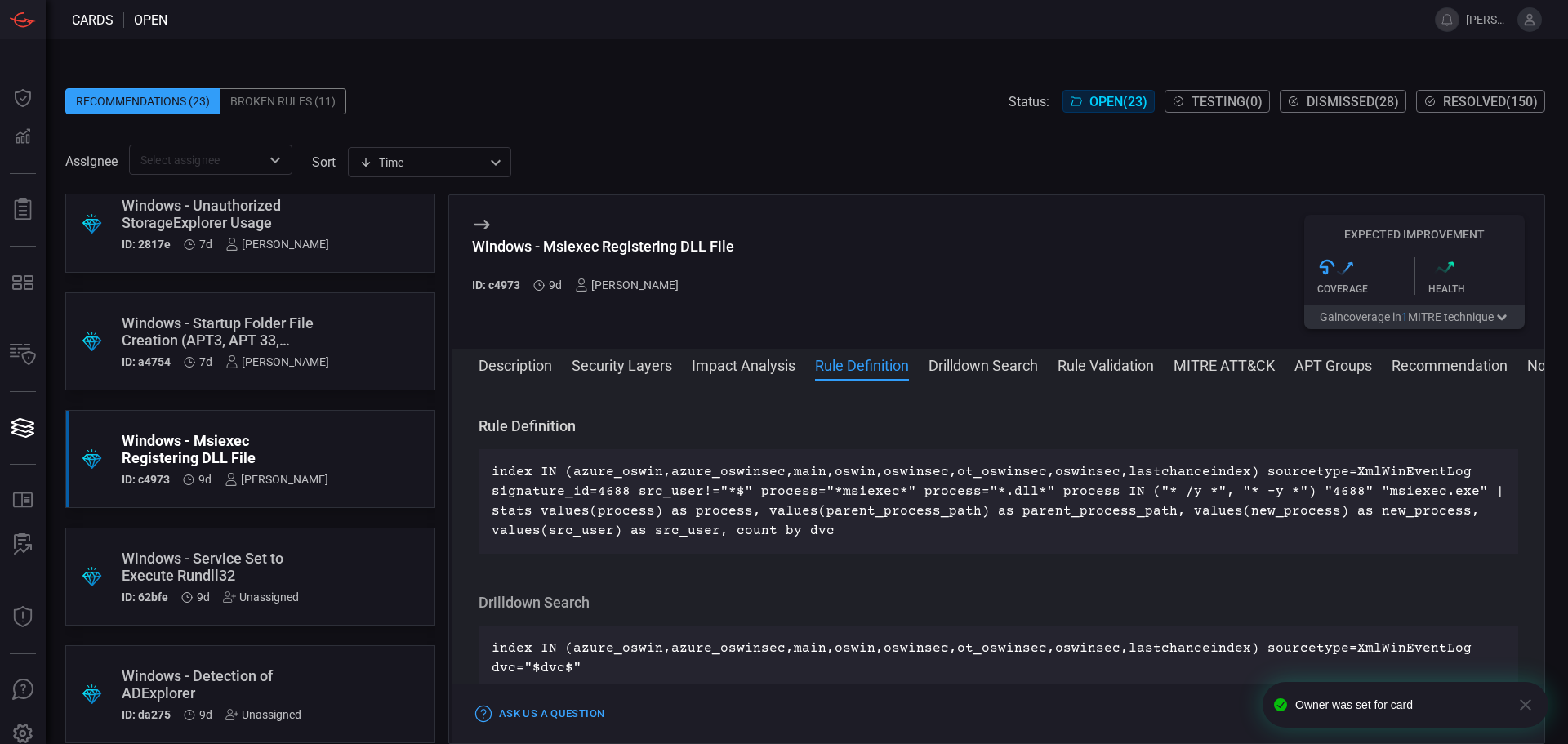
scroll to position [0, 0]
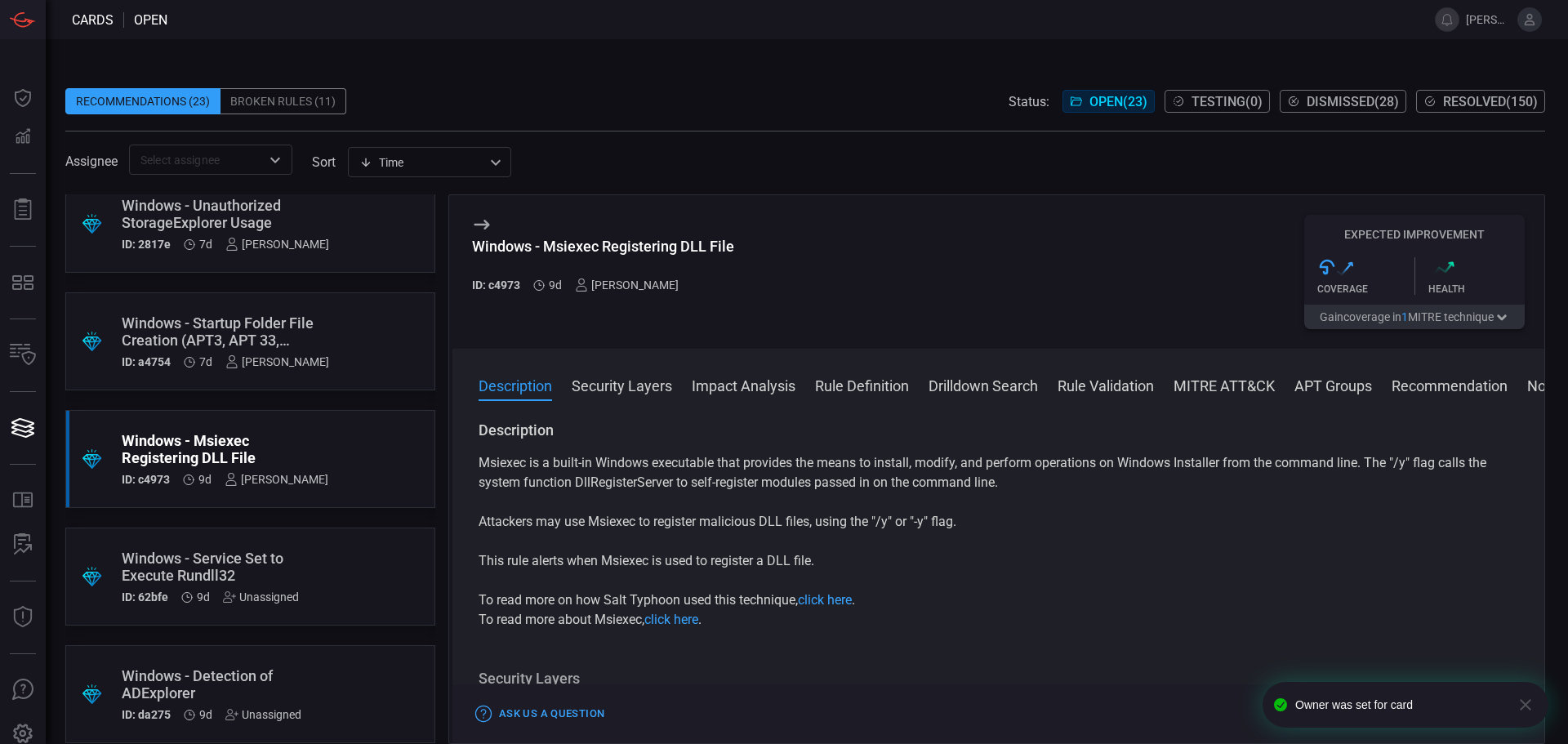
click at [322, 567] on div ".suggested_cards_icon{fill:url(#suggested_cards_icon);} Windows - Service Set t…" at bounding box center [251, 577] width 370 height 98
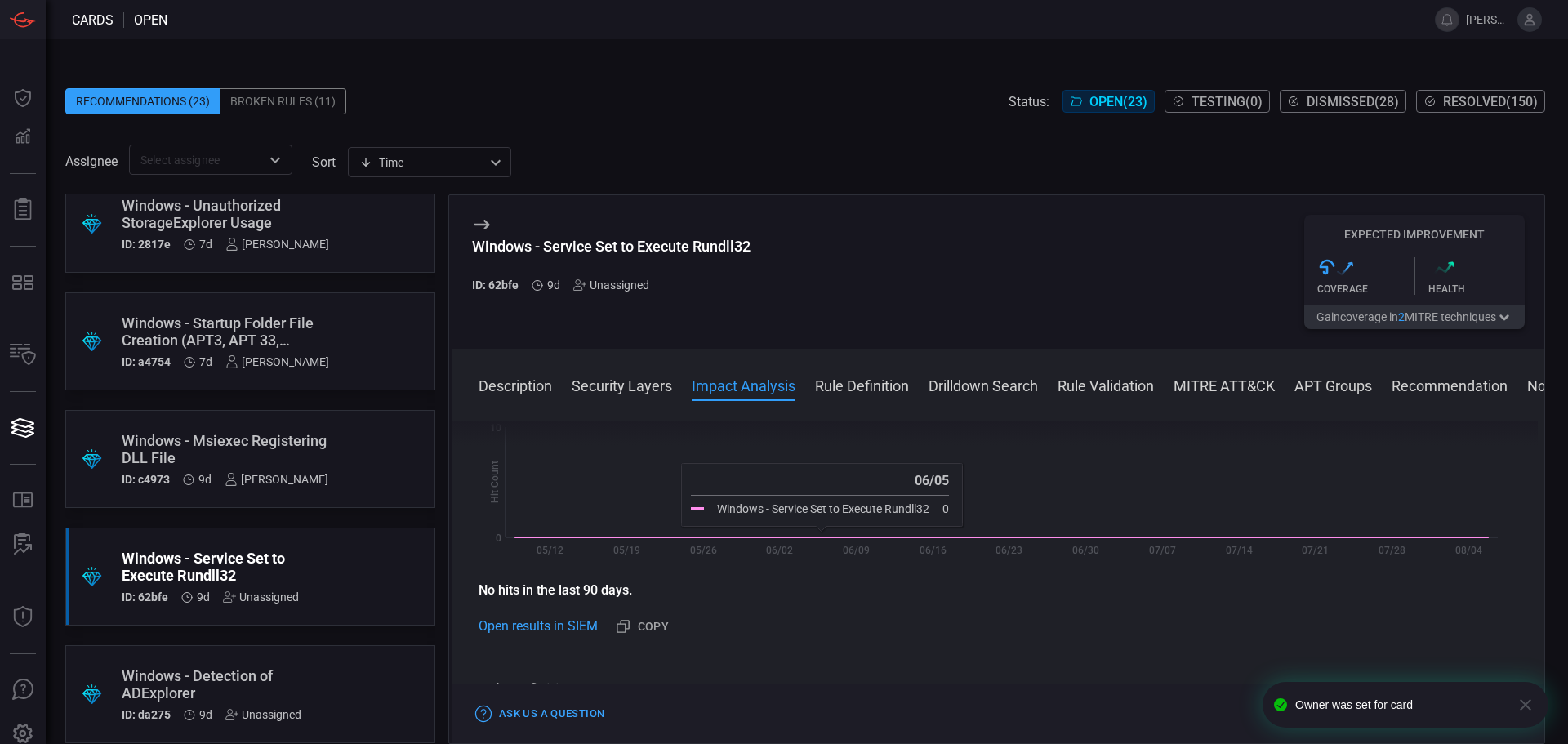
click at [895, 387] on button "Rule Definition" at bounding box center [862, 385] width 94 height 19
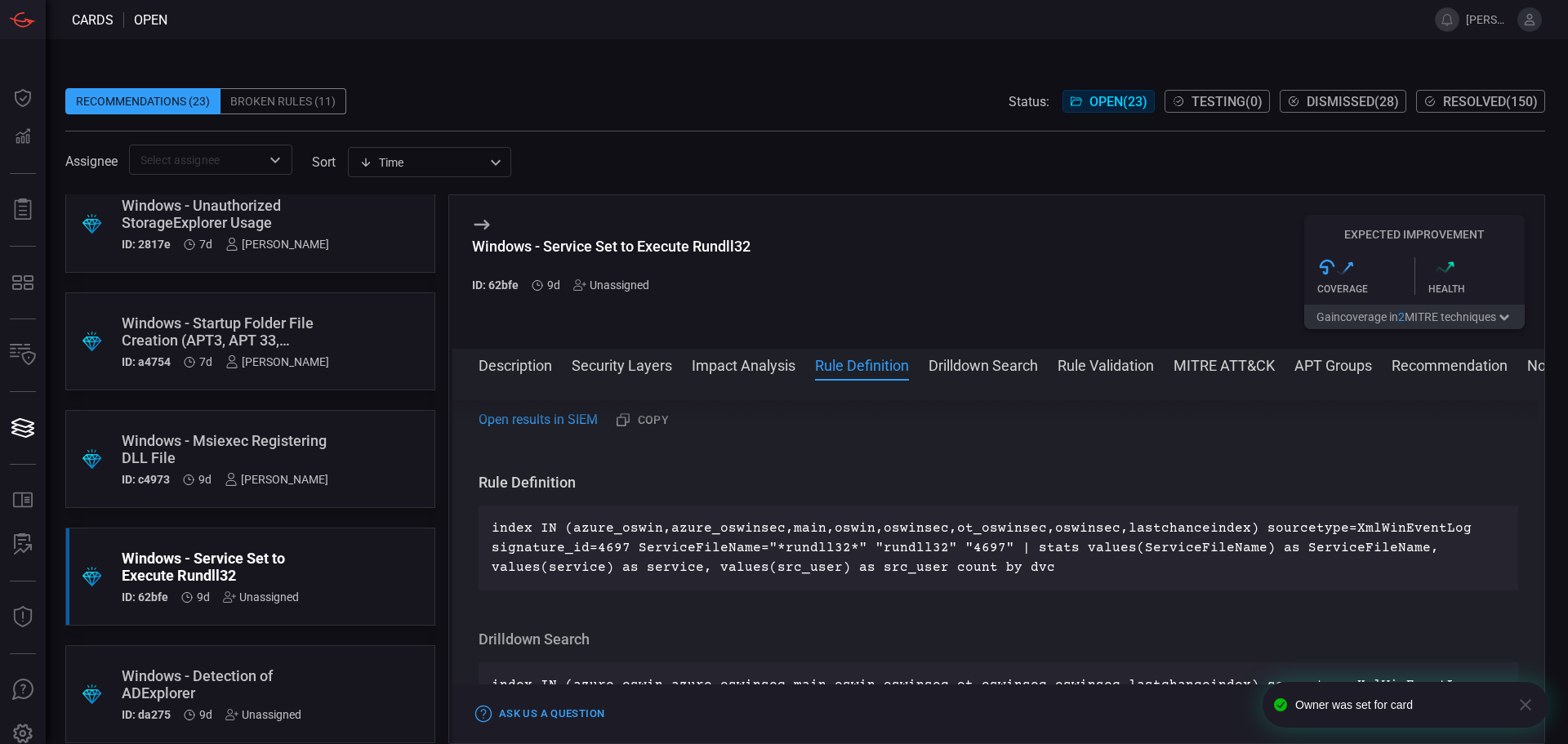
scroll to position [651, 0]
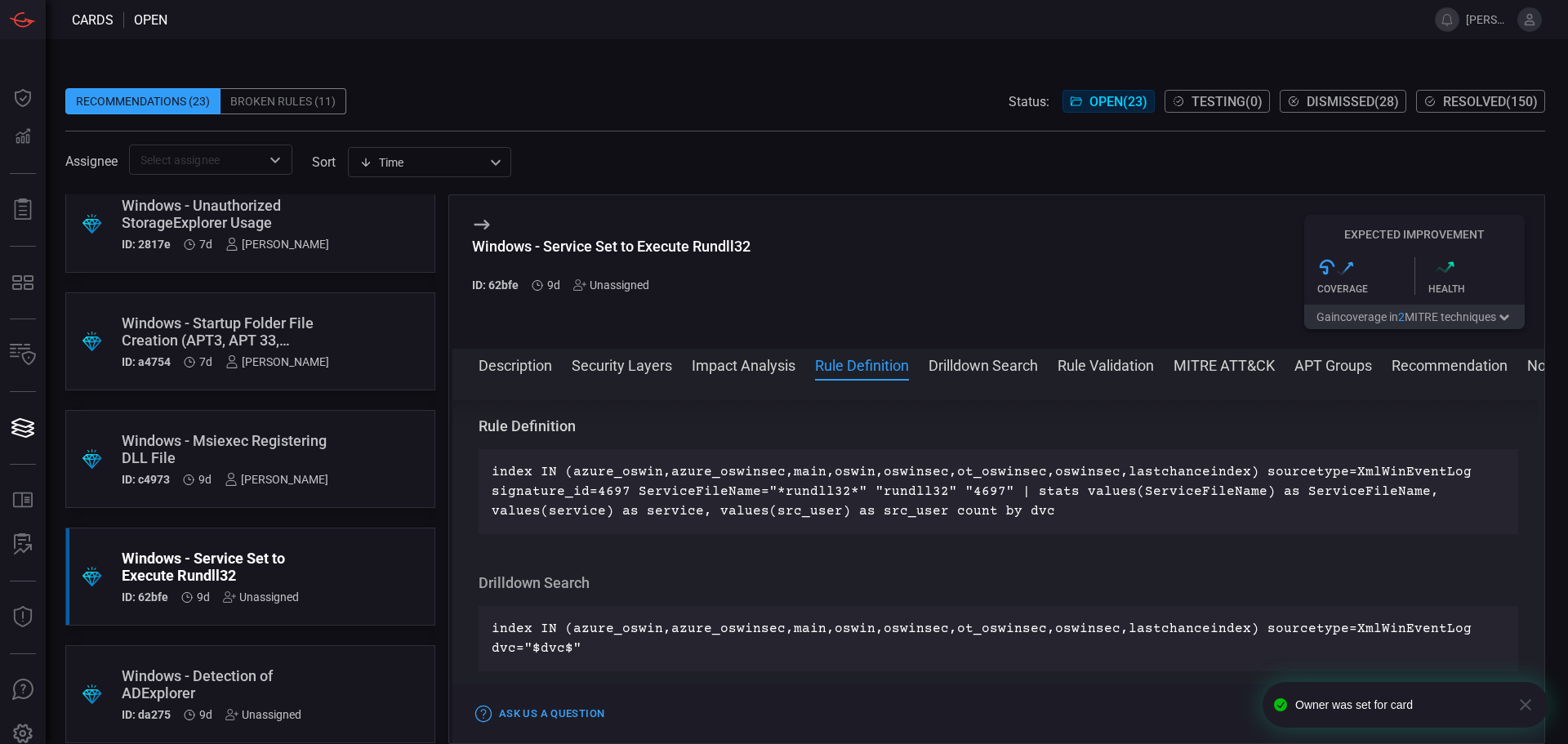
click at [611, 488] on p "index IN (azure_oswin,azure_oswinsec,main,oswin,oswinsec,ot_oswinsec,oswinsec,l…" at bounding box center [998, 492] width 1014 height 59
copy p "4697"
click at [620, 287] on div "Unassigned" at bounding box center [611, 285] width 76 height 13
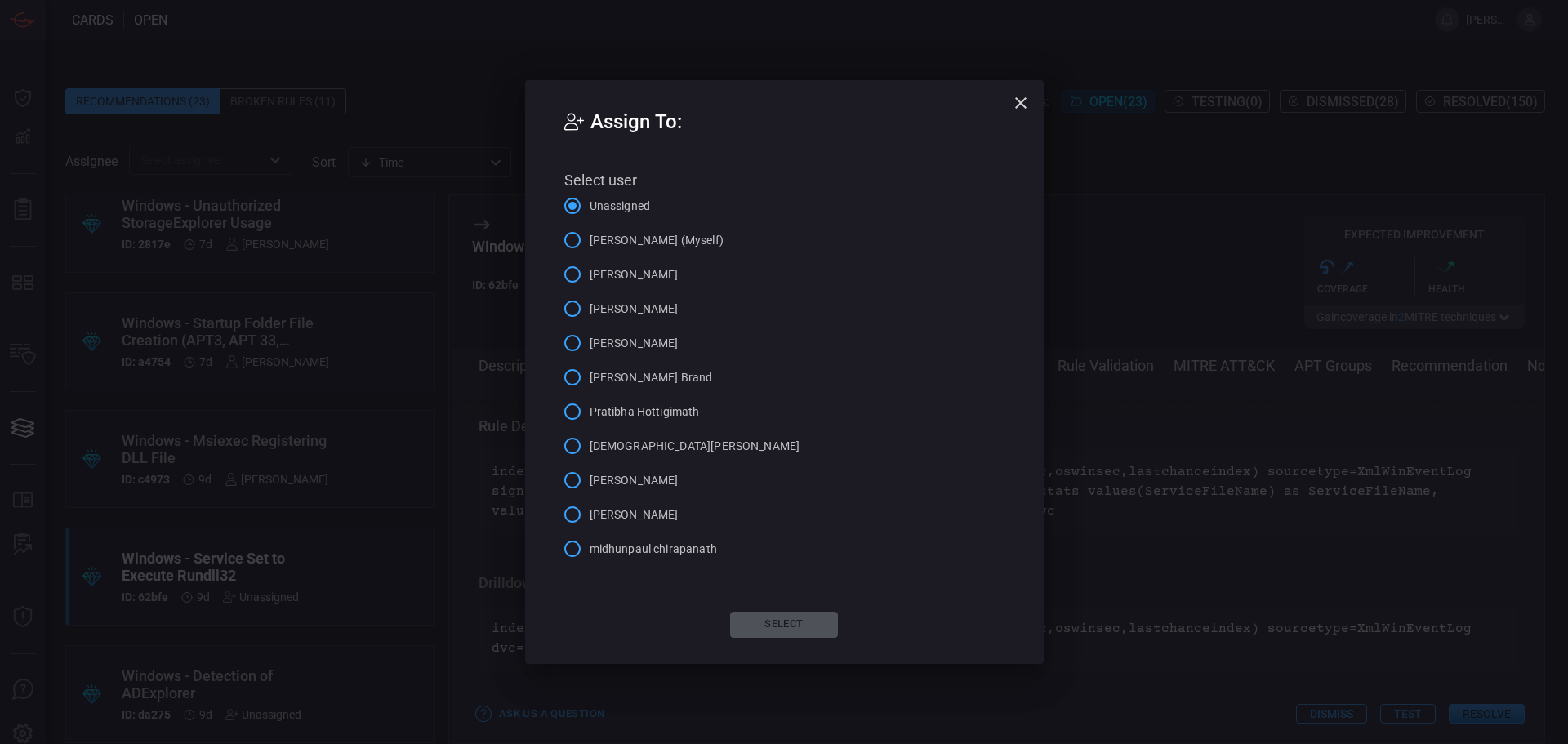
click at [575, 309] on input "[PERSON_NAME]" at bounding box center [572, 308] width 34 height 34
drag, startPoint x: 799, startPoint y: 626, endPoint x: 949, endPoint y: 623, distance: 150.0
click at [798, 626] on button "Select" at bounding box center [784, 625] width 108 height 26
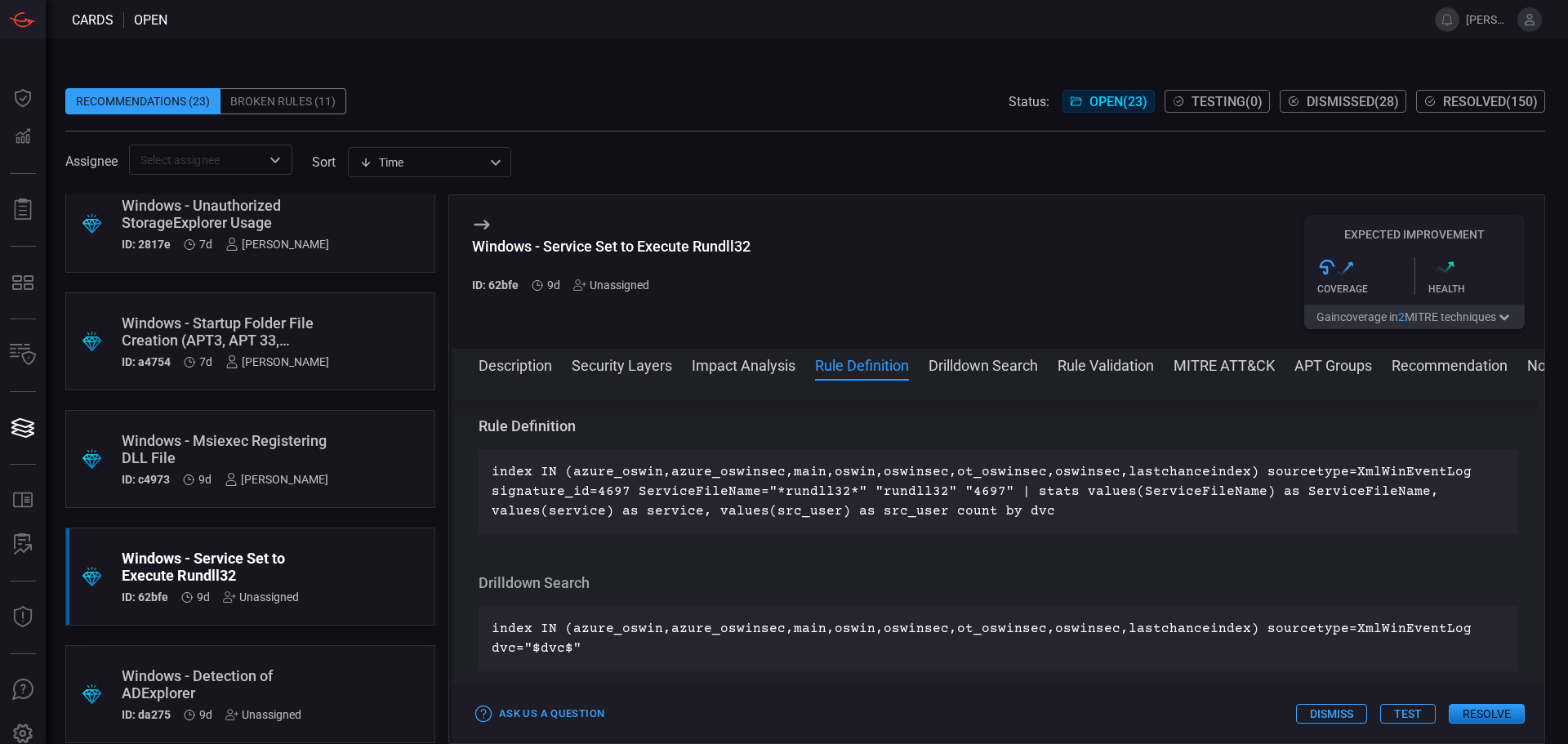
scroll to position [0, 0]
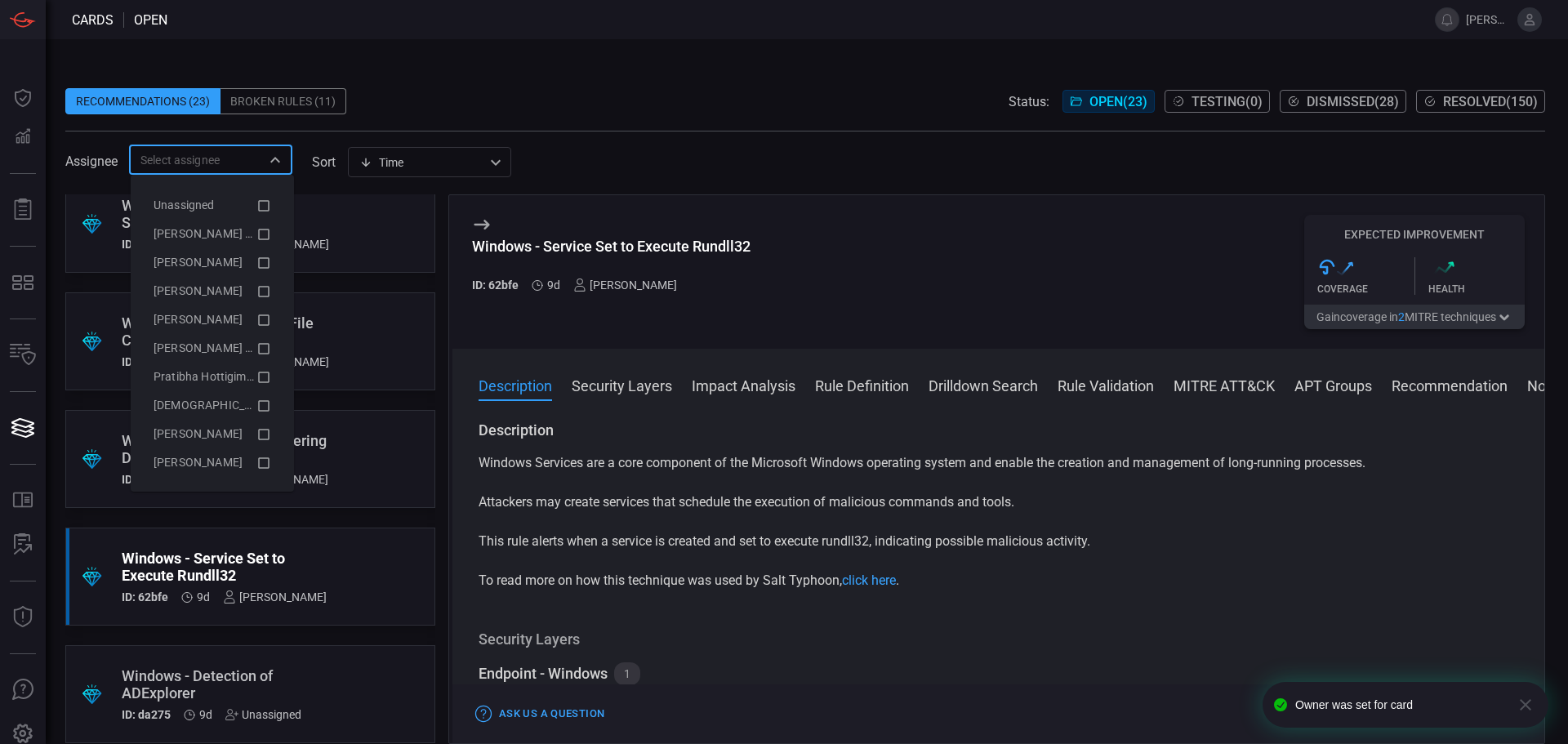
click at [259, 156] on input "text" at bounding box center [197, 159] width 127 height 20
click at [258, 235] on icon at bounding box center [264, 234] width 11 height 11
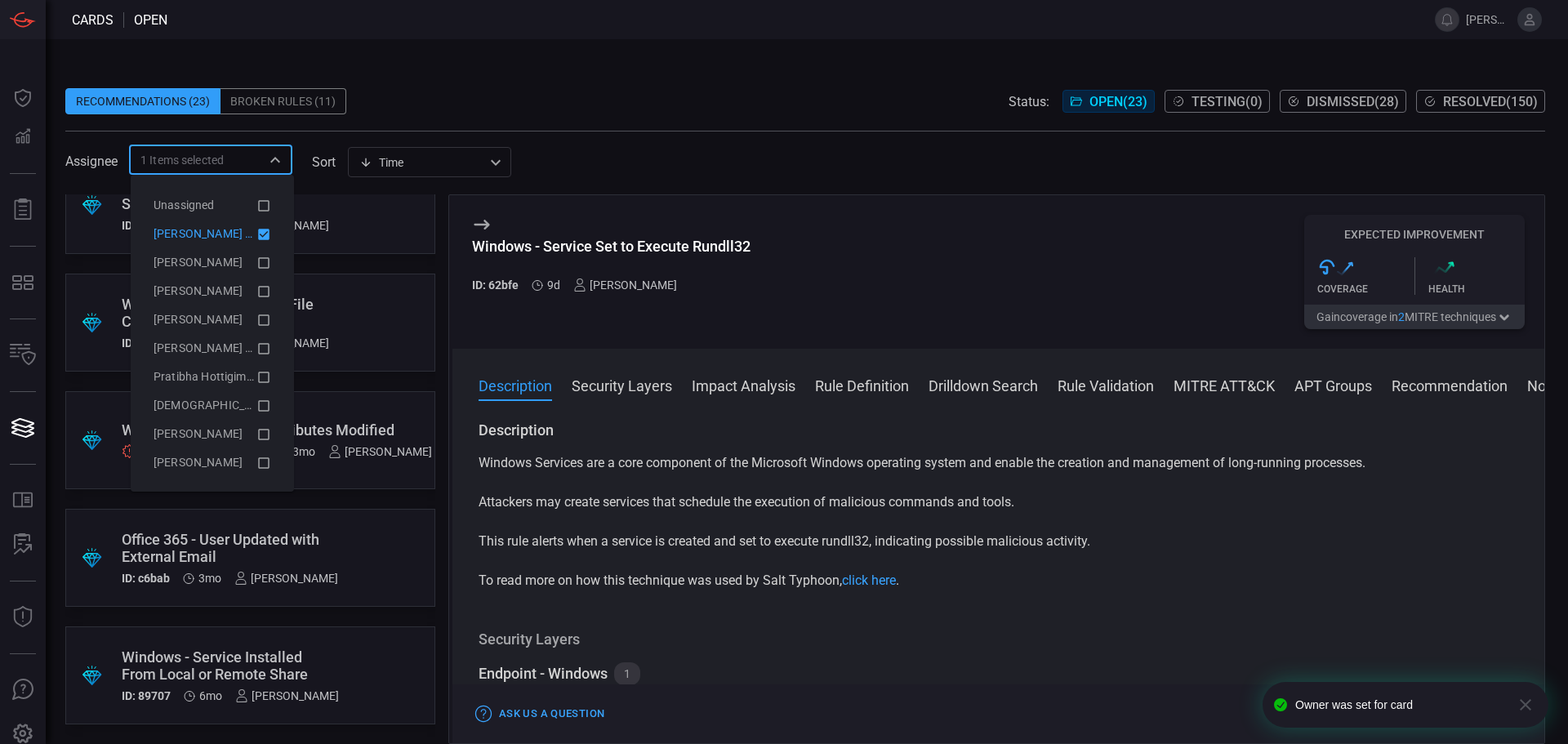
scroll to position [138, 0]
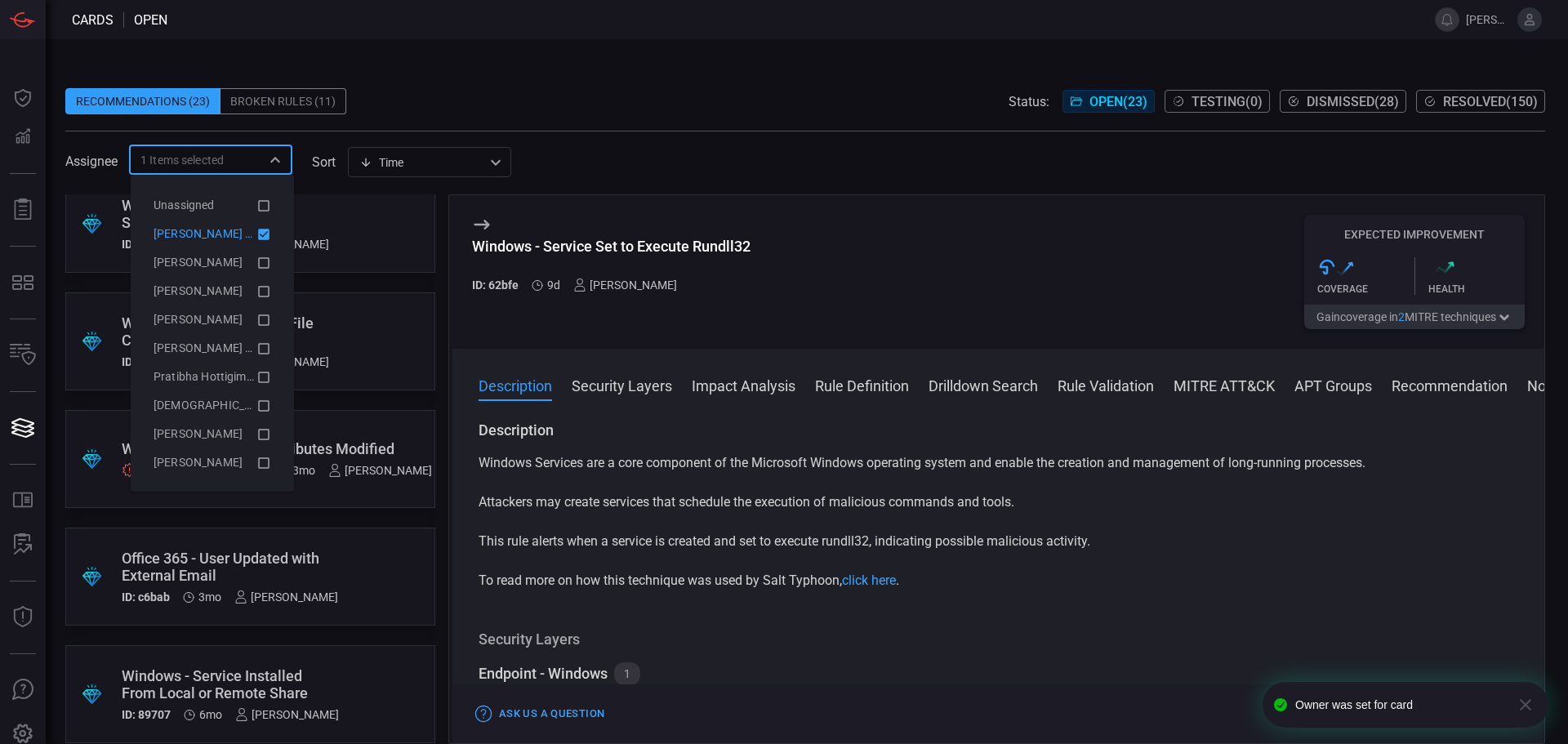
click at [788, 103] on div "Recommendations (23) Broken Rules (11) Status: Open ( 23 ) Testing ( 0 ) Dismis…" at bounding box center [806, 102] width 1480 height 26
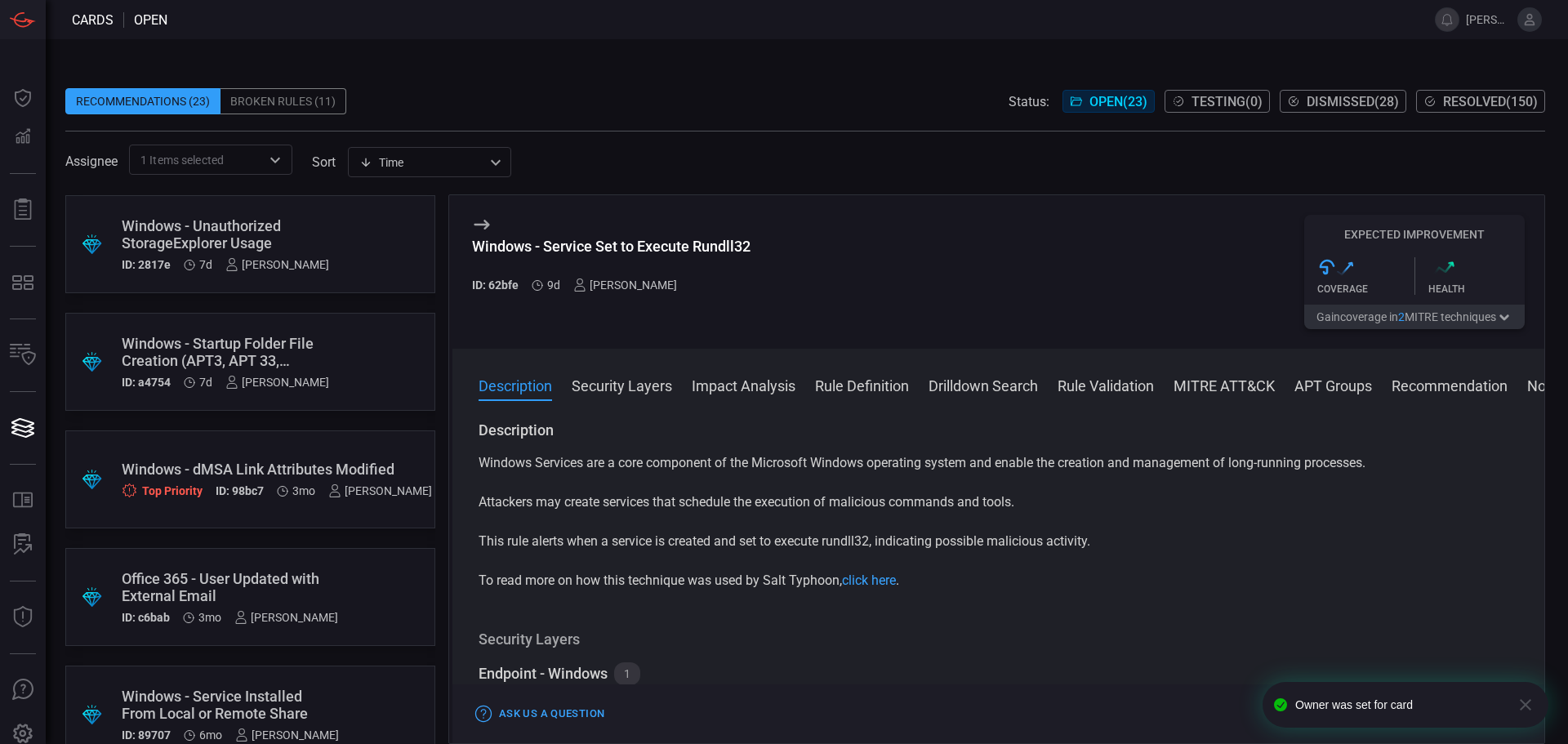
scroll to position [156, 0]
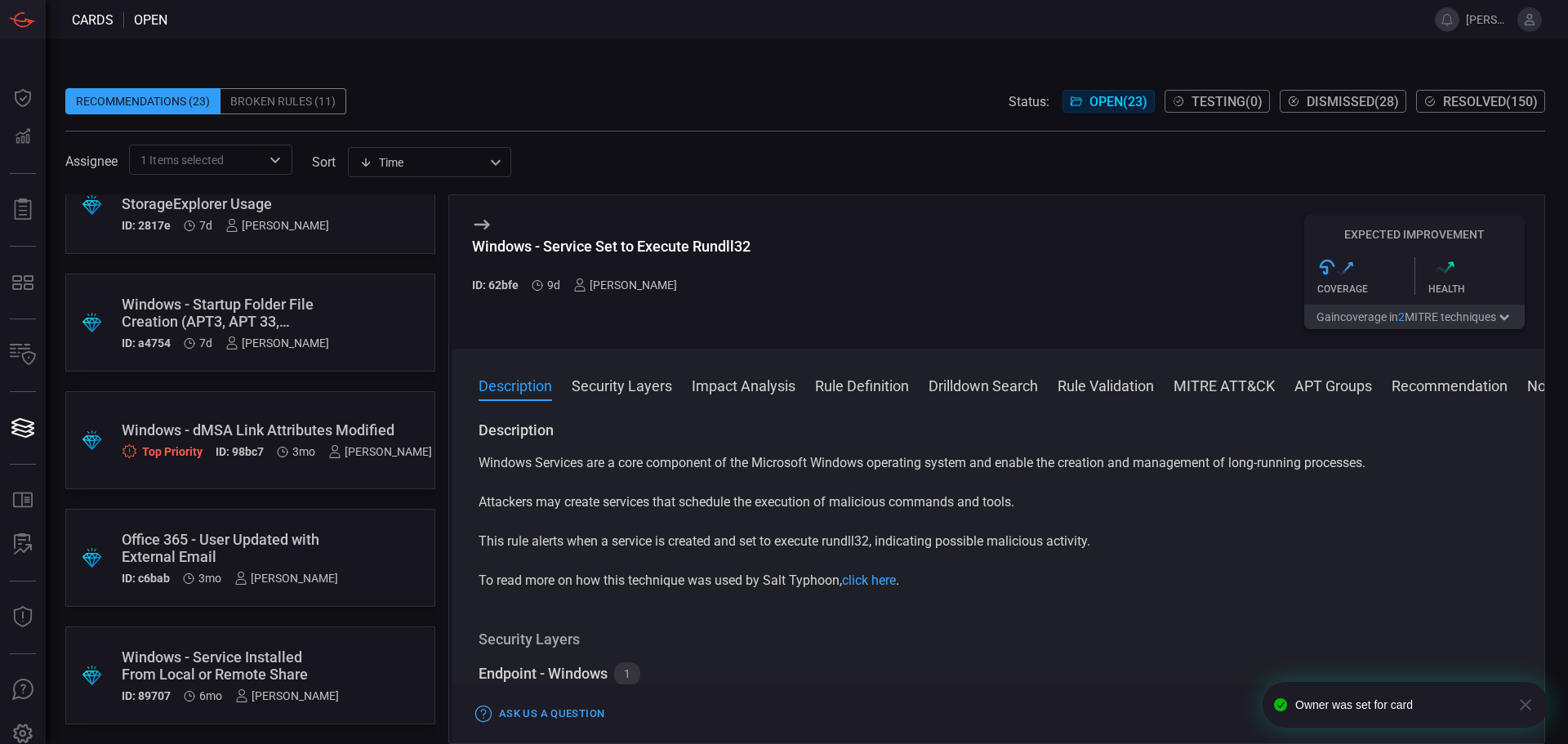
click at [199, 159] on span "1 Items selected" at bounding box center [181, 159] width 83 height 17
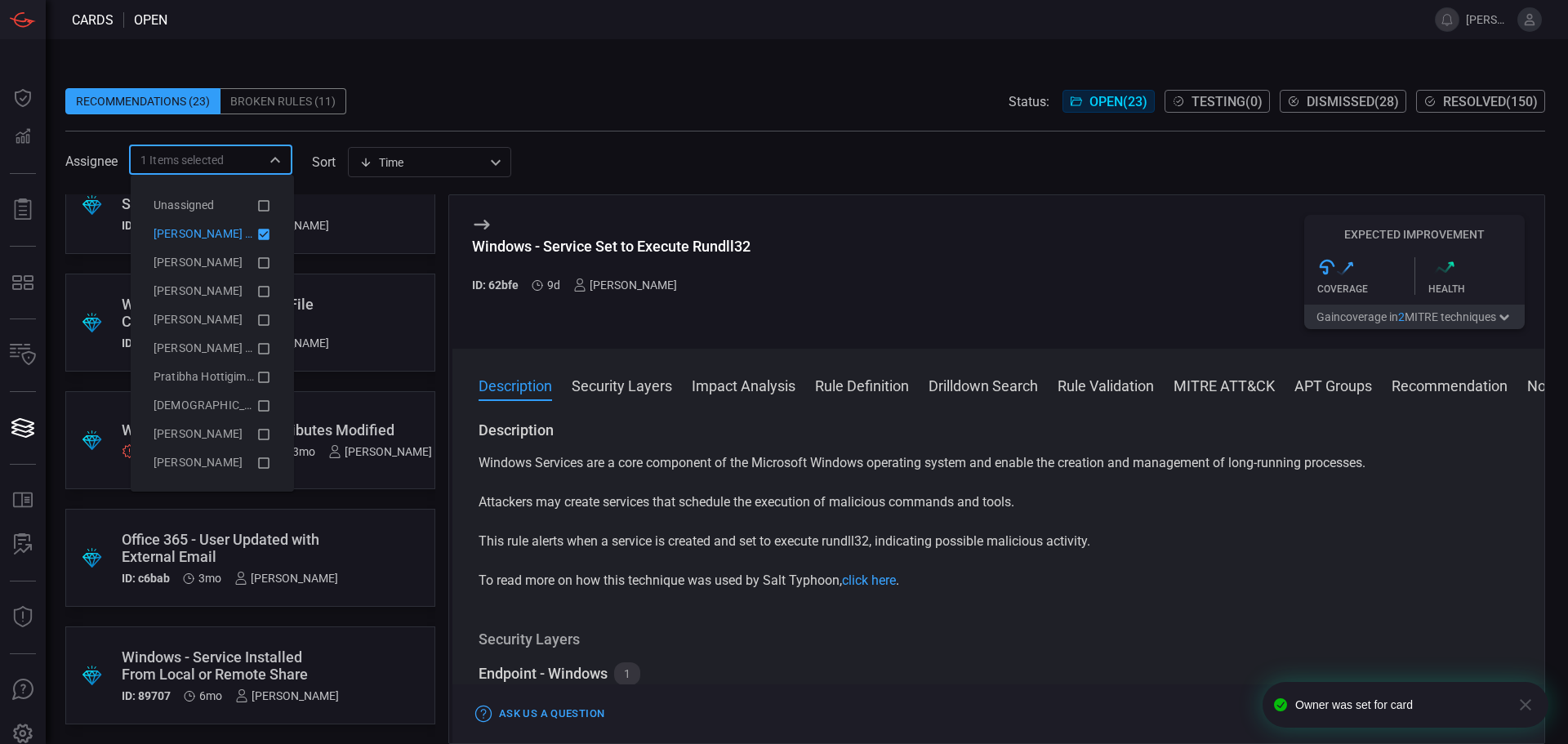
click at [258, 234] on icon at bounding box center [264, 234] width 11 height 11
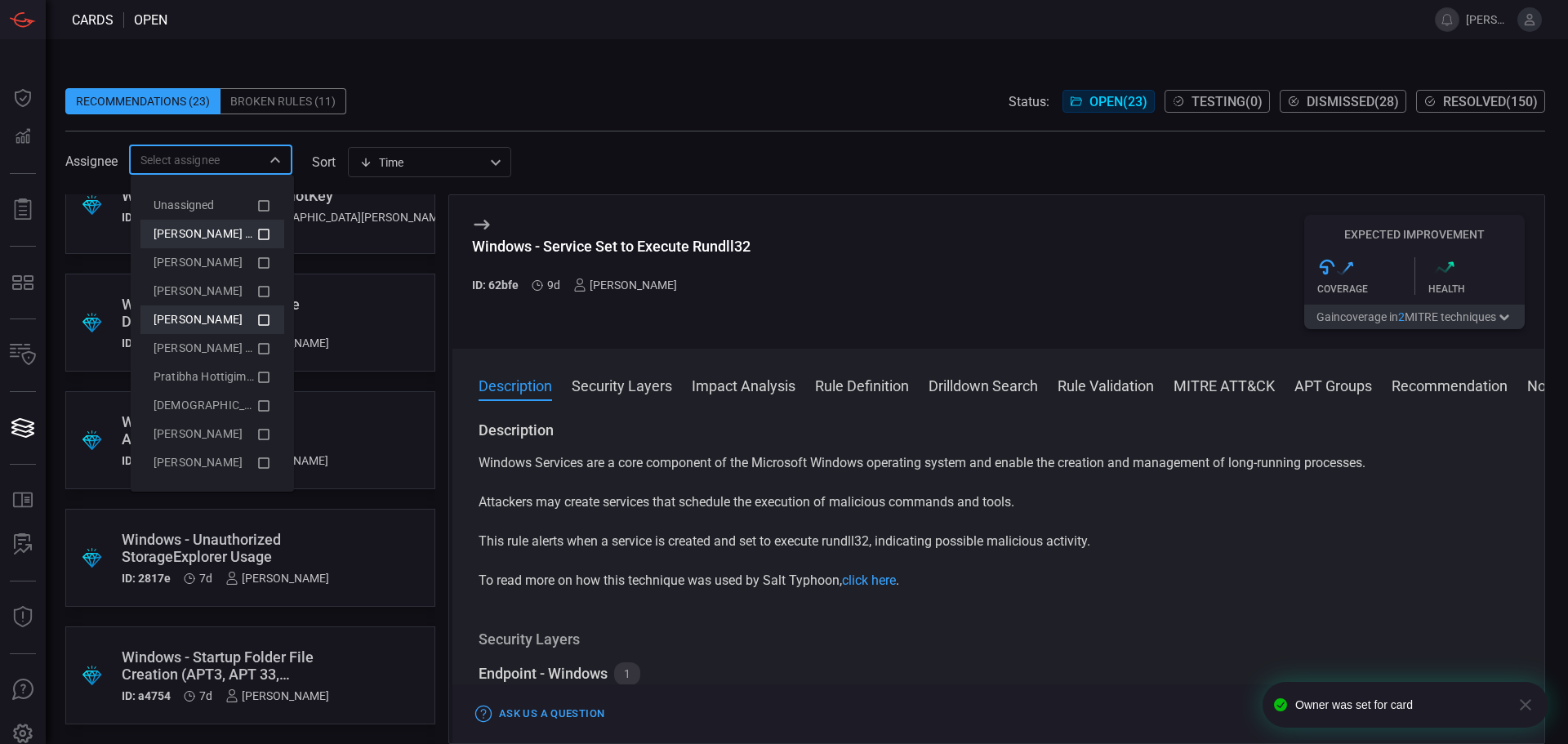
scroll to position [509, 0]
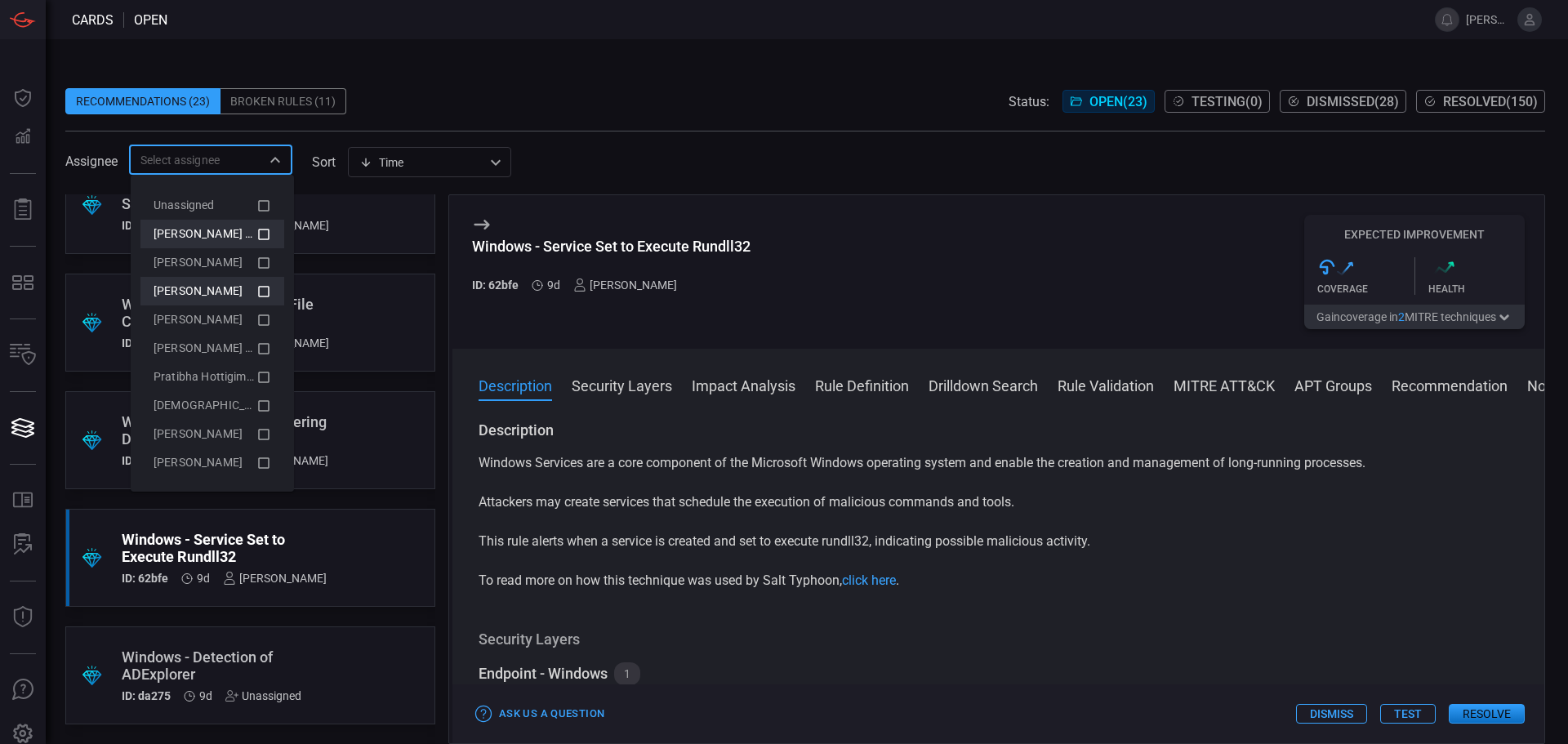
click at [257, 291] on icon at bounding box center [264, 292] width 15 height 19
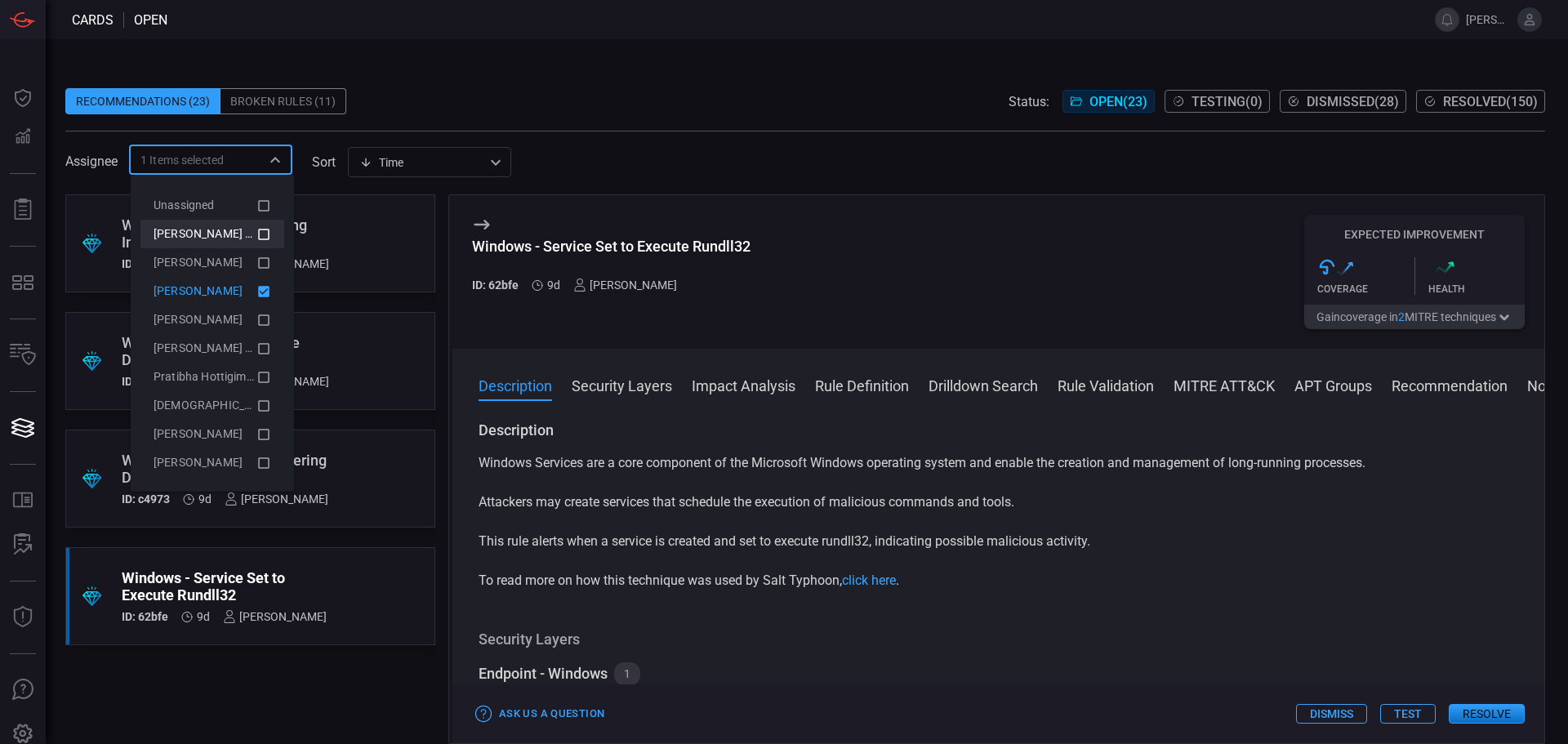
scroll to position [0, 0]
click at [257, 290] on icon at bounding box center [264, 292] width 15 height 19
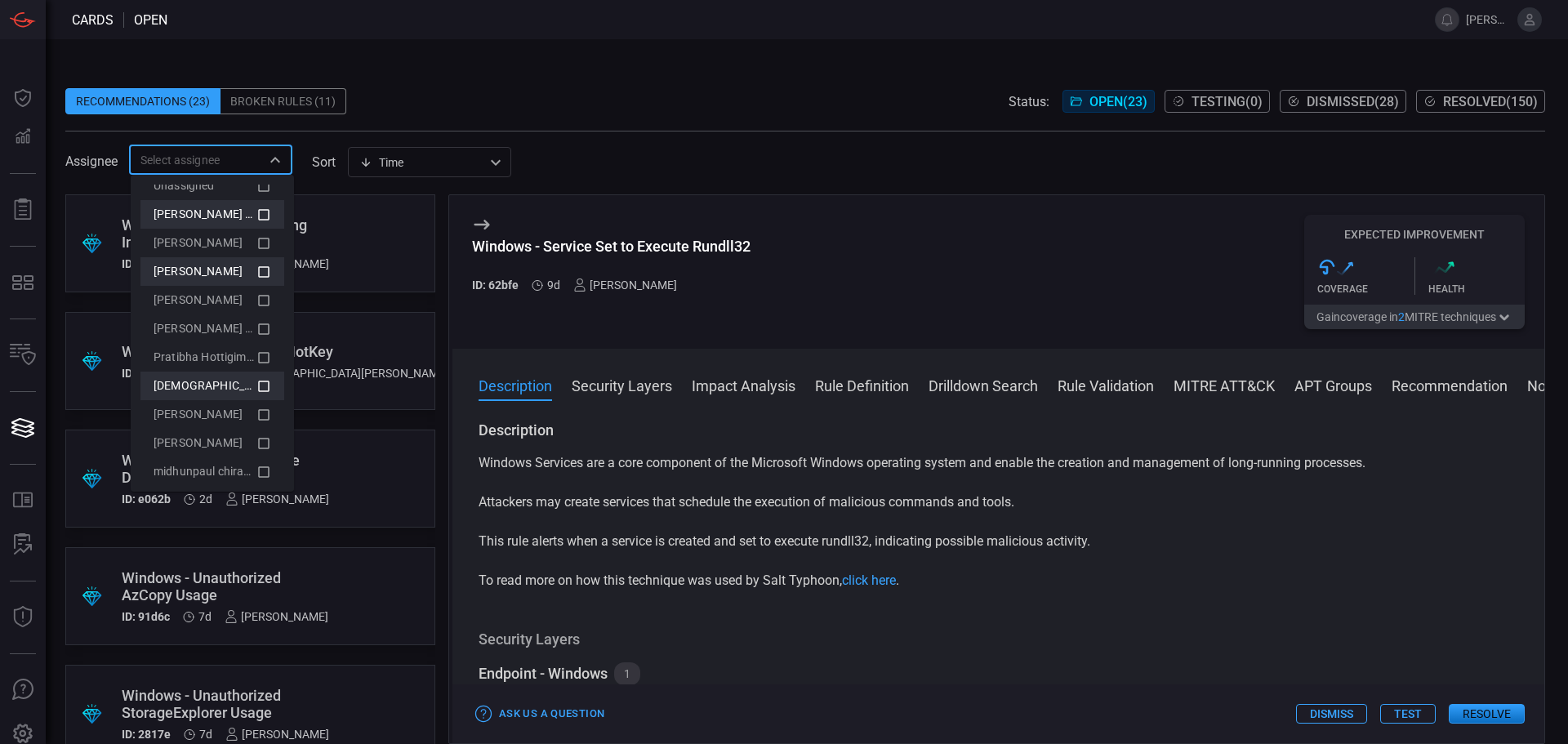
scroll to position [30, 0]
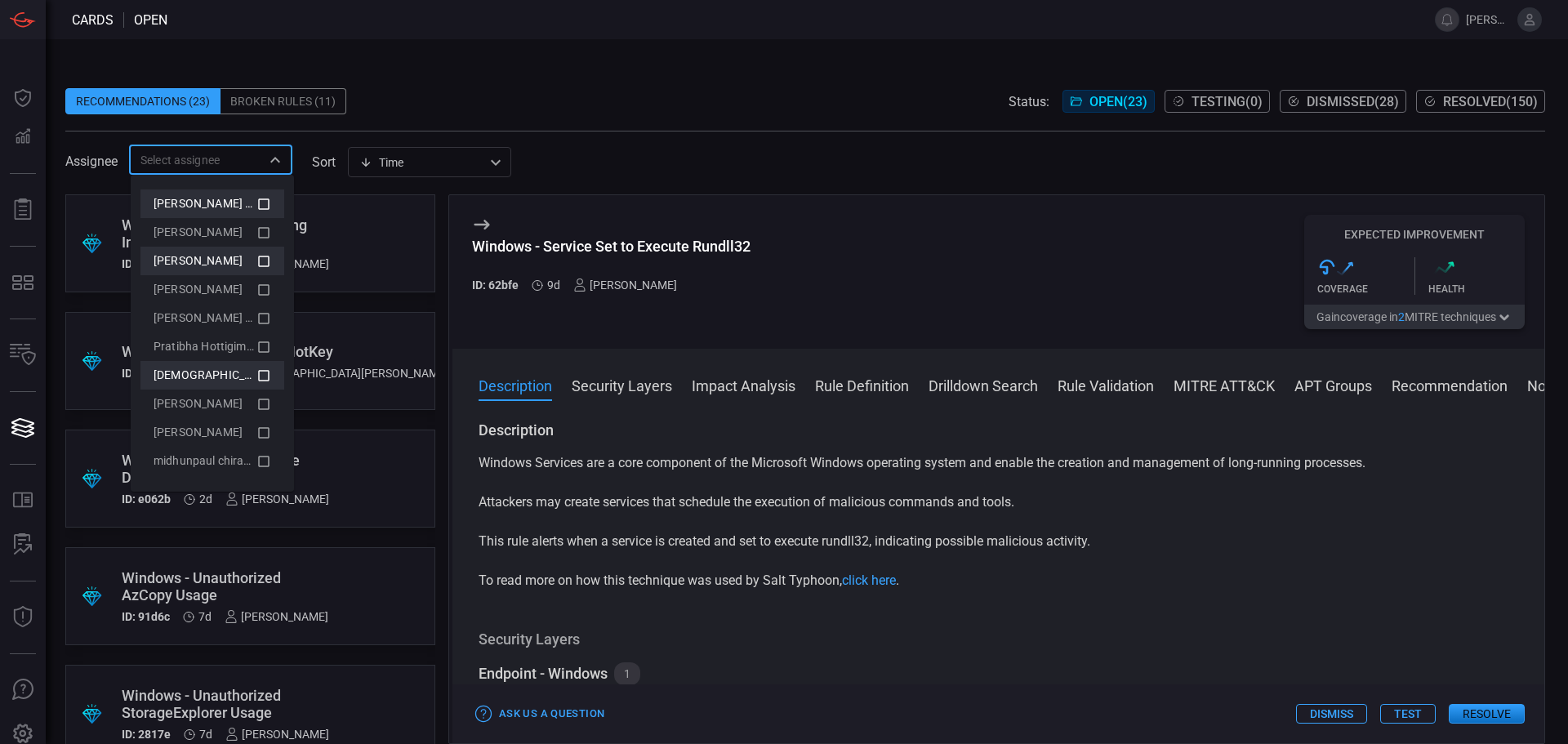
click at [260, 376] on li "[DEMOGRAPHIC_DATA][PERSON_NAME]" at bounding box center [212, 375] width 144 height 29
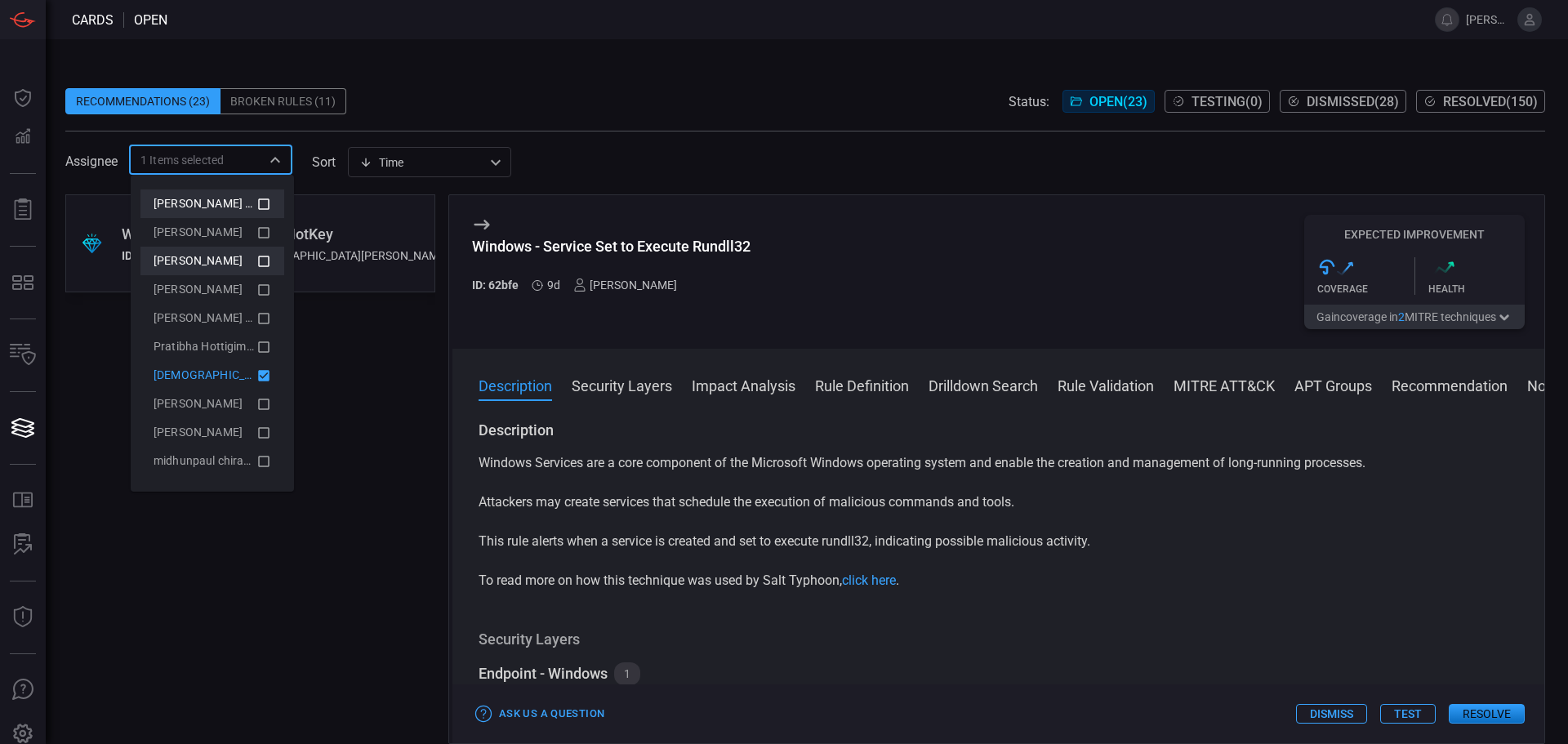
click at [260, 376] on li "[DEMOGRAPHIC_DATA][PERSON_NAME]" at bounding box center [212, 375] width 144 height 29
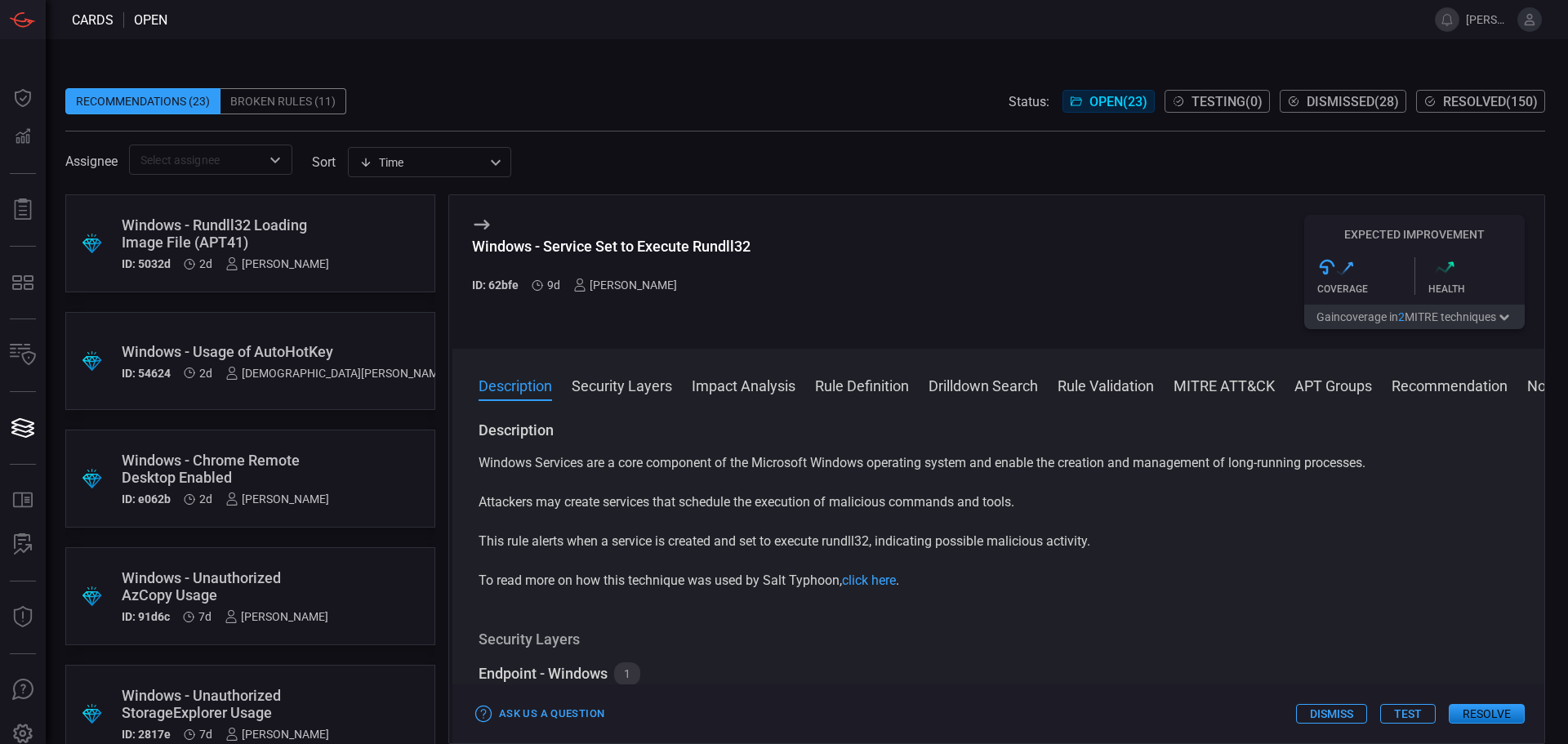
click at [1032, 252] on div "Windows - Service Set to Execute Rundll32 ID: 62bfe 9d [PERSON_NAME] Expected I…" at bounding box center [999, 272] width 1092 height 153
